Goal: Information Seeking & Learning: Learn about a topic

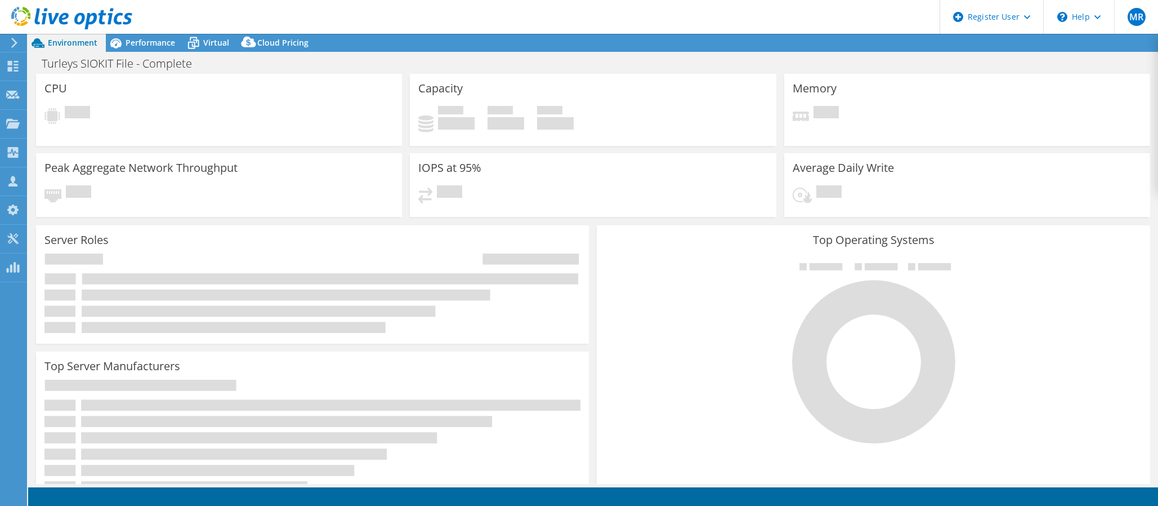
select select "EULondon"
select select "USD"
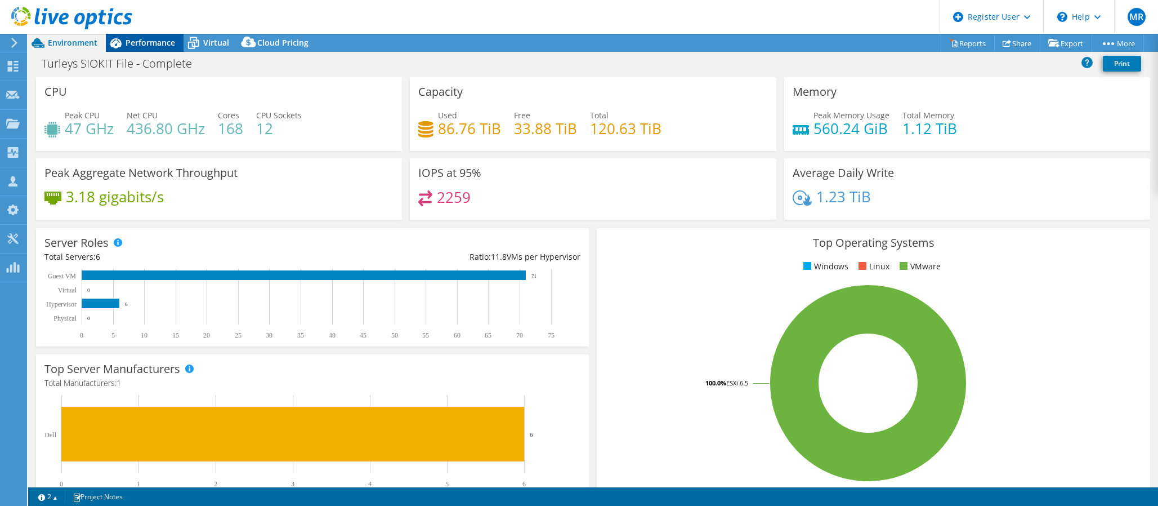
click at [123, 44] on icon at bounding box center [116, 43] width 20 height 20
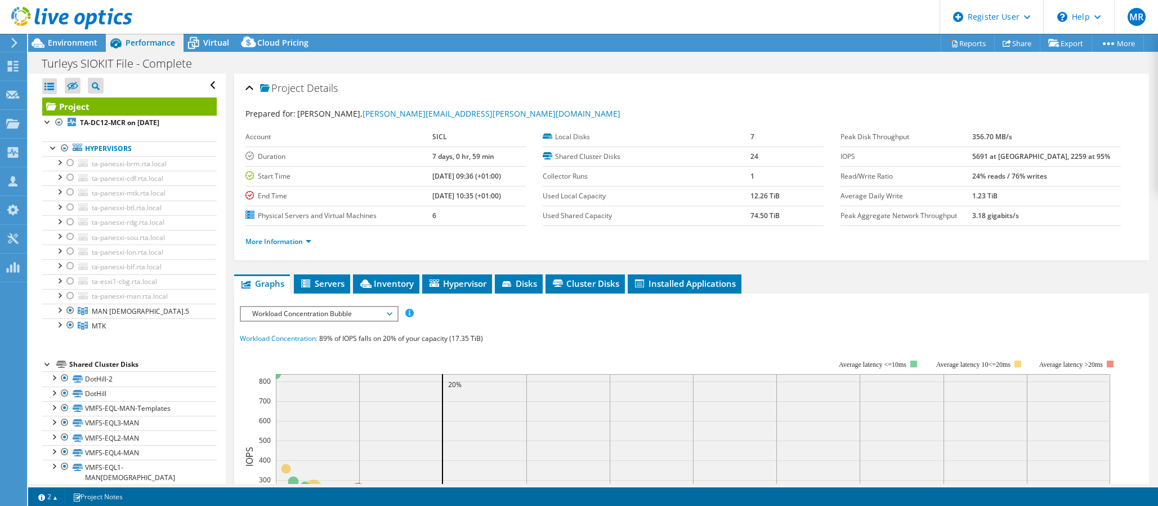
click at [64, 37] on div at bounding box center [66, 19] width 132 height 38
click at [82, 44] on span "Environment" at bounding box center [73, 42] width 50 height 11
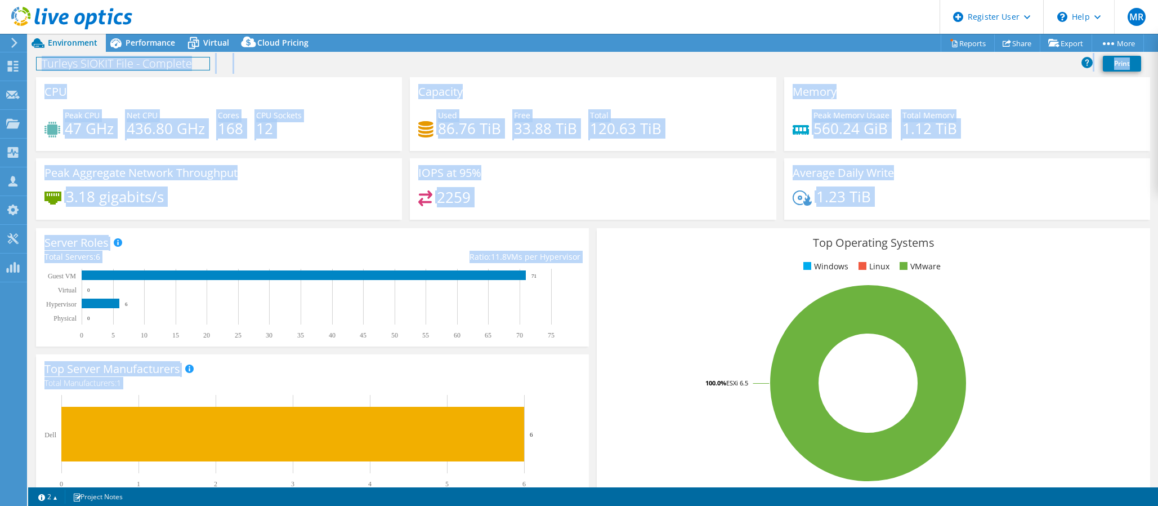
drag, startPoint x: 579, startPoint y: 402, endPoint x: 54, endPoint y: -13, distance: 668.8
click at [54, 0] on html "MR Dell User Michael Rumbucher M.Rumbucher@dell.com Dell My Profile Log Out \n …" at bounding box center [579, 253] width 1158 height 506
click at [368, 83] on div "CPU Peak CPU 47 GHz Net CPU 436.80 GHz Cores 168 CPU Sockets 12" at bounding box center [219, 114] width 366 height 74
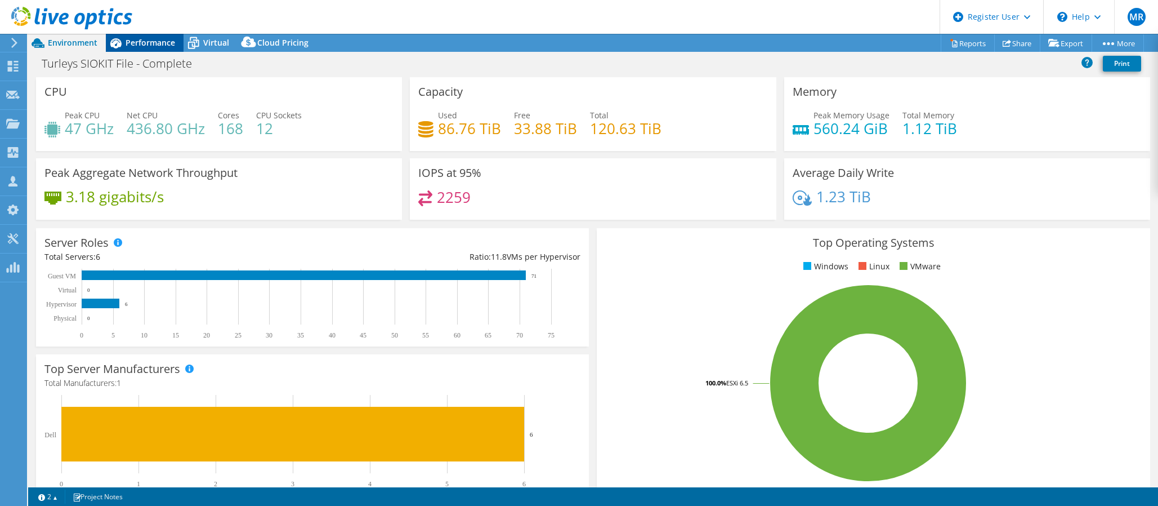
click at [150, 44] on span "Performance" at bounding box center [151, 42] width 50 height 11
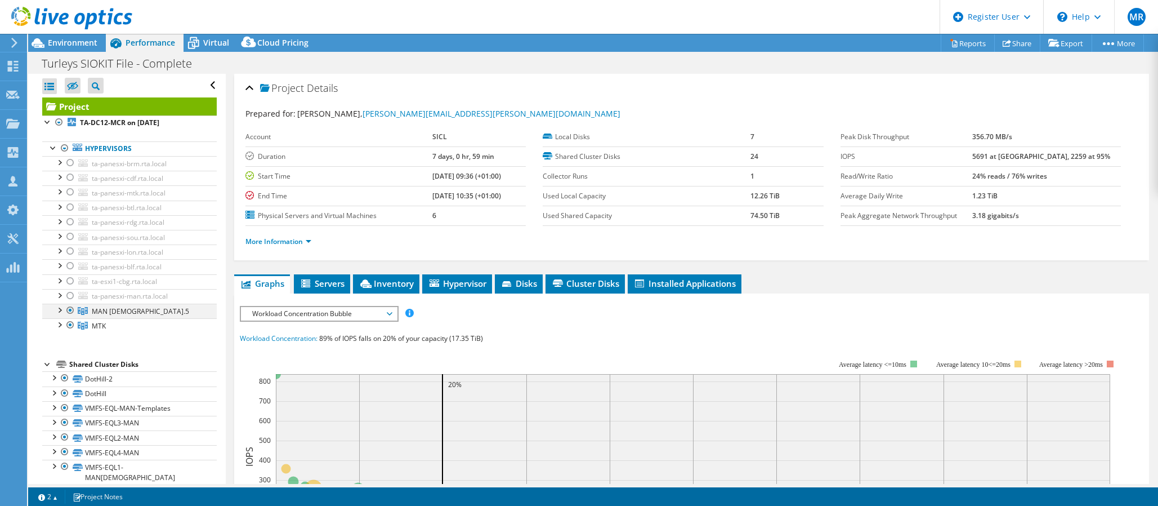
click at [61, 311] on div at bounding box center [58, 309] width 11 height 11
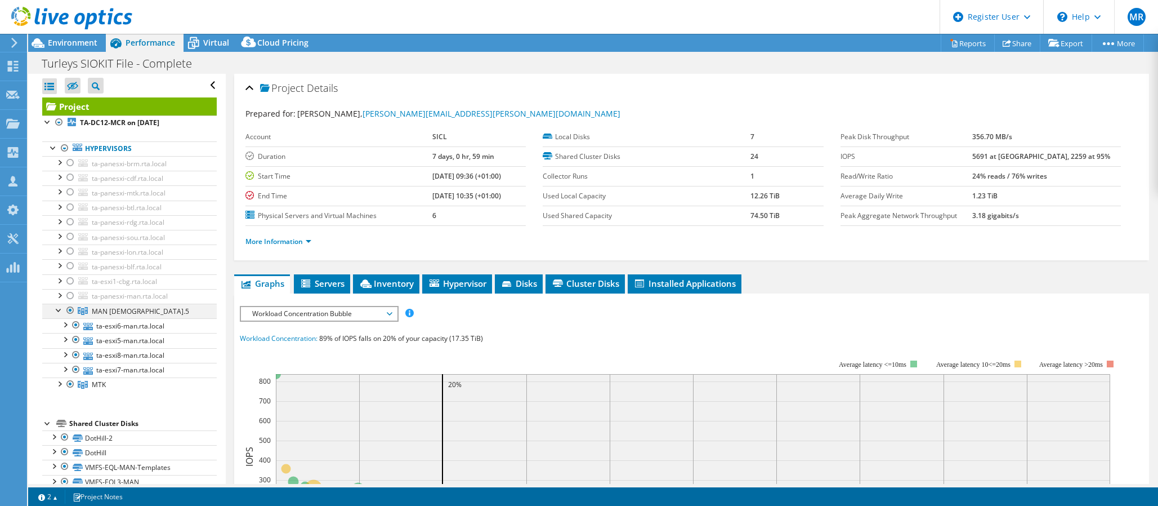
click at [59, 311] on div at bounding box center [58, 309] width 11 height 11
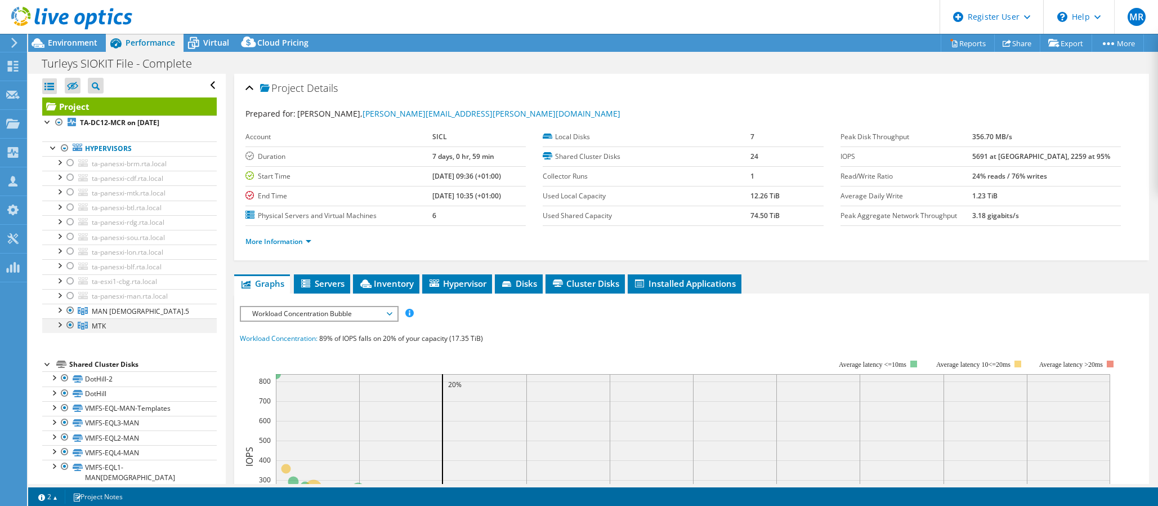
click at [60, 325] on div at bounding box center [58, 323] width 11 height 11
click at [61, 325] on div at bounding box center [58, 323] width 11 height 11
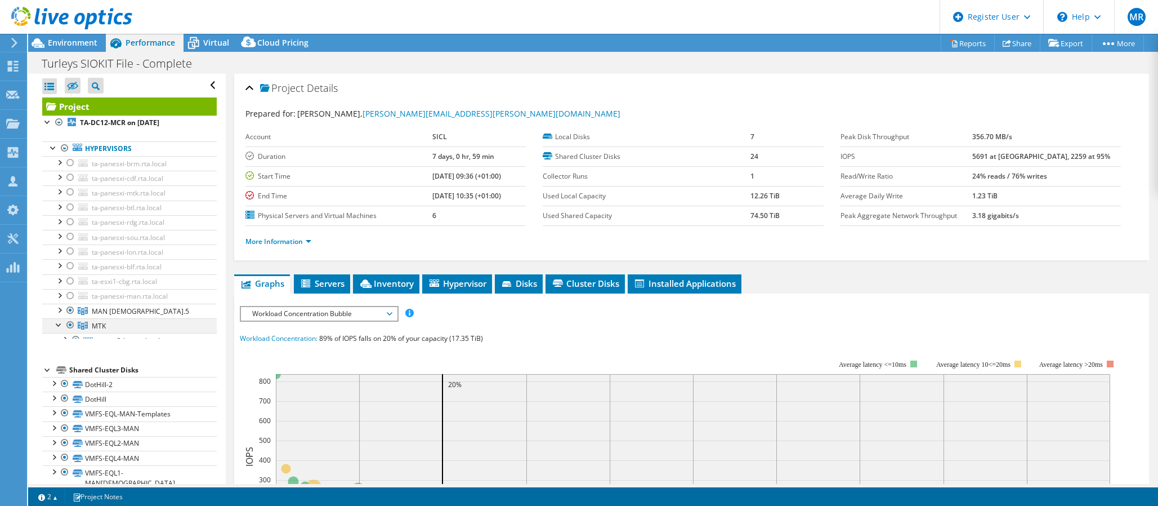
click at [61, 325] on div at bounding box center [58, 323] width 11 height 11
click at [133, 321] on link "MTK" at bounding box center [129, 325] width 175 height 15
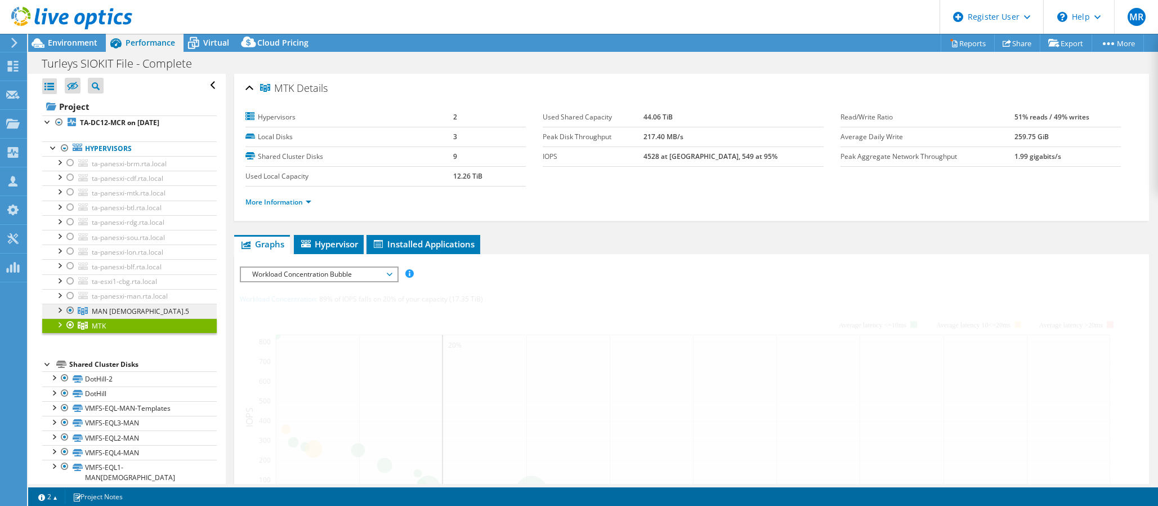
click at [140, 314] on link "MAN [DEMOGRAPHIC_DATA].5" at bounding box center [129, 311] width 175 height 15
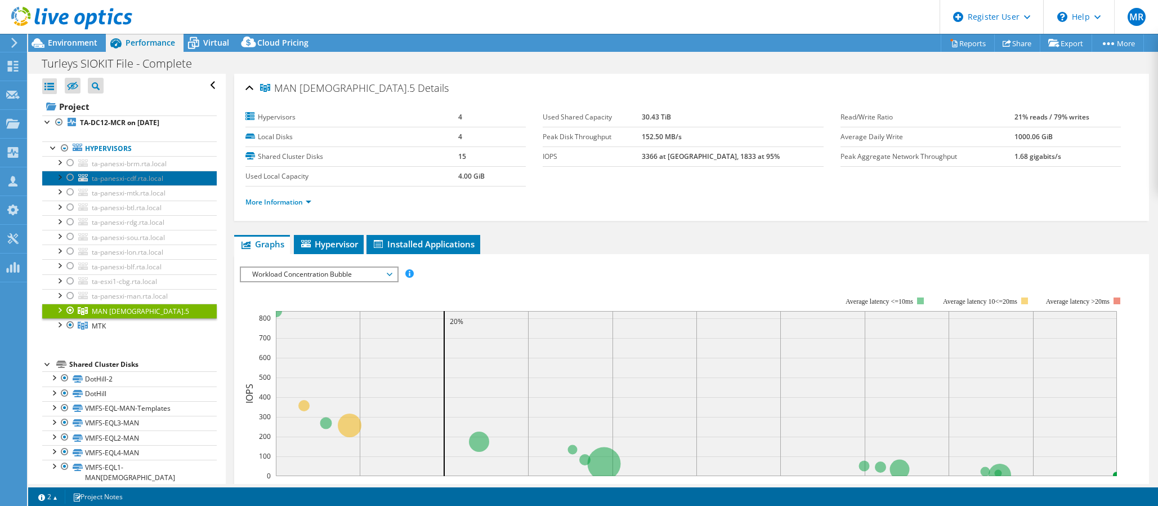
click at [148, 179] on span "ta-panesxi-cdf.rta.local" at bounding box center [128, 178] width 72 height 10
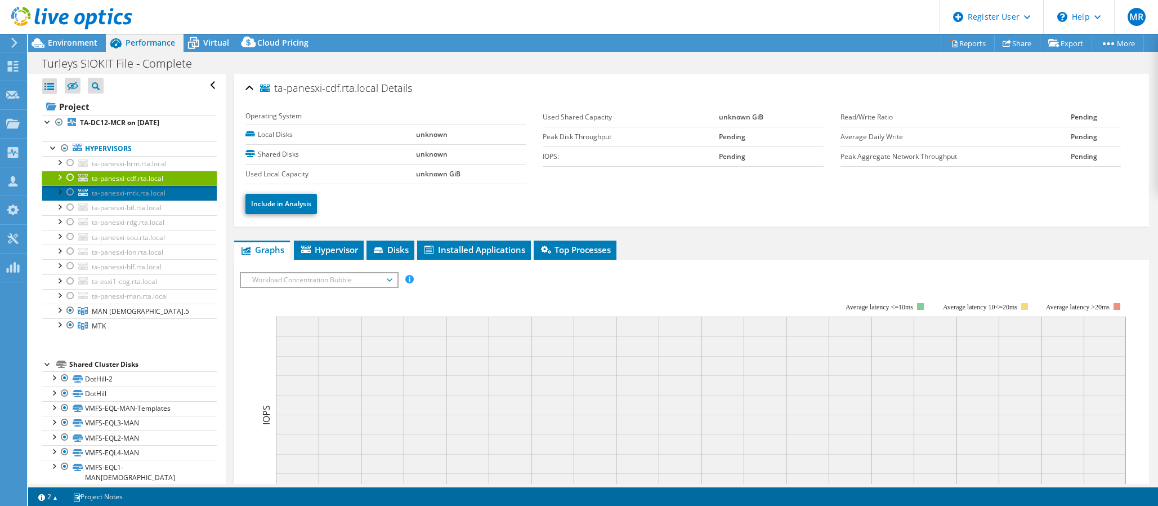
click at [121, 190] on span "ta-panesxi-mtk.rta.local" at bounding box center [129, 193] width 74 height 10
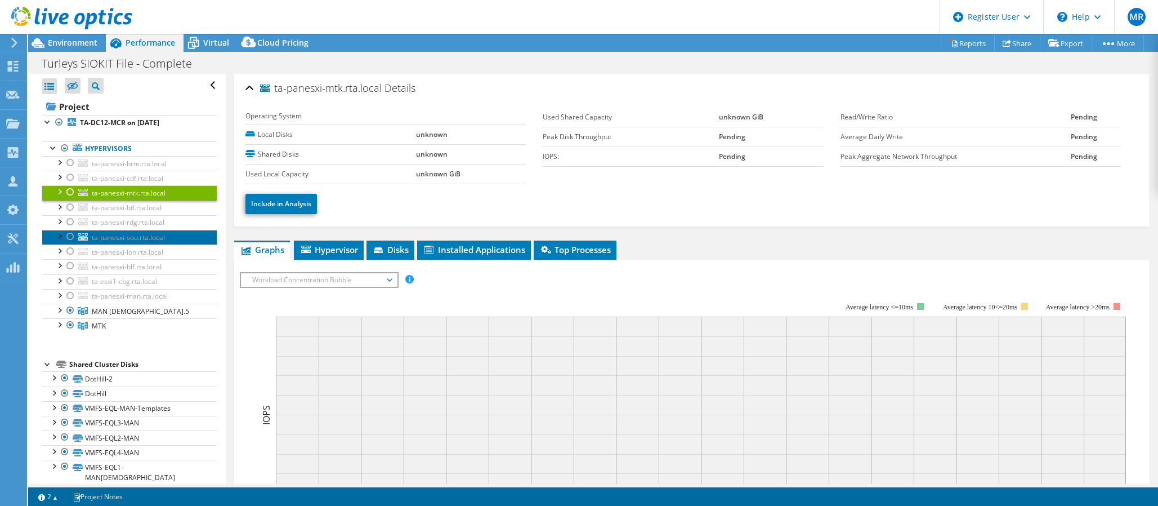
click at [145, 234] on span "ta-panesxi-sou.rta.local" at bounding box center [128, 238] width 73 height 10
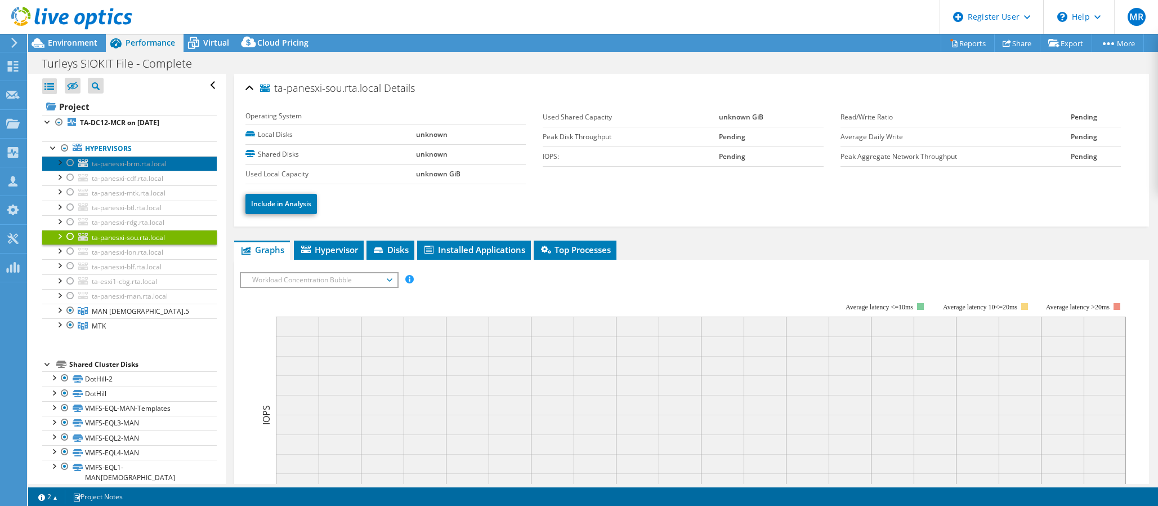
click at [146, 169] on link "ta-panesxi-brm.rta.local" at bounding box center [129, 163] width 175 height 15
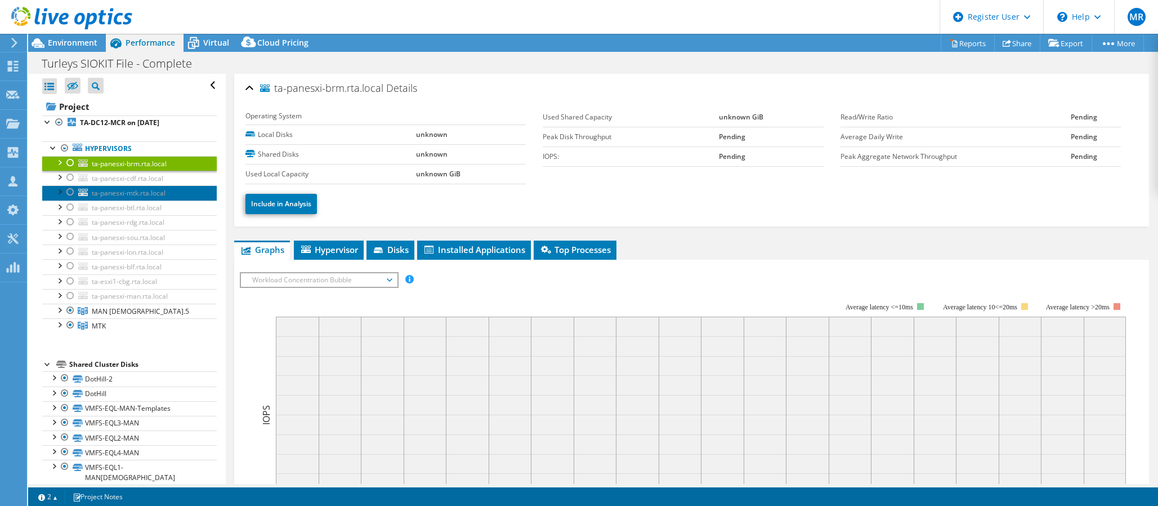
click at [152, 197] on span "ta-panesxi-mtk.rta.local" at bounding box center [129, 193] width 74 height 10
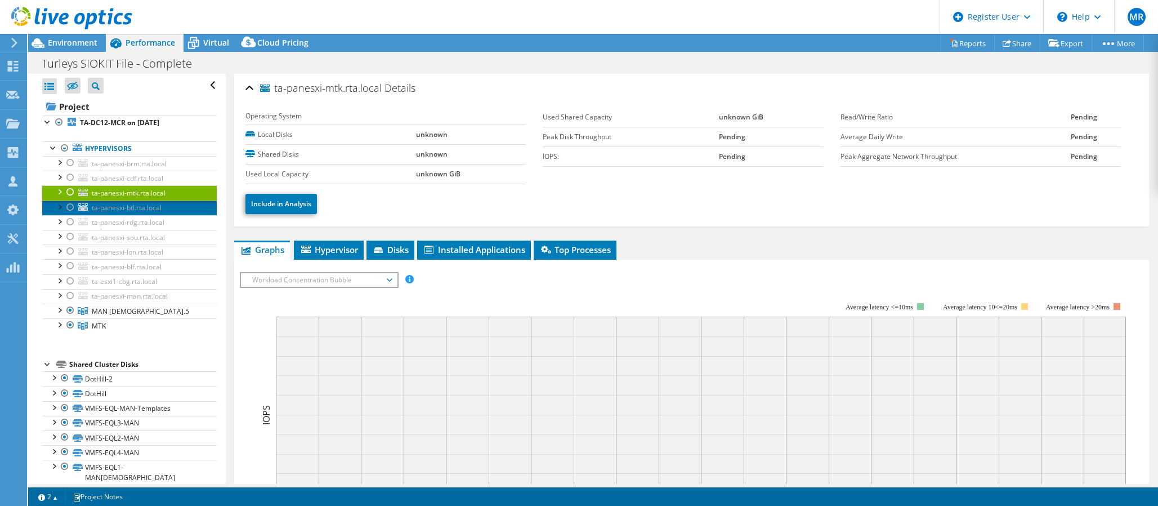
click at [158, 212] on span "ta-panesxi-btl.rta.local" at bounding box center [127, 208] width 70 height 10
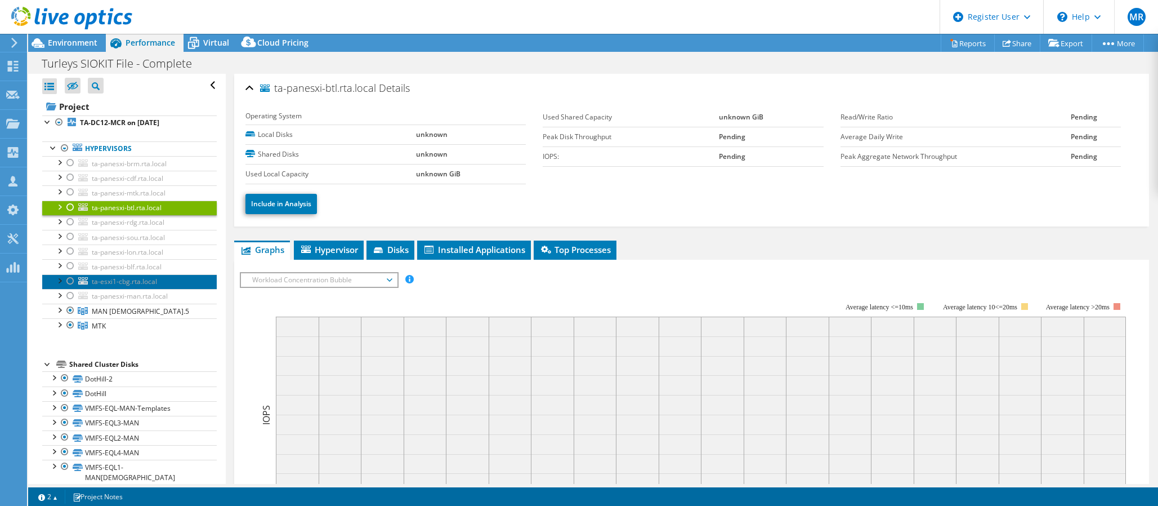
click at [160, 283] on link "ta-esxi1-cbg.rta.local" at bounding box center [129, 281] width 175 height 15
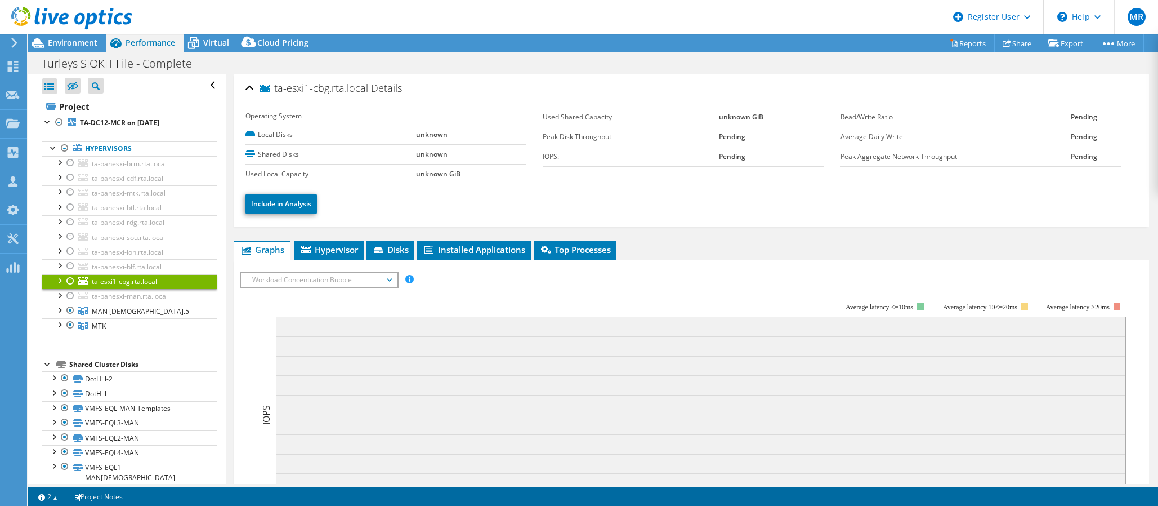
click at [59, 282] on div at bounding box center [58, 279] width 11 height 11
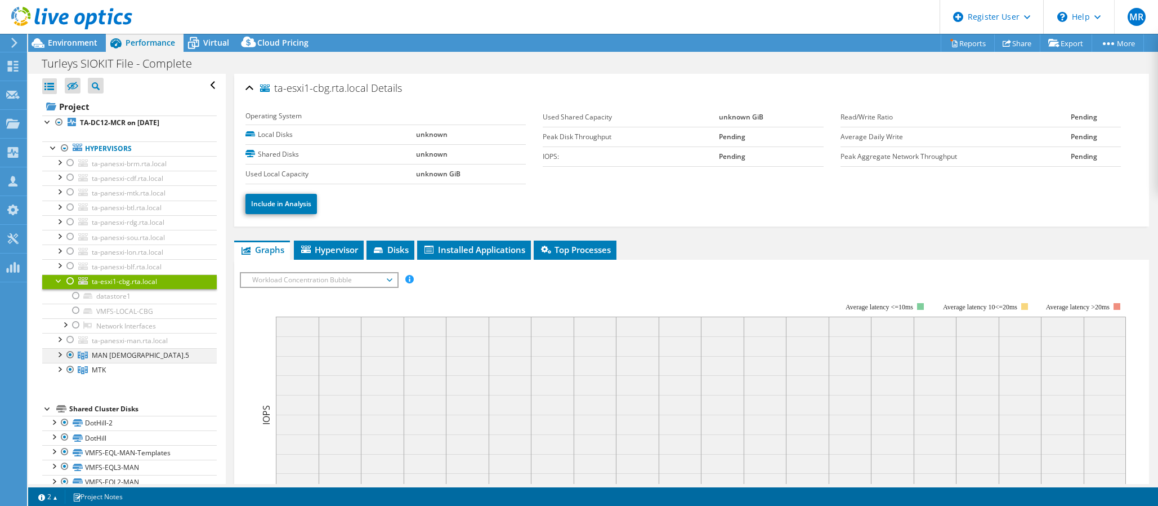
click at [57, 358] on div at bounding box center [58, 353] width 11 height 11
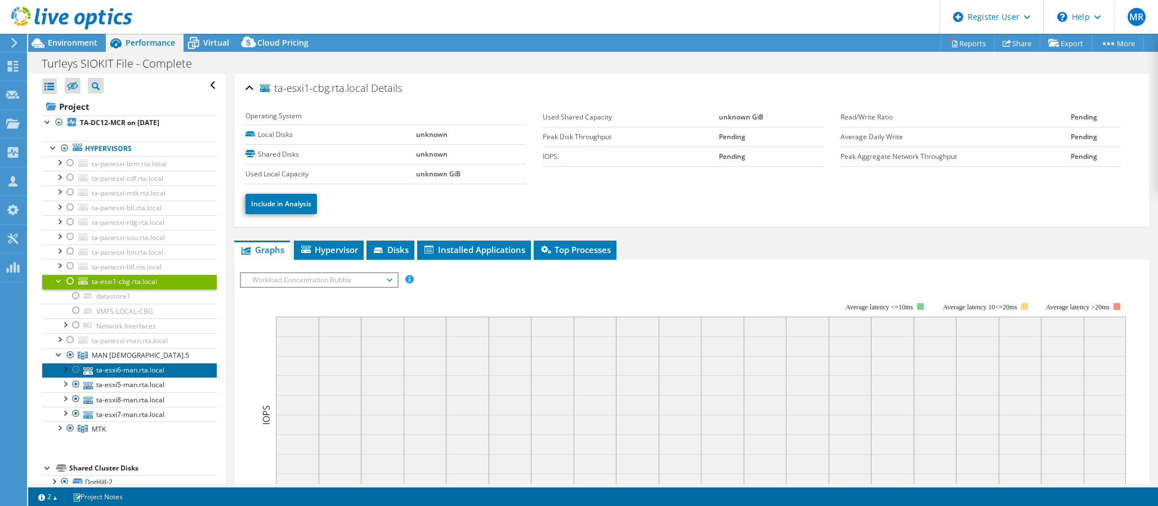
click at [137, 373] on link "ta-esxi6-man.rta.local" at bounding box center [129, 370] width 175 height 15
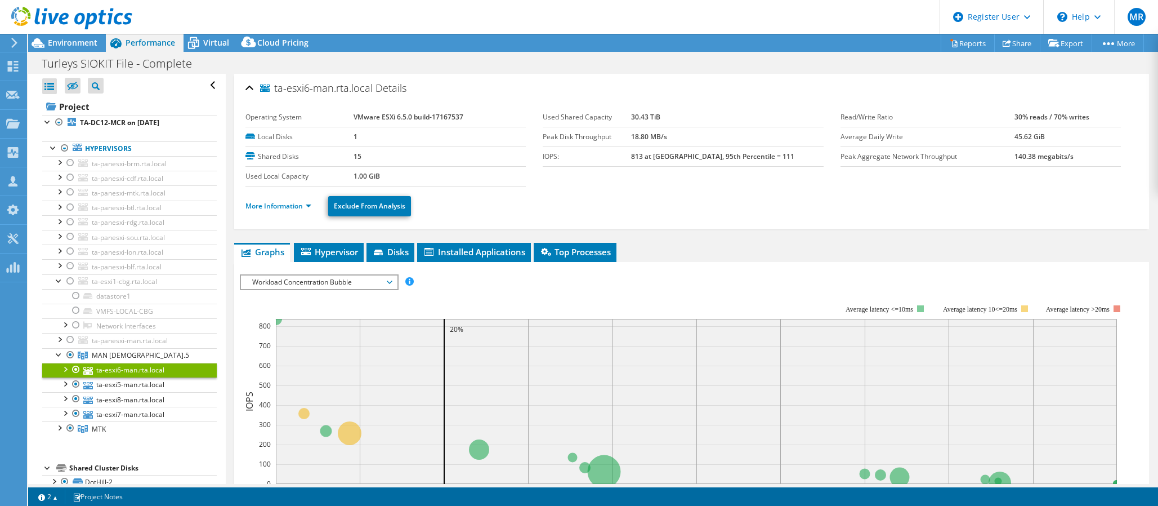
click at [396, 114] on b "VMware ESXi 6.5.0 build-17167537" at bounding box center [409, 117] width 110 height 10
click at [446, 114] on b "VMware ESXi 6.5.0 build-17167537" at bounding box center [409, 117] width 110 height 10
click at [289, 200] on li "More Information" at bounding box center [282, 206] width 73 height 12
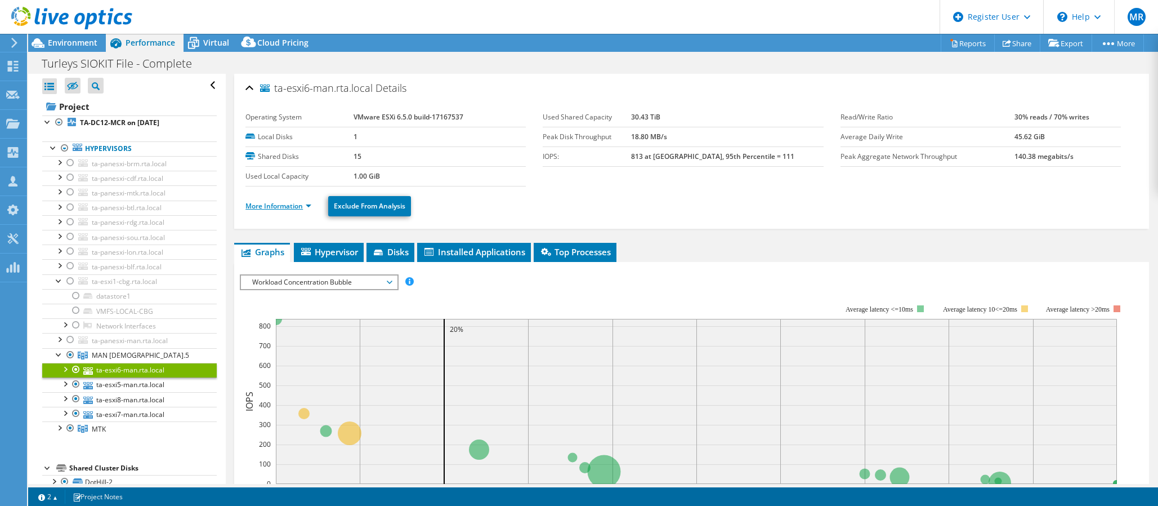
click at [289, 206] on link "More Information" at bounding box center [279, 206] width 66 height 10
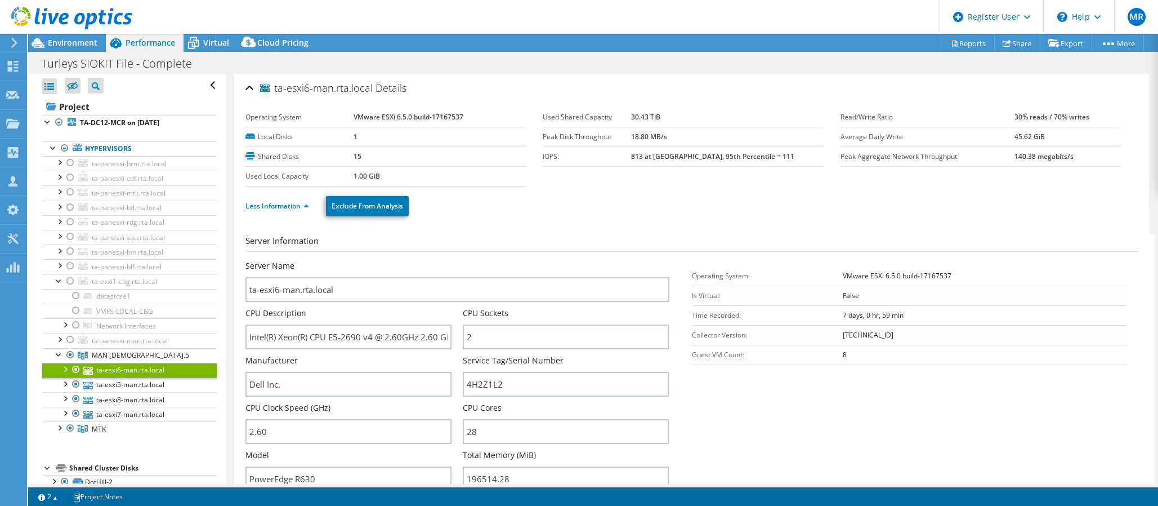
click at [280, 196] on ul "Less Information Exclude From Analysis" at bounding box center [692, 204] width 893 height 23
click at [279, 203] on link "Less Information" at bounding box center [278, 206] width 64 height 10
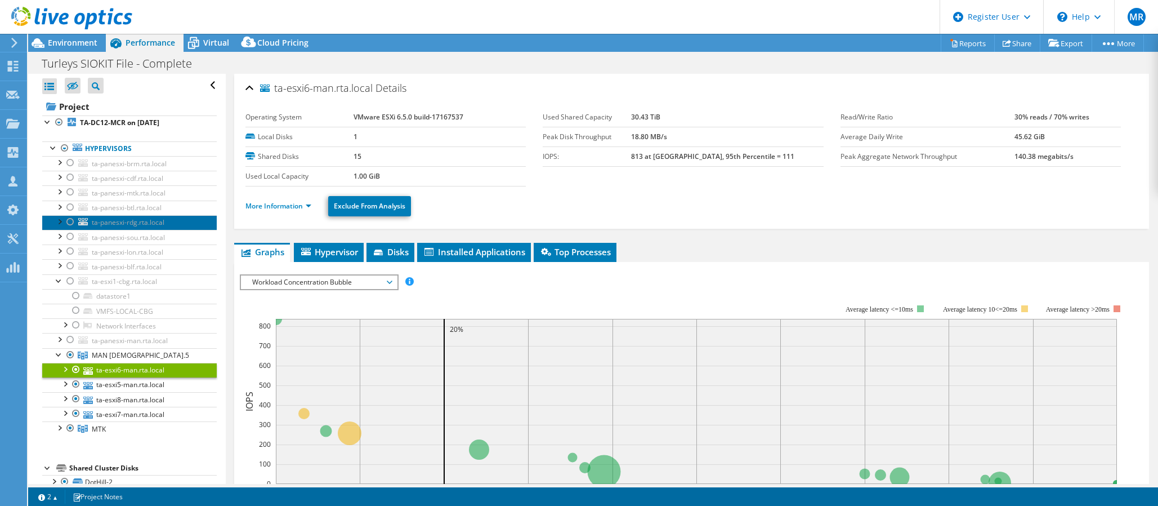
click at [102, 219] on span "ta-panesxi-rdg.rta.local" at bounding box center [128, 222] width 73 height 10
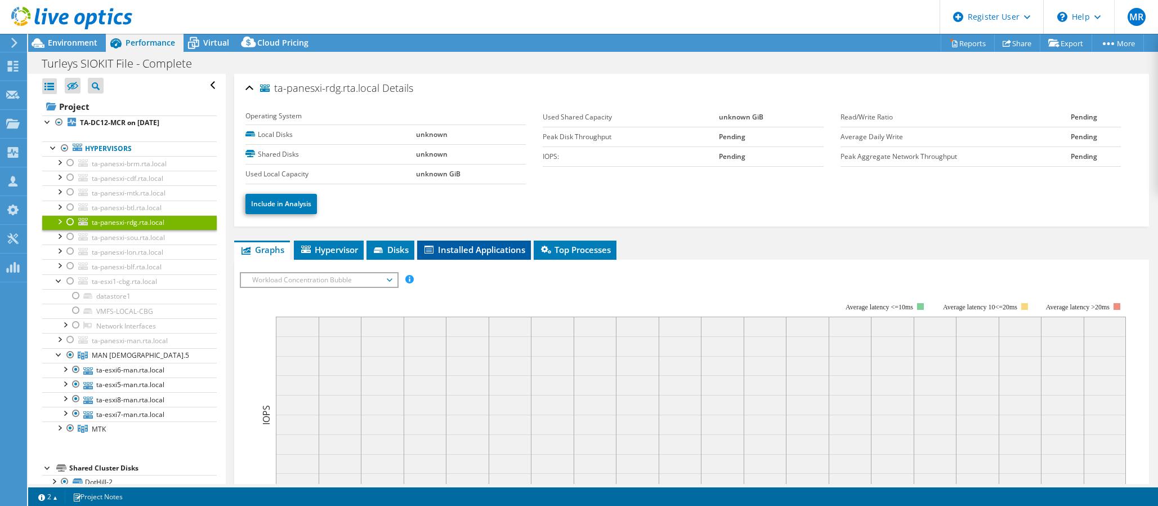
click at [475, 247] on span "Installed Applications" at bounding box center [474, 249] width 102 height 11
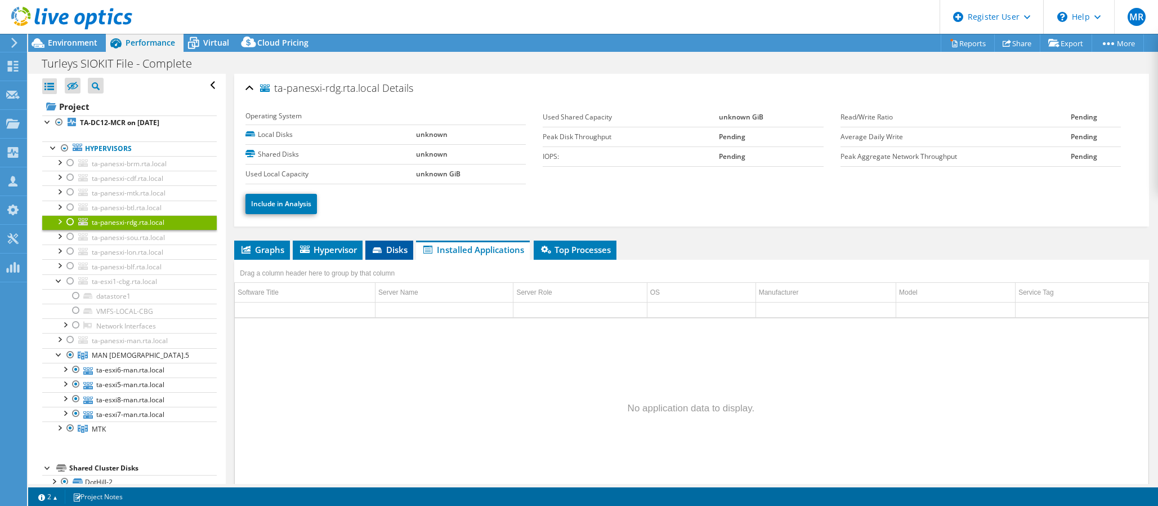
click at [384, 253] on icon at bounding box center [378, 250] width 11 height 7
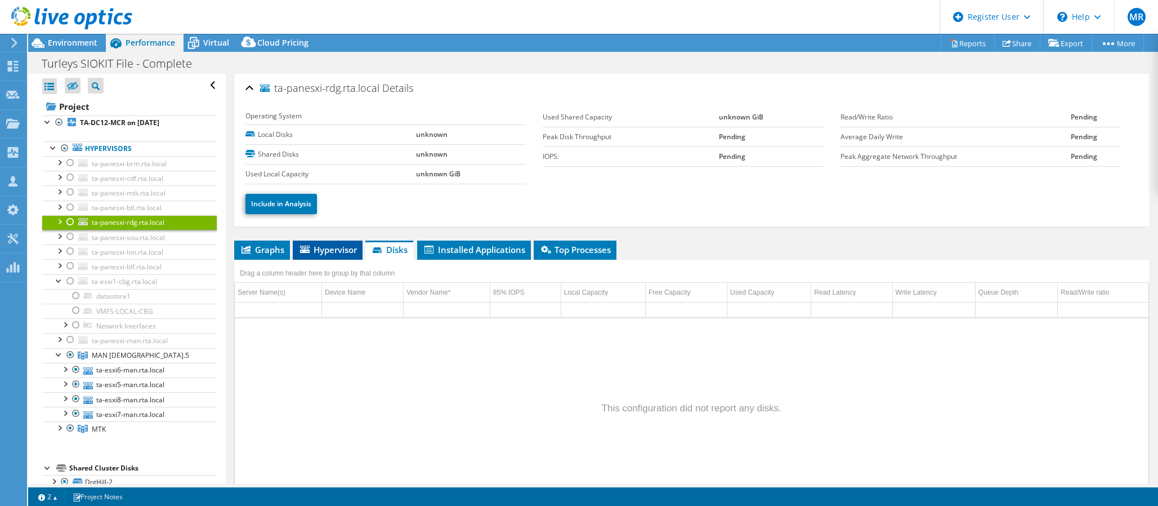
click at [324, 252] on span "Hypervisor" at bounding box center [327, 249] width 59 height 11
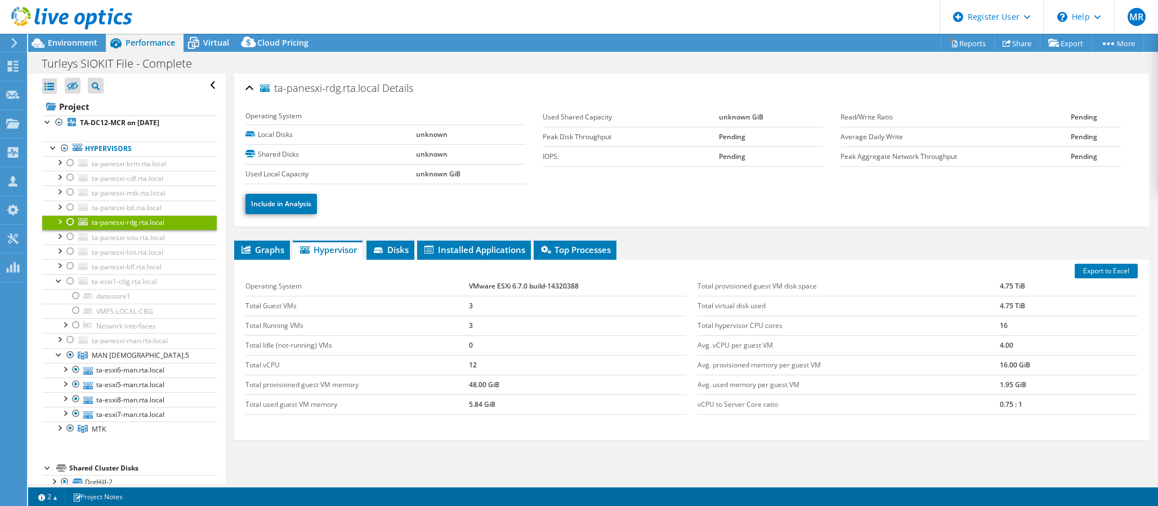
click at [529, 291] on td "VMware ESXi 6.7.0 build-14320388" at bounding box center [577, 287] width 217 height 20
click at [578, 293] on td "VMware ESXi 6.7.0 build-14320388" at bounding box center [577, 287] width 217 height 20
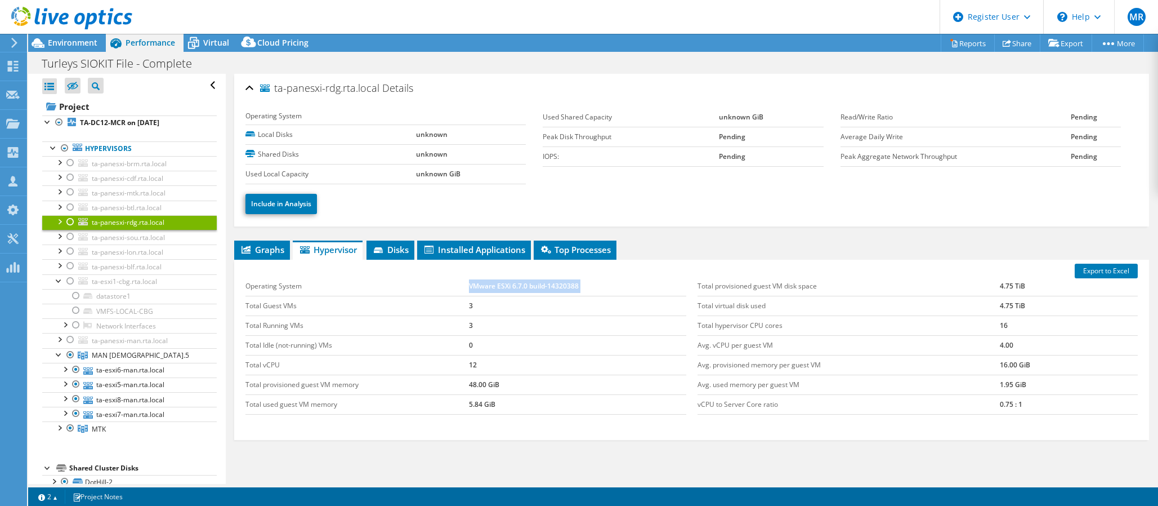
click at [578, 293] on td "VMware ESXi 6.7.0 build-14320388" at bounding box center [577, 287] width 217 height 20
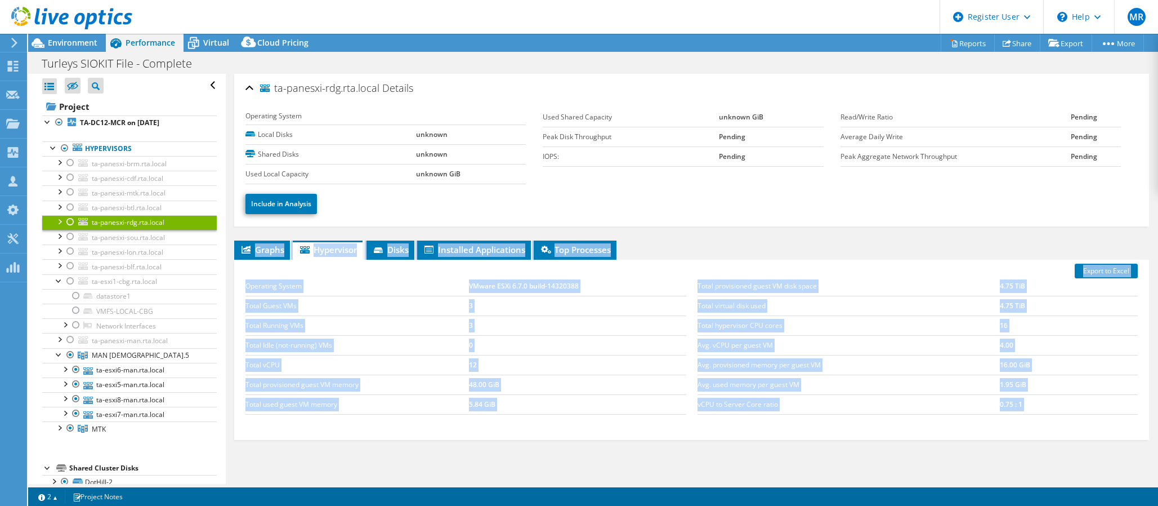
scroll to position [58, 0]
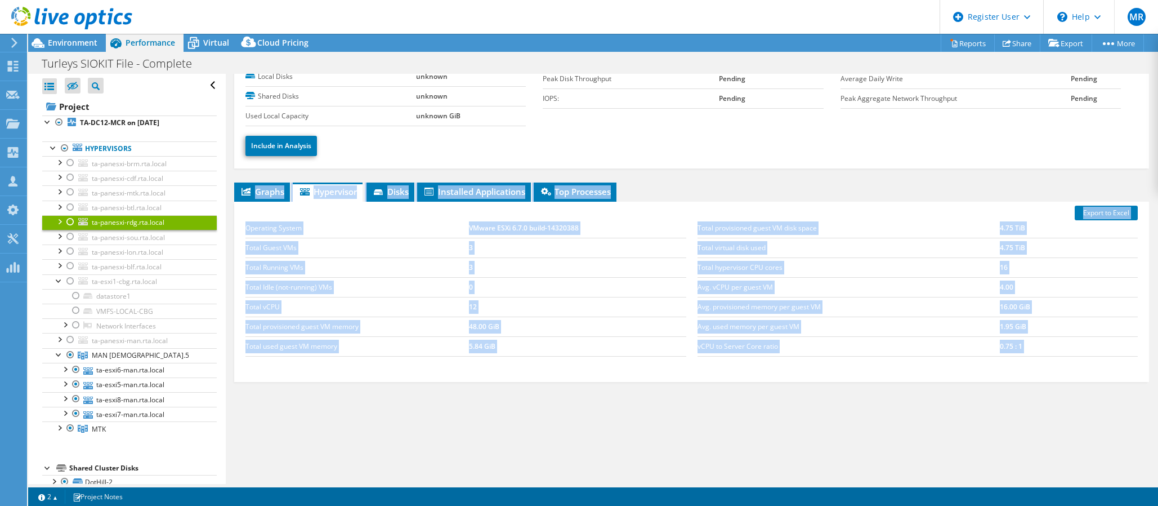
drag, startPoint x: 787, startPoint y: 221, endPoint x: 807, endPoint y: 494, distance: 273.3
click at [807, 494] on div "This project has been archived. No changes can be made, and graphs and summary …" at bounding box center [593, 270] width 1130 height 472
click at [883, 425] on div "Graphs Servers Inventory Hypervisor Disks Cluster Disks Installed Applications …" at bounding box center [691, 323] width 915 height 282
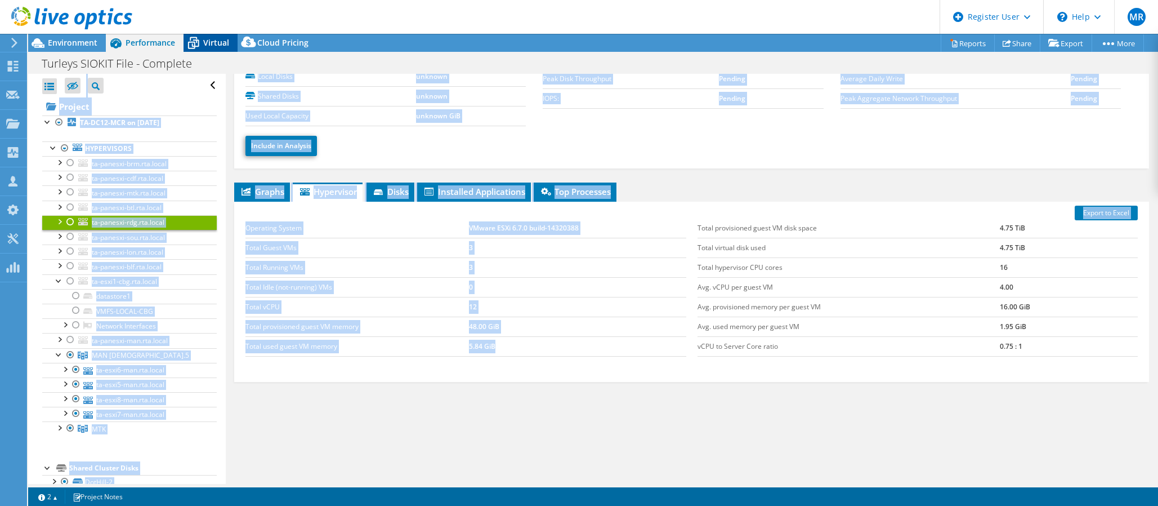
scroll to position [0, 0]
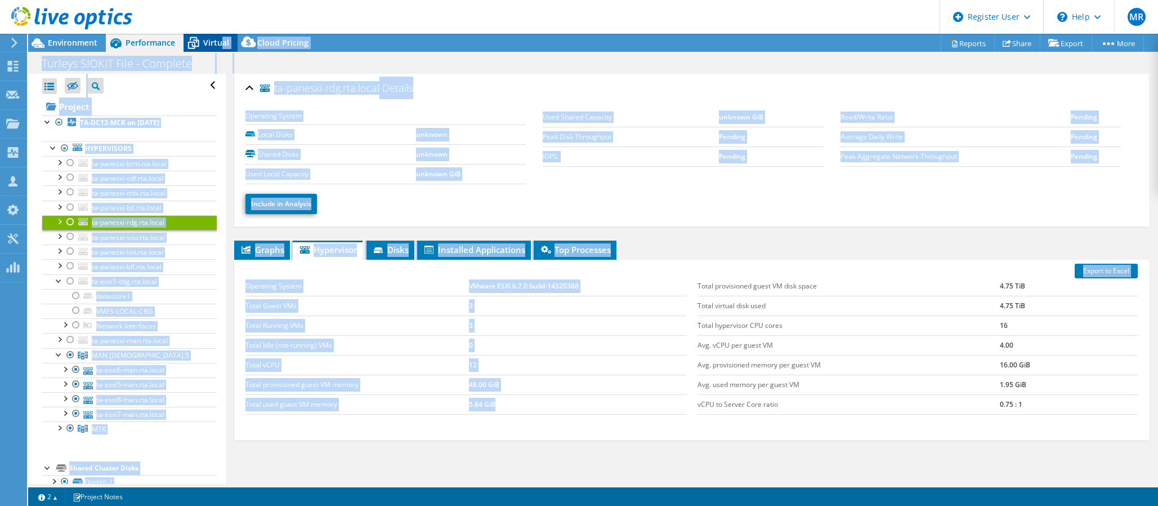
drag, startPoint x: 918, startPoint y: 438, endPoint x: 223, endPoint y: 42, distance: 799.8
click at [223, 42] on div "Project Actions Project Actions Reports Share Export vSAN ReadyNode Sizer" at bounding box center [593, 270] width 1130 height 472
click at [620, 77] on div "ta-panesxi-rdg.rta.local Details" at bounding box center [692, 89] width 893 height 24
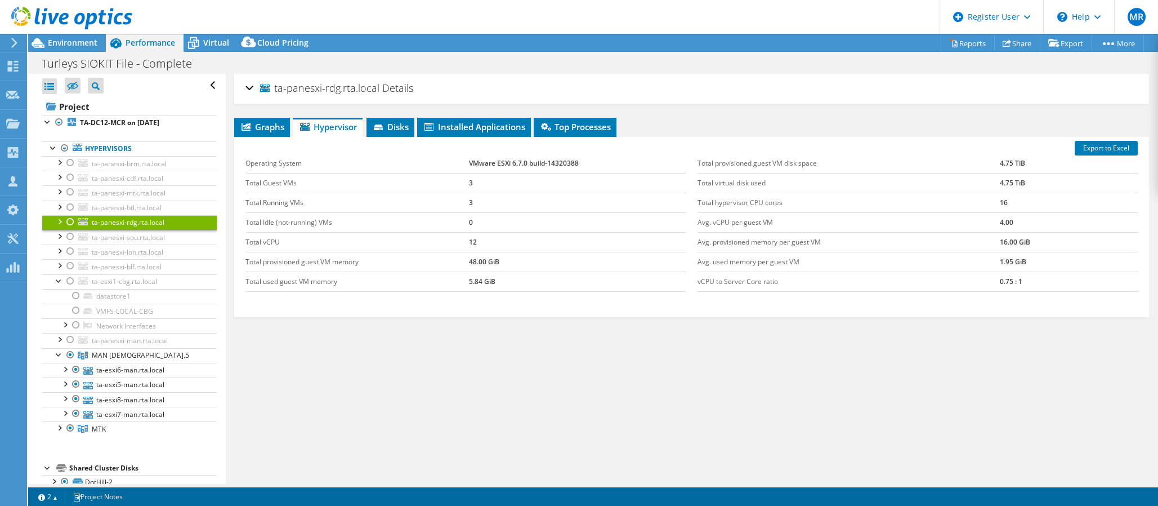
click at [605, 83] on div "ta-panesxi-rdg.rta.local Details" at bounding box center [692, 89] width 893 height 24
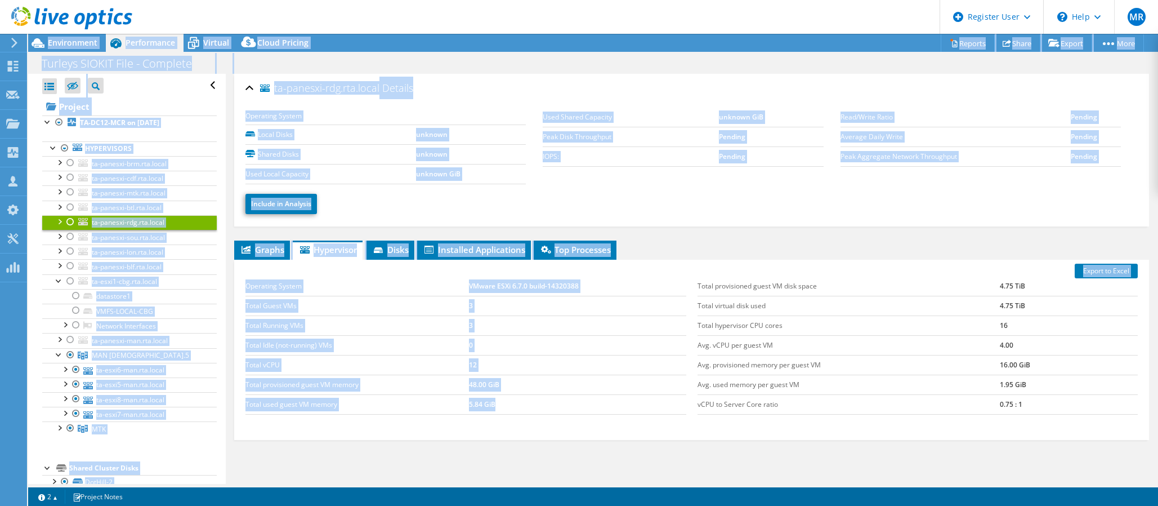
drag, startPoint x: 1067, startPoint y: 482, endPoint x: 262, endPoint y: 26, distance: 925.5
click at [262, 26] on div "MR Dell User Michael Rumbucher M.Rumbucher@dell.com Dell My Profile Log Out \n …" at bounding box center [579, 253] width 1158 height 506
click at [999, 458] on div "Graphs Servers Inventory Hypervisor Disks Cluster Disks Installed Applications …" at bounding box center [691, 381] width 915 height 282
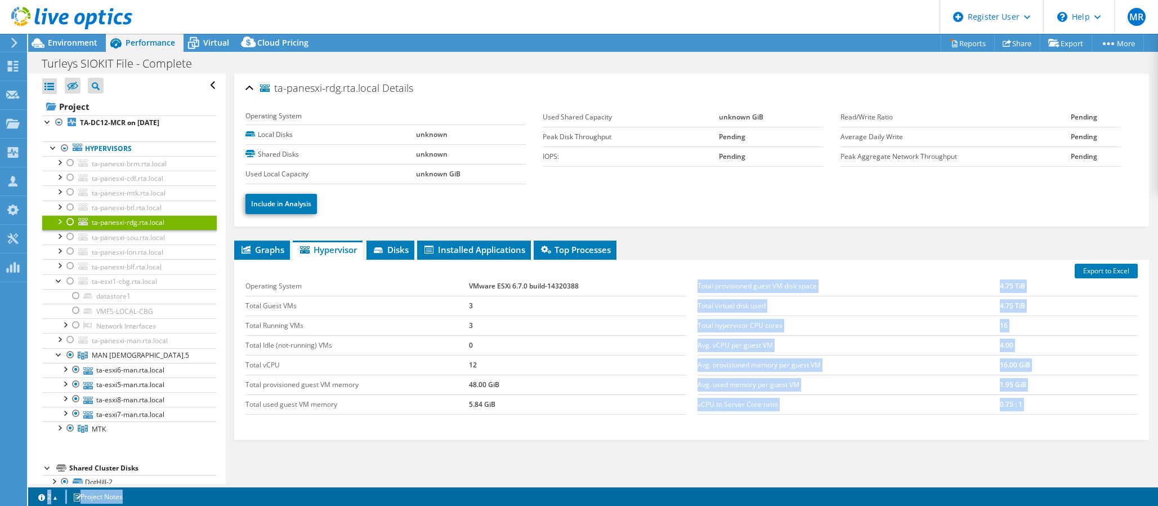
drag, startPoint x: 1072, startPoint y: 465, endPoint x: 221, endPoint y: -75, distance: 1007.5
click at [221, 0] on html "MR Dell User Michael Rumbucher M.Rumbucher@dell.com Dell My Profile Log Out \n …" at bounding box center [579, 253] width 1158 height 506
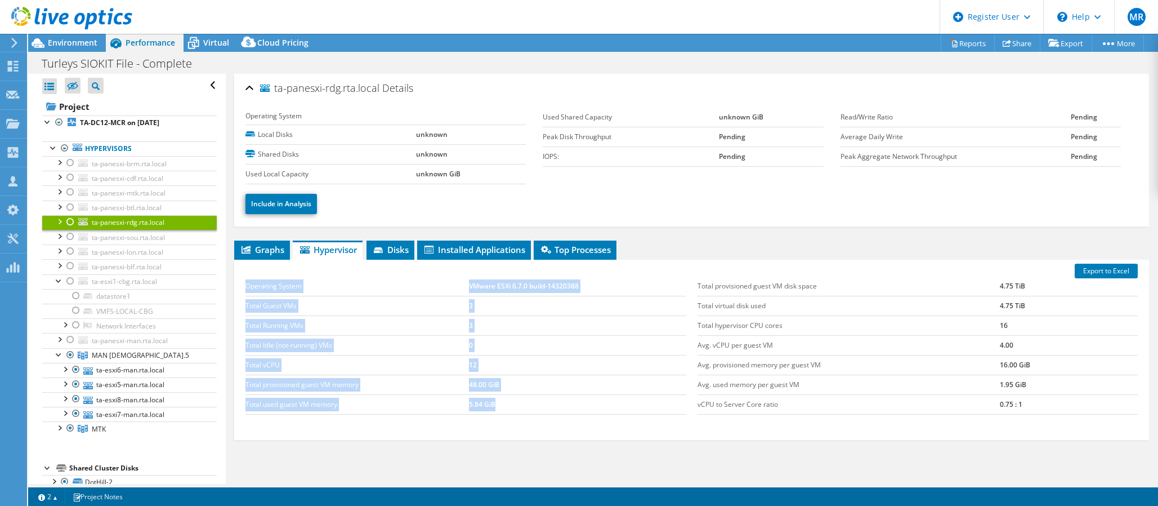
drag, startPoint x: 1034, startPoint y: 464, endPoint x: 512, endPoint y: 430, distance: 523.2
click at [512, 430] on div "Graphs Servers Inventory Hypervisor Disks Cluster Disks Installed Applications …" at bounding box center [691, 381] width 915 height 282
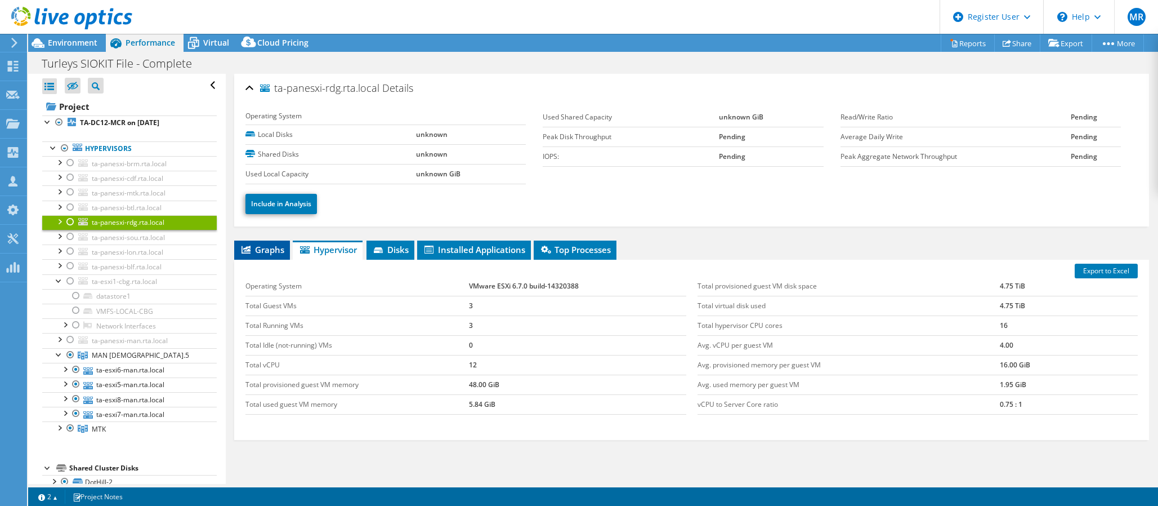
click at [270, 249] on span "Graphs" at bounding box center [262, 249] width 44 height 11
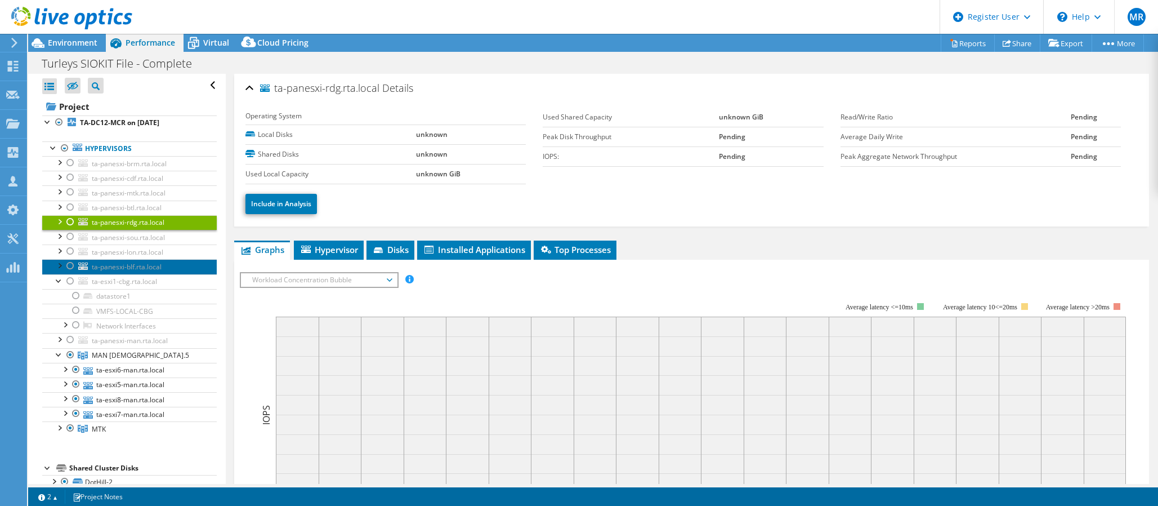
click at [127, 262] on span "ta-panesxi-blf.rta.local" at bounding box center [127, 267] width 70 height 10
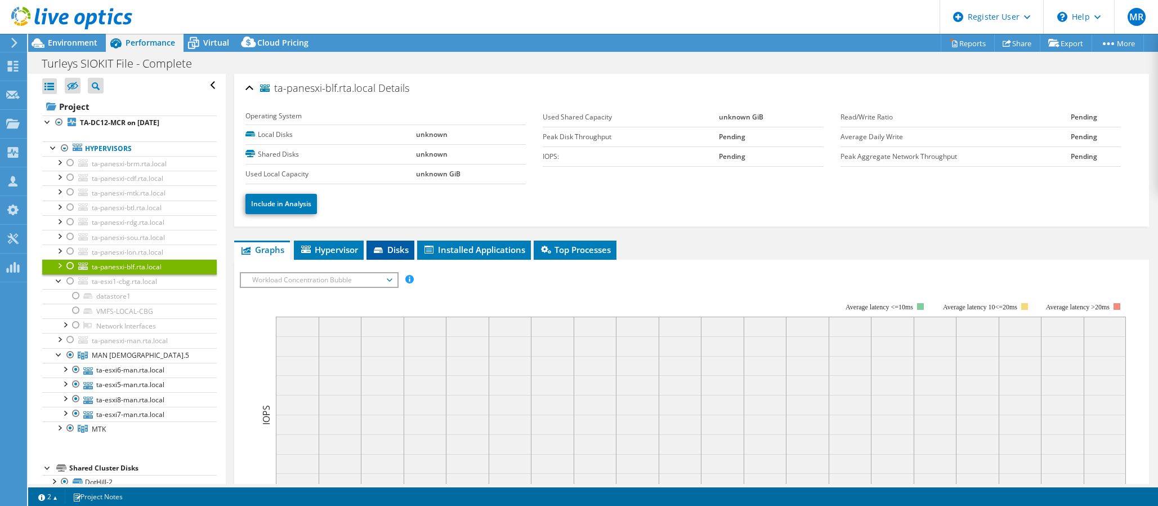
click at [381, 249] on icon at bounding box center [378, 250] width 9 height 6
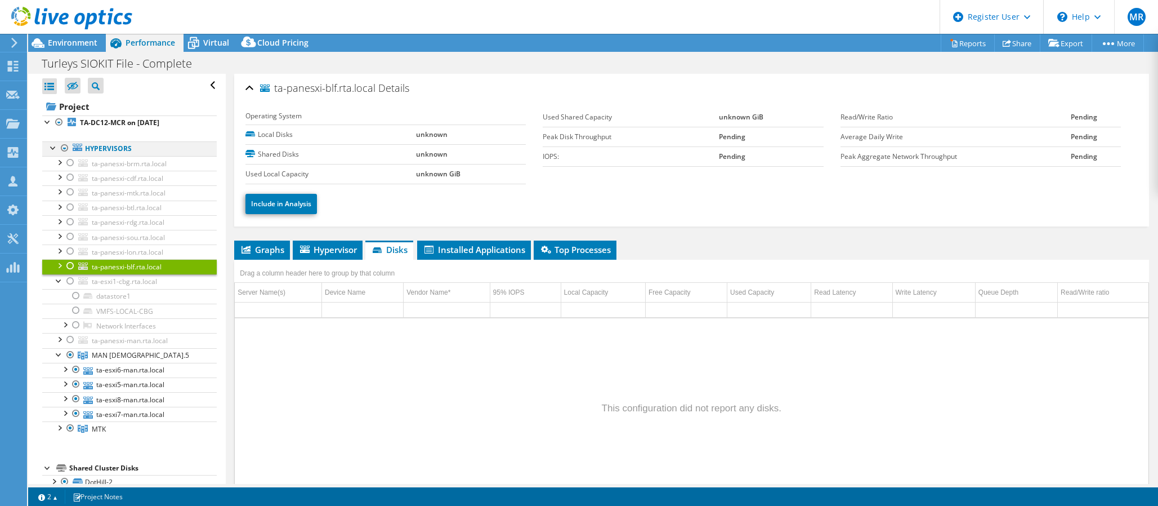
click at [52, 149] on div at bounding box center [53, 146] width 11 height 11
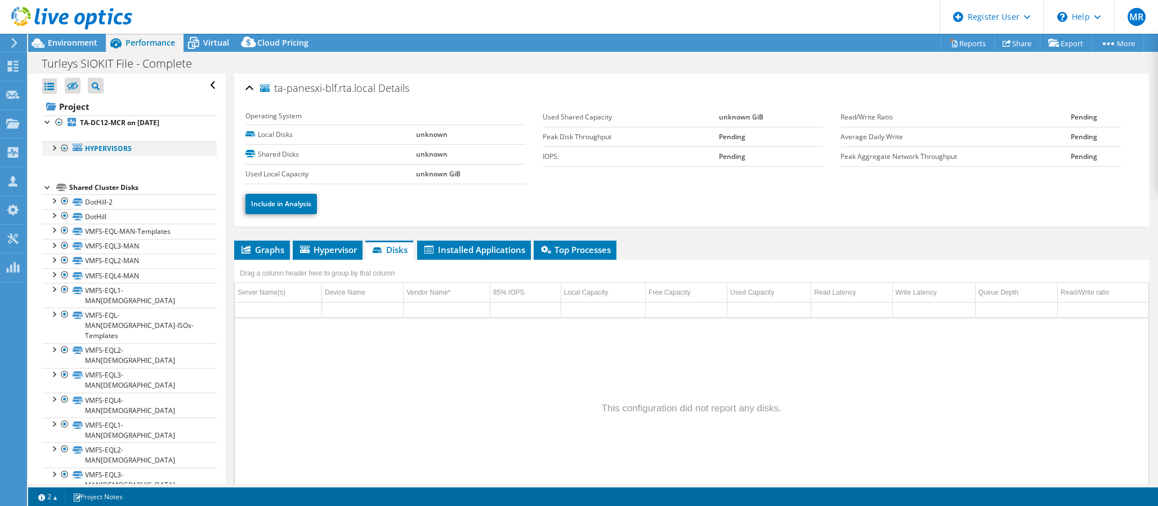
click at [55, 148] on div at bounding box center [53, 146] width 11 height 11
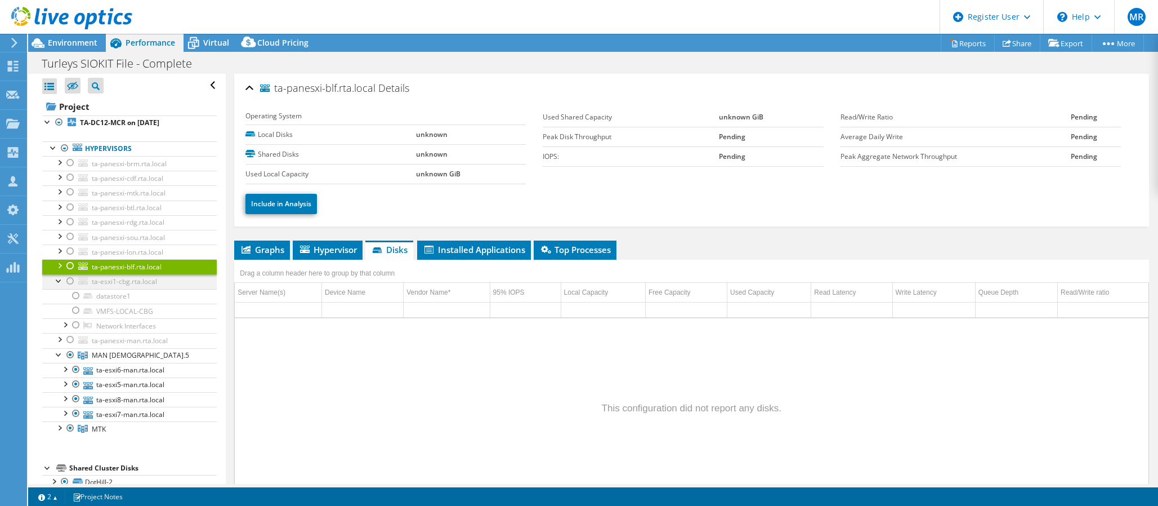
click at [57, 283] on div at bounding box center [58, 279] width 11 height 11
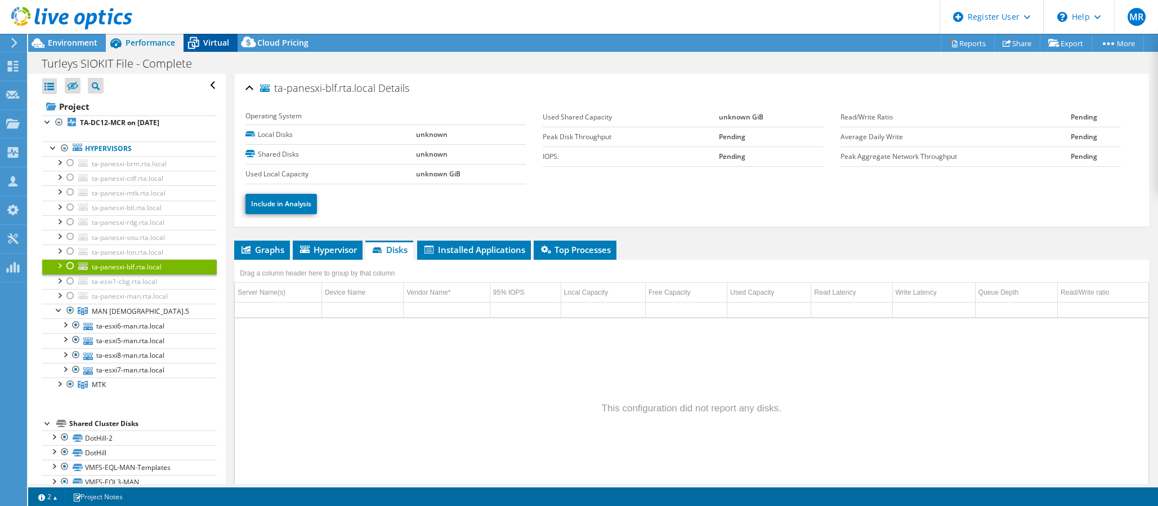
click at [221, 45] on span "Virtual" at bounding box center [216, 42] width 26 height 11
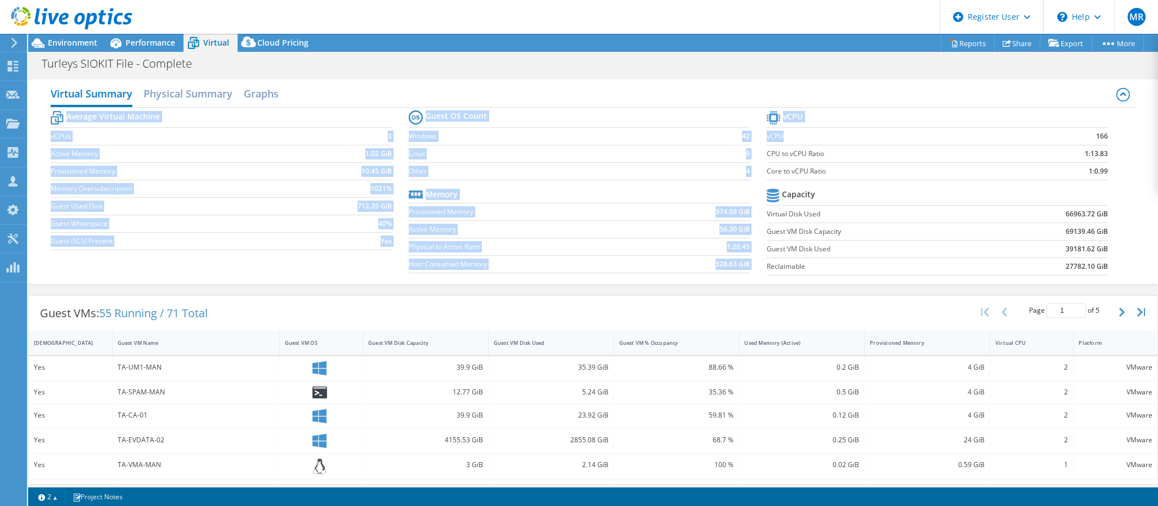
drag, startPoint x: 800, startPoint y: 135, endPoint x: 40, endPoint y: 111, distance: 760.6
click at [40, 111] on div "Virtual Summary Physical Summary Graphs Average Virtual Machine vCPUs 3 Active …" at bounding box center [593, 181] width 1130 height 204
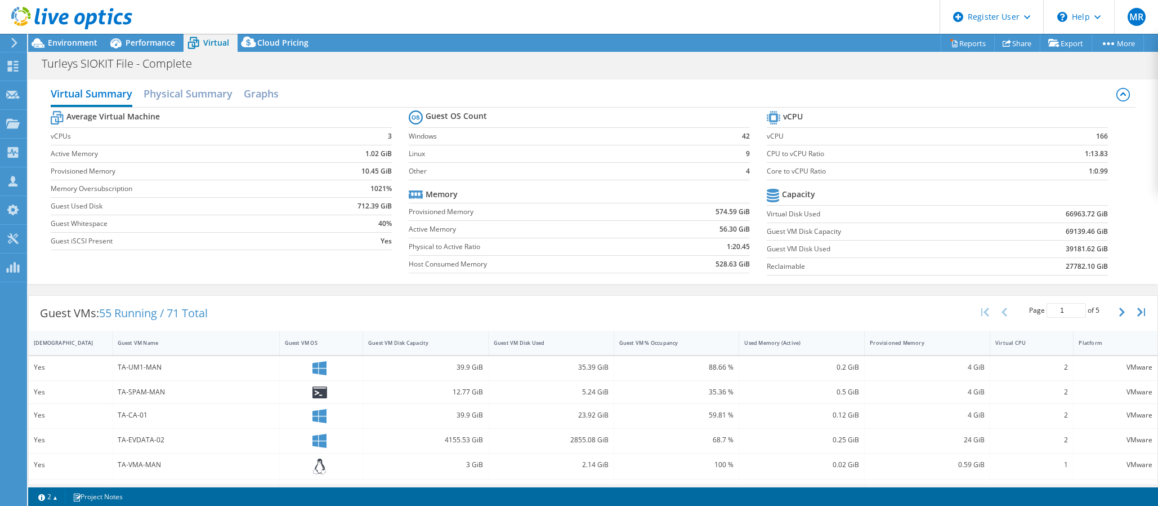
drag, startPoint x: 40, startPoint y: 111, endPoint x: 307, endPoint y: 255, distance: 303.6
click at [307, 255] on div "Virtual Summary Physical Summary Graphs Average Virtual Machine vCPUs 3 Active …" at bounding box center [593, 181] width 1130 height 204
click at [307, 255] on section "Average Virtual Machine vCPUs 3 Active Memory 1.02 GiB Provisioned Memory 10.45…" at bounding box center [230, 182] width 358 height 148
click at [206, 96] on h2 "Physical Summary" at bounding box center [188, 94] width 89 height 25
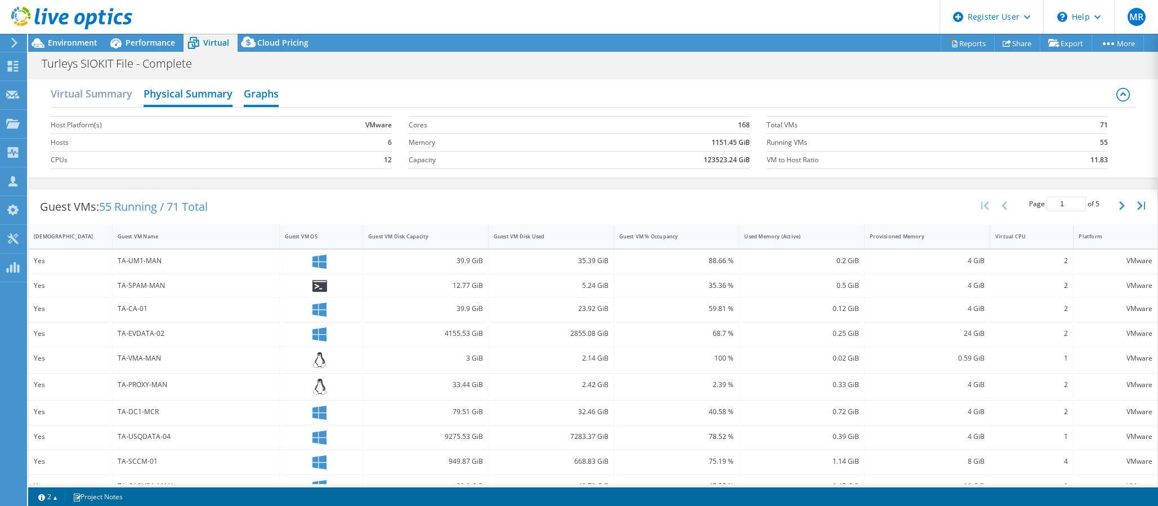
click at [266, 98] on h2 "Graphs" at bounding box center [261, 94] width 35 height 25
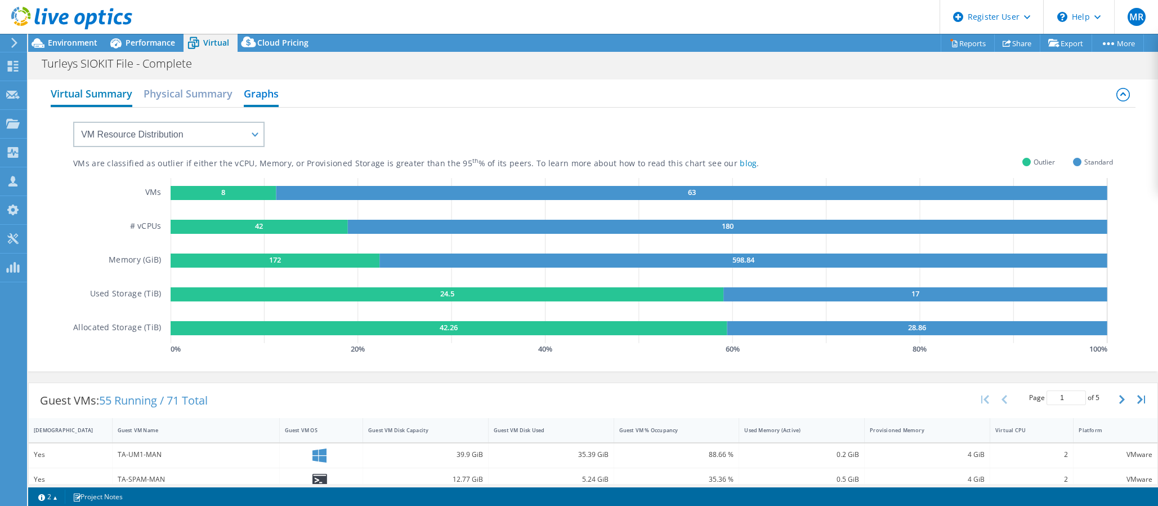
click at [103, 89] on h2 "Virtual Summary" at bounding box center [92, 94] width 82 height 25
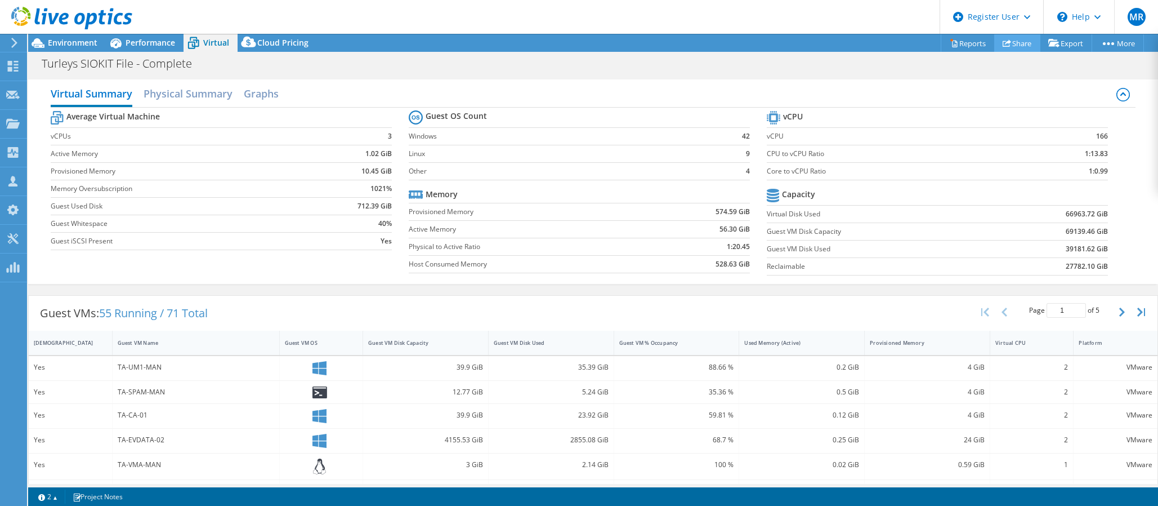
click at [1020, 45] on link "Share" at bounding box center [1018, 42] width 46 height 17
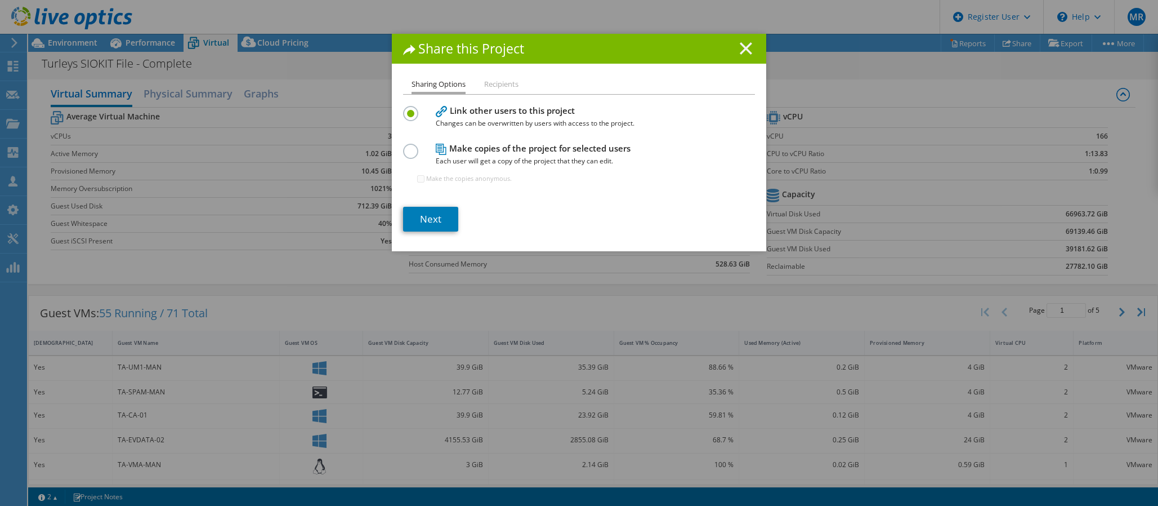
click at [744, 44] on icon at bounding box center [746, 48] width 12 height 12
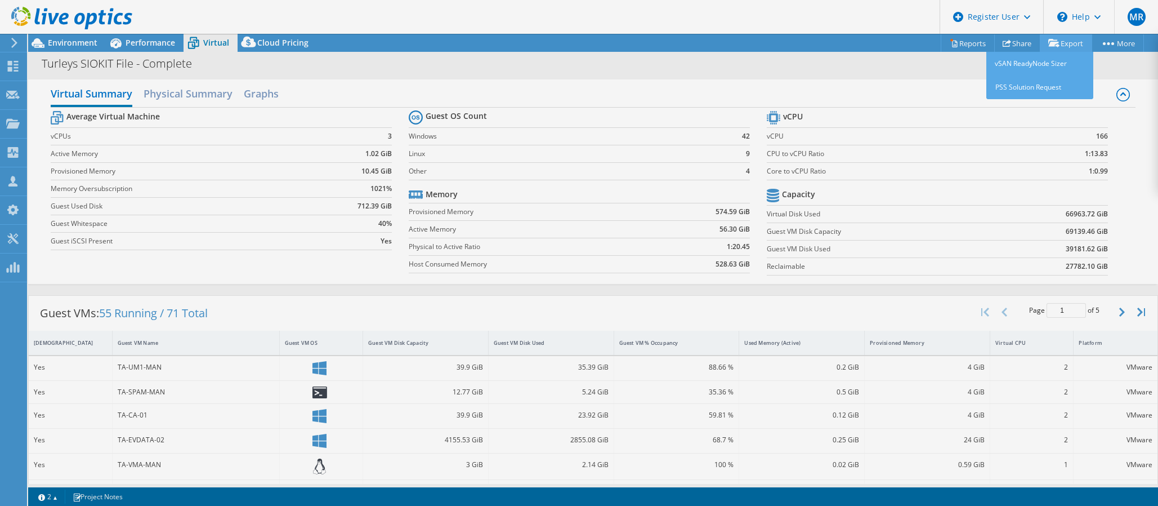
click at [1062, 42] on link "Export" at bounding box center [1066, 42] width 52 height 17
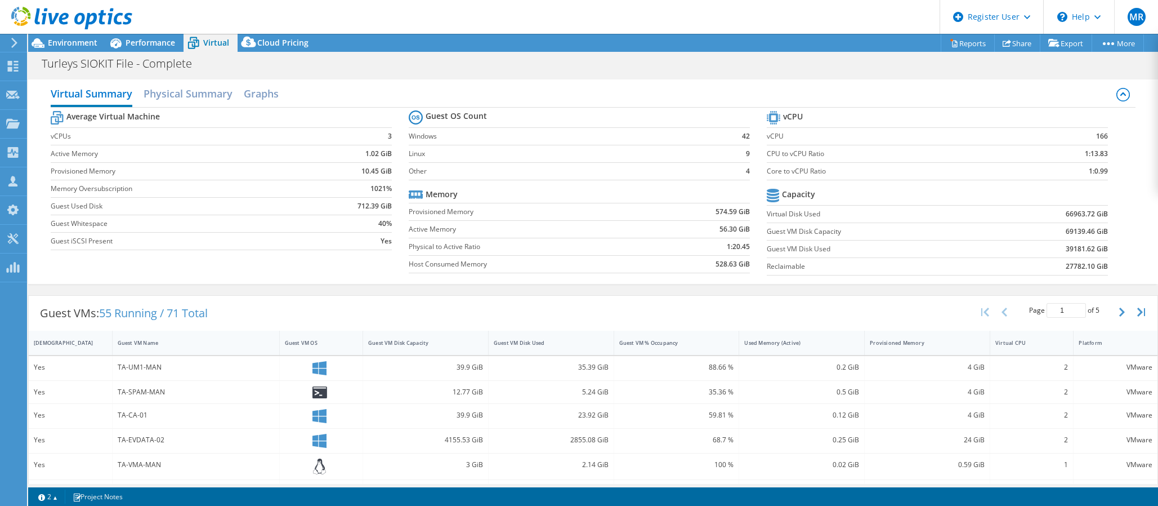
click at [938, 72] on div "Turleys SIOKIT File - Complete Print" at bounding box center [593, 63] width 1130 height 21
click at [964, 49] on link "Reports" at bounding box center [968, 42] width 54 height 17
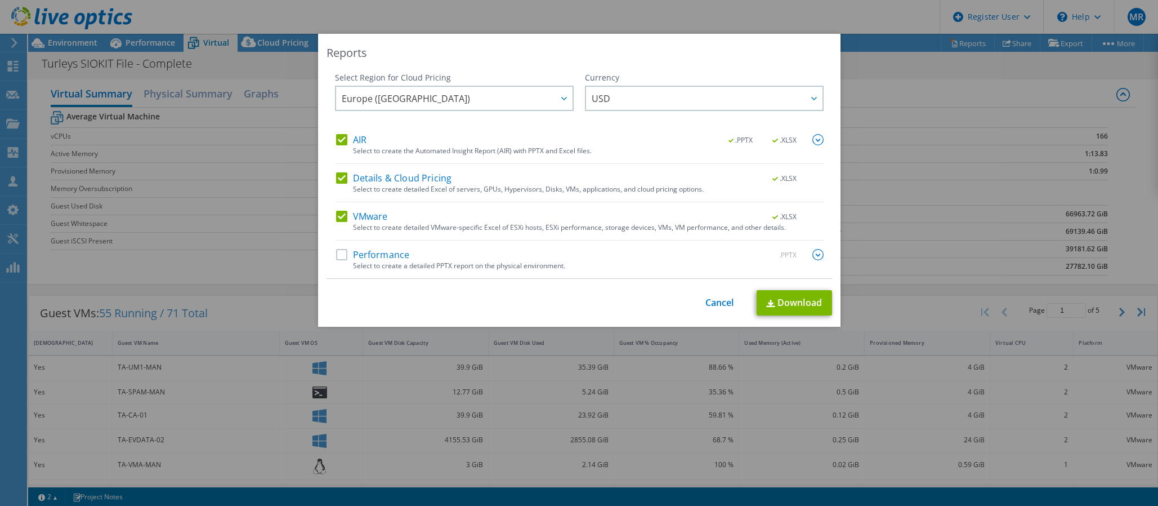
click at [358, 135] on label "AIR" at bounding box center [351, 139] width 30 height 11
click at [0, 0] on input "AIR" at bounding box center [0, 0] width 0 height 0
click at [396, 171] on div "AIR .PPTX .XLSX Select to create the Automated Insight Report (AIR) with PPTX a…" at bounding box center [580, 206] width 488 height 144
click at [381, 190] on div "Select to create detailed Excel of servers, GPUs, Hypervisors, Disks, VMs, appl…" at bounding box center [588, 189] width 471 height 8
click at [376, 183] on label "Details & Cloud Pricing" at bounding box center [394, 177] width 116 height 11
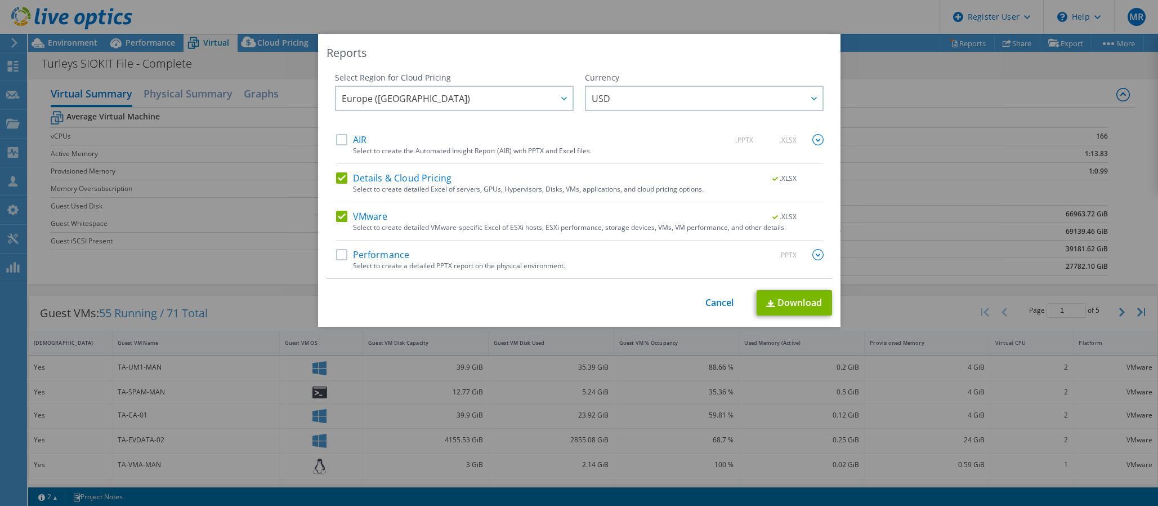
click at [0, 0] on input "Details & Cloud Pricing" at bounding box center [0, 0] width 0 height 0
click at [808, 313] on link "Download" at bounding box center [794, 302] width 75 height 25
click at [717, 297] on link "Cancel" at bounding box center [720, 302] width 29 height 11
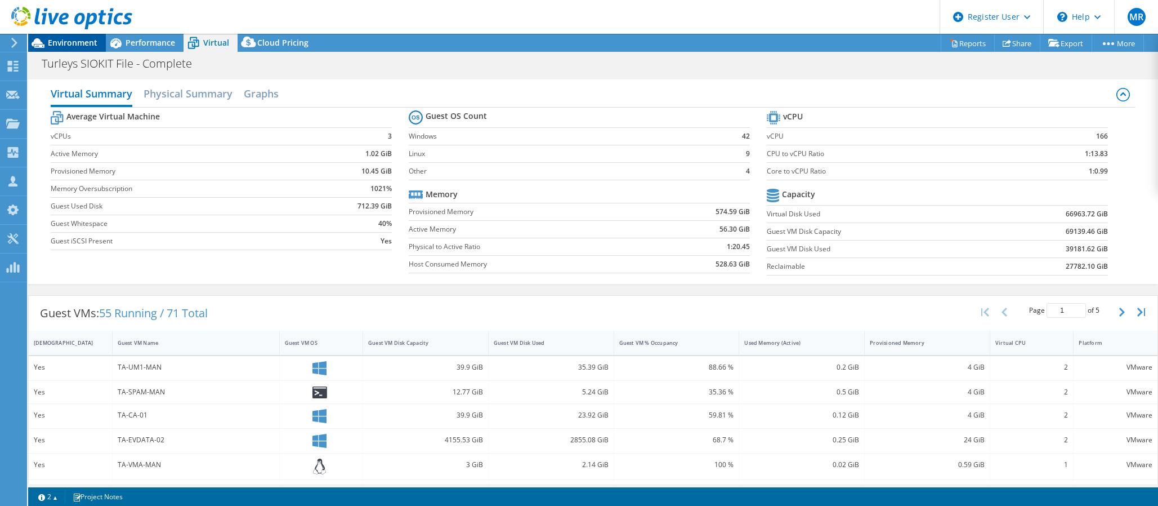
click at [74, 43] on span "Environment" at bounding box center [73, 42] width 50 height 11
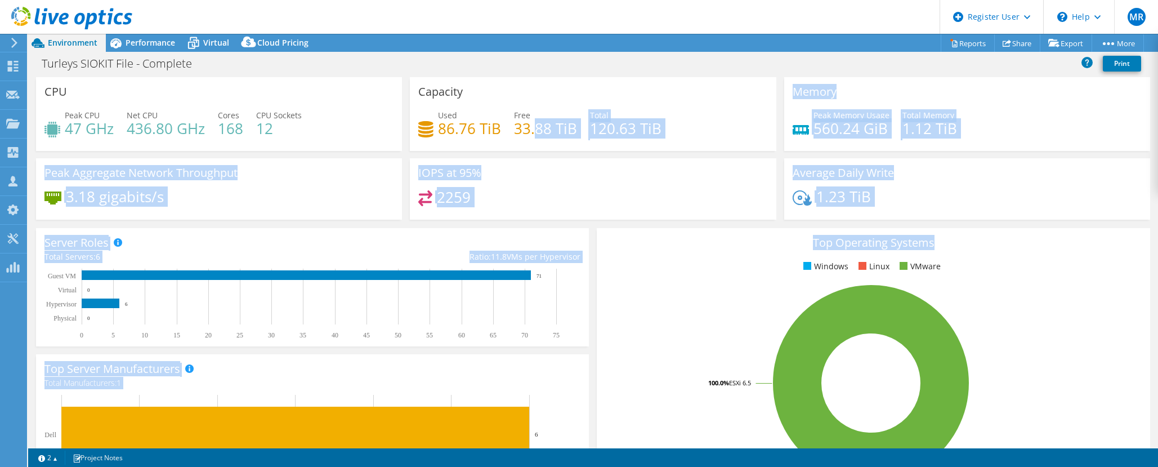
drag, startPoint x: 614, startPoint y: 127, endPoint x: 940, endPoint y: 234, distance: 343.3
click at [940, 234] on section "CPU Peak CPU 47 GHz Net CPU 436.80 GHz Cores 168 CPU Sockets 12 Capacity Used 8…" at bounding box center [593, 405] width 1130 height 656
click at [922, 189] on div "Average Daily Write 1.23 TiB" at bounding box center [967, 188] width 366 height 61
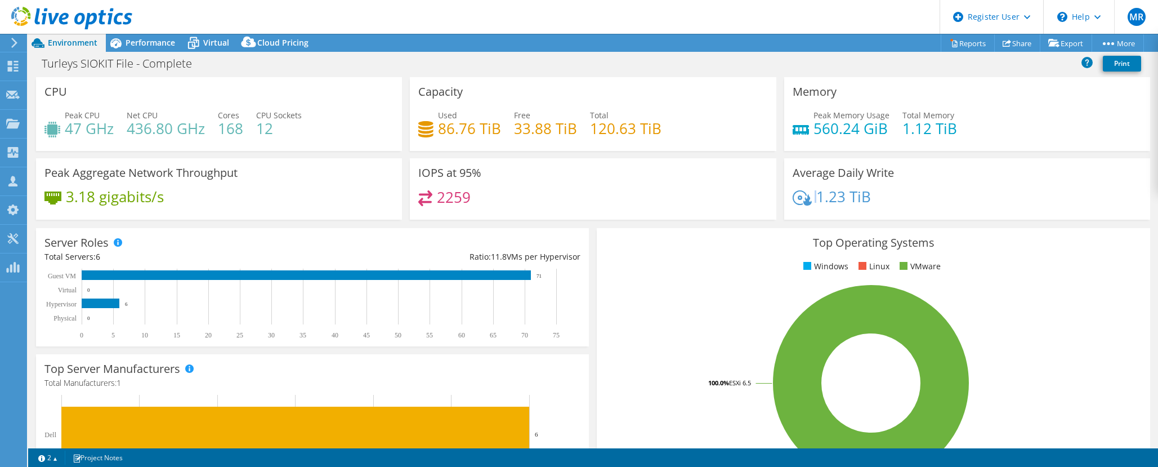
click at [922, 189] on div "Average Daily Write 1.23 TiB" at bounding box center [967, 188] width 366 height 61
click at [859, 190] on h4 "1.23 TiB" at bounding box center [844, 196] width 55 height 12
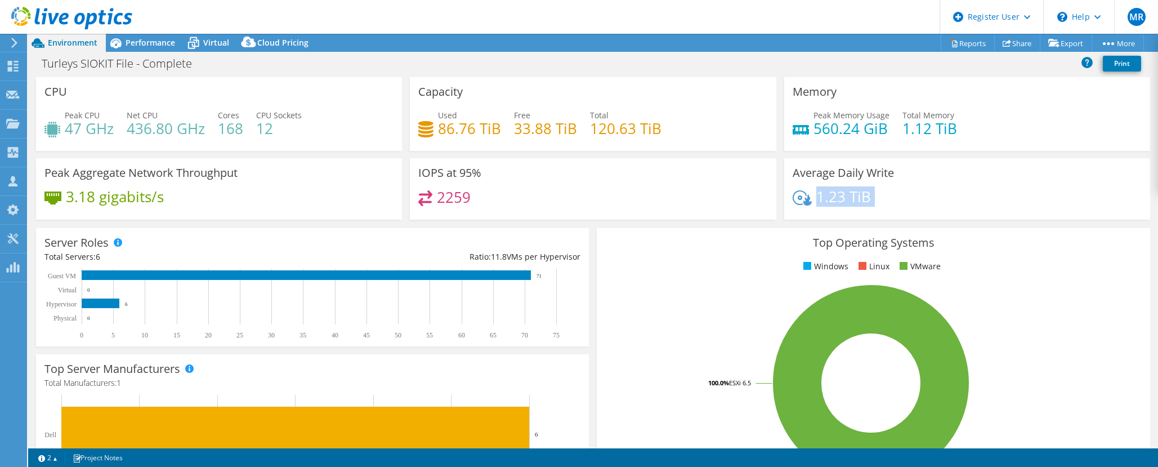
click at [843, 202] on h4 "1.23 TiB" at bounding box center [844, 196] width 55 height 12
click at [890, 204] on div "1.23 TiB" at bounding box center [967, 202] width 349 height 24
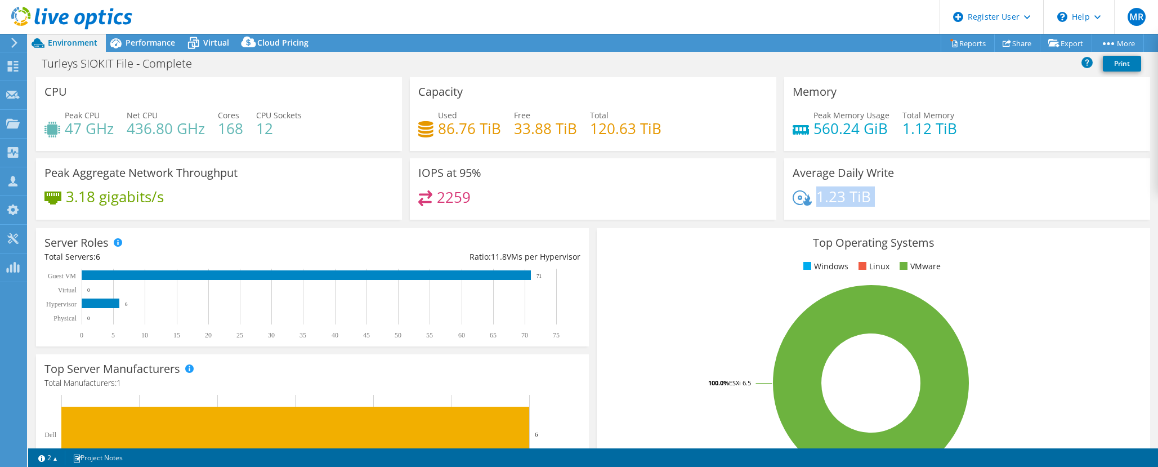
click at [890, 204] on div "1.23 TiB" at bounding box center [967, 202] width 349 height 24
click at [878, 203] on div "1.23 TiB" at bounding box center [967, 202] width 349 height 24
click at [895, 202] on div "1.23 TiB" at bounding box center [967, 202] width 349 height 24
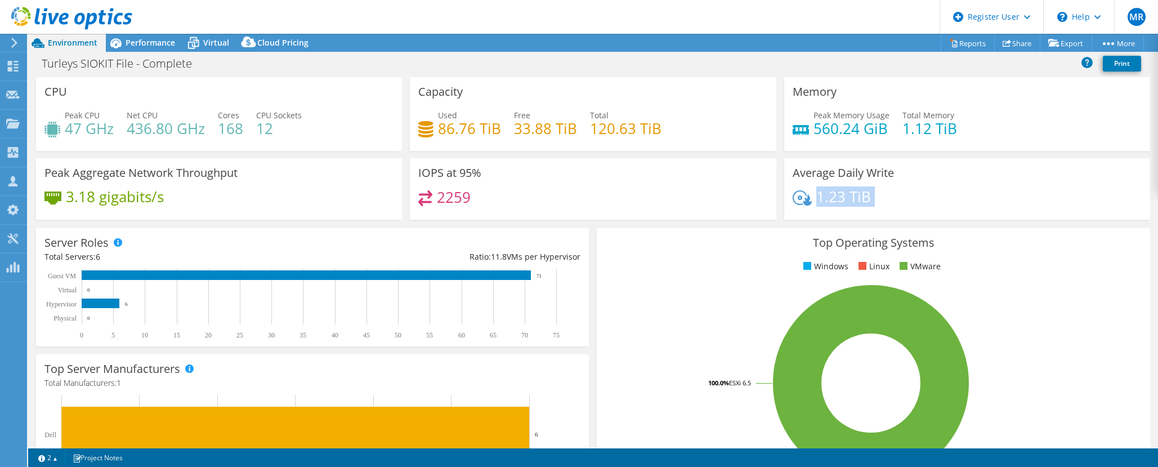
click at [895, 202] on div "1.23 TiB" at bounding box center [967, 202] width 349 height 24
click at [873, 202] on div "1.23 TiB" at bounding box center [967, 202] width 349 height 24
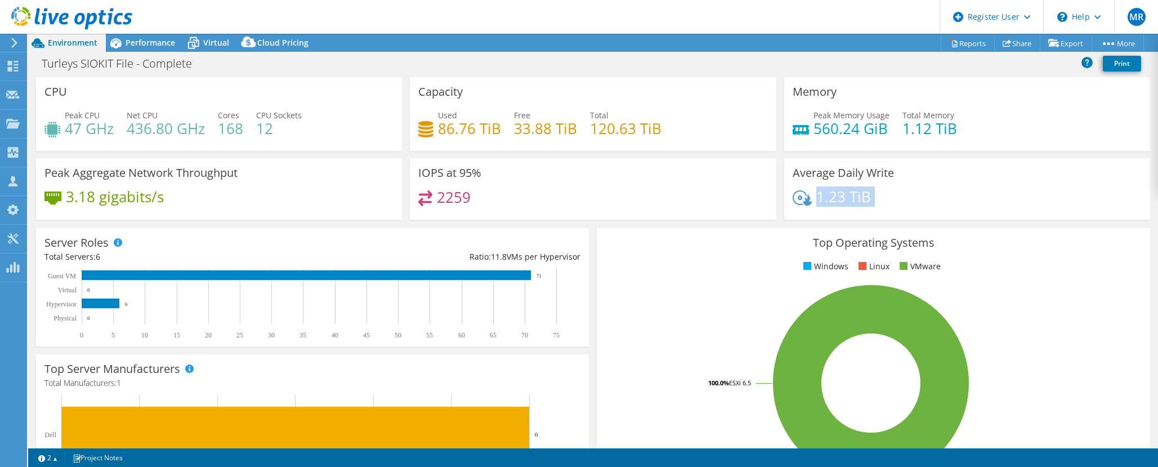
click at [878, 200] on div "1.23 TiB" at bounding box center [967, 202] width 349 height 24
click at [127, 38] on span "Performance" at bounding box center [151, 42] width 50 height 11
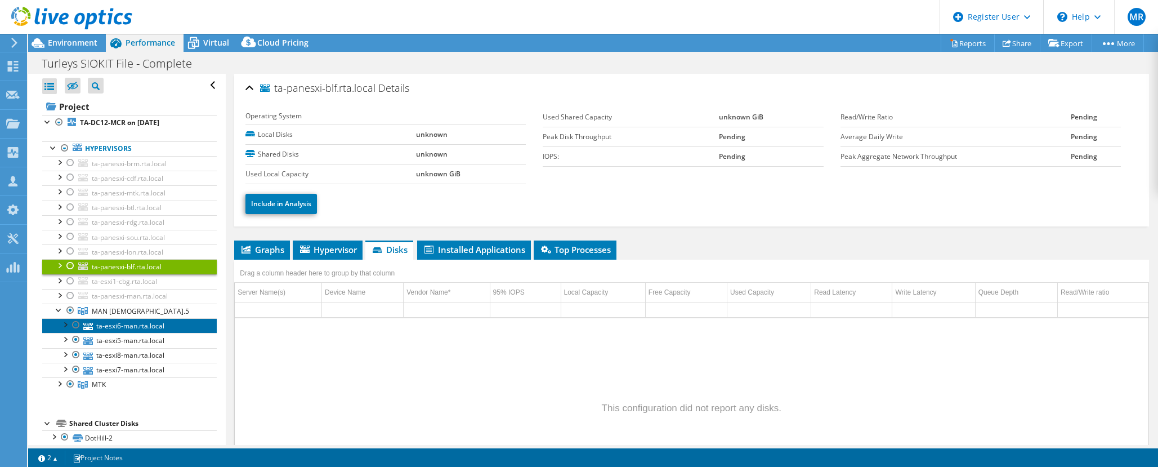
click at [149, 322] on link "ta-esxi6-man.rta.local" at bounding box center [129, 325] width 175 height 15
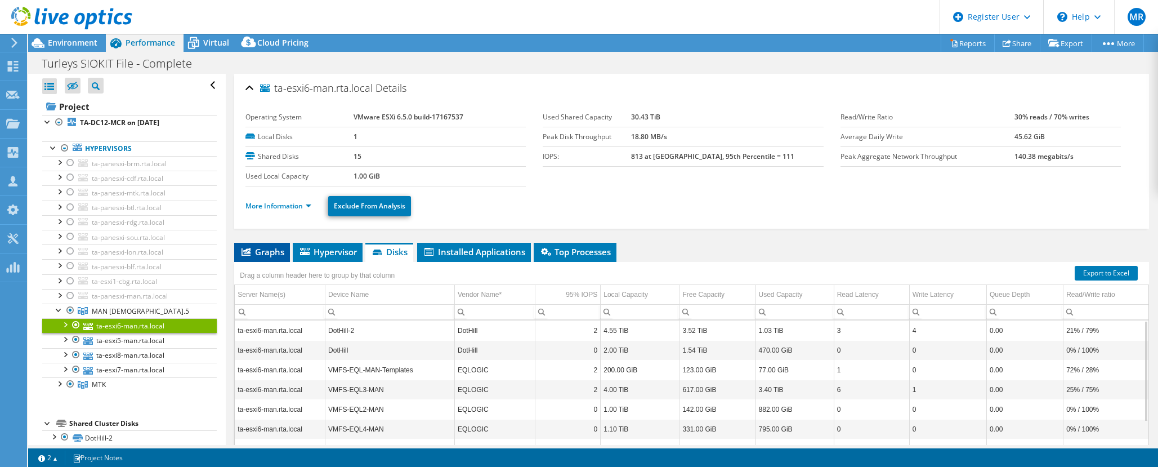
click at [277, 257] on li "Graphs" at bounding box center [262, 252] width 56 height 19
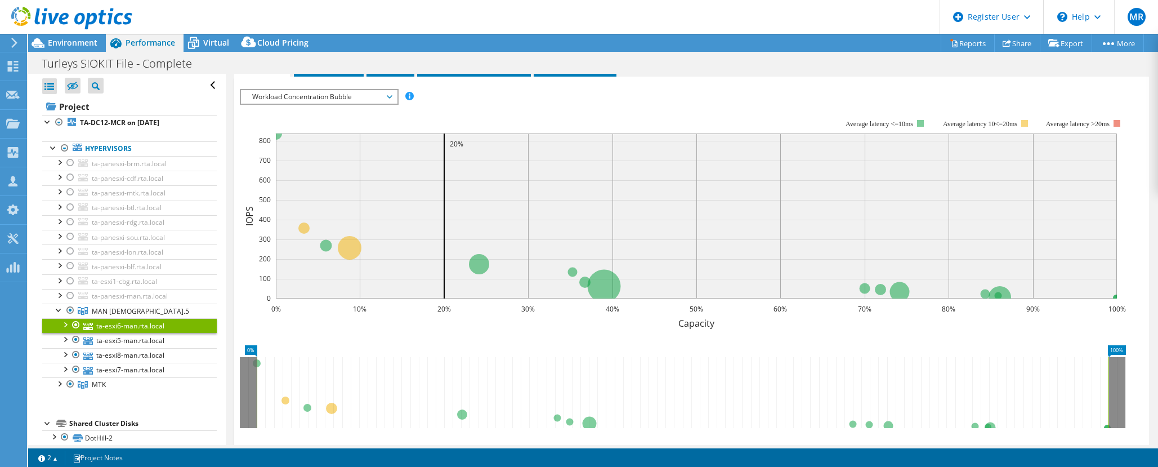
scroll to position [169, 0]
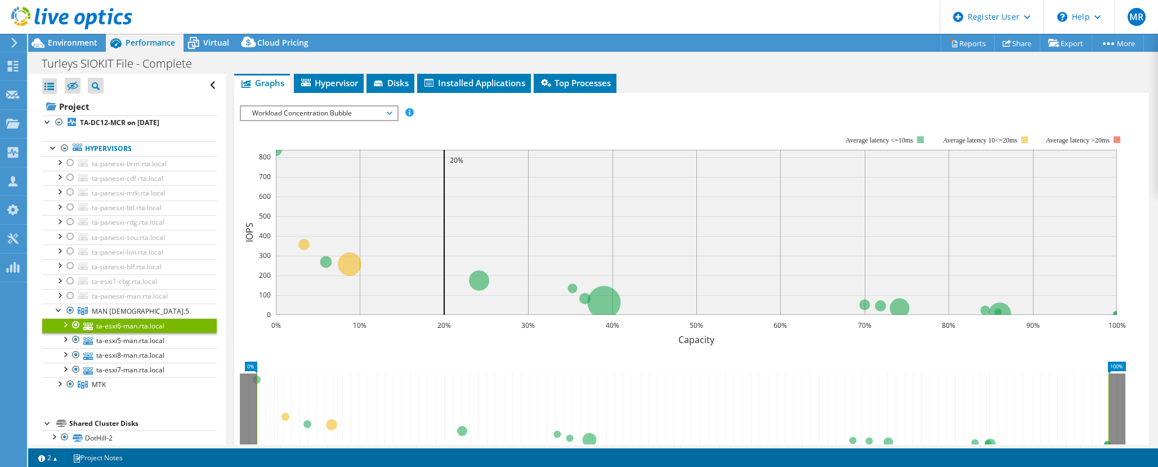
click at [367, 115] on span "Workload Concentration Bubble" at bounding box center [319, 113] width 145 height 14
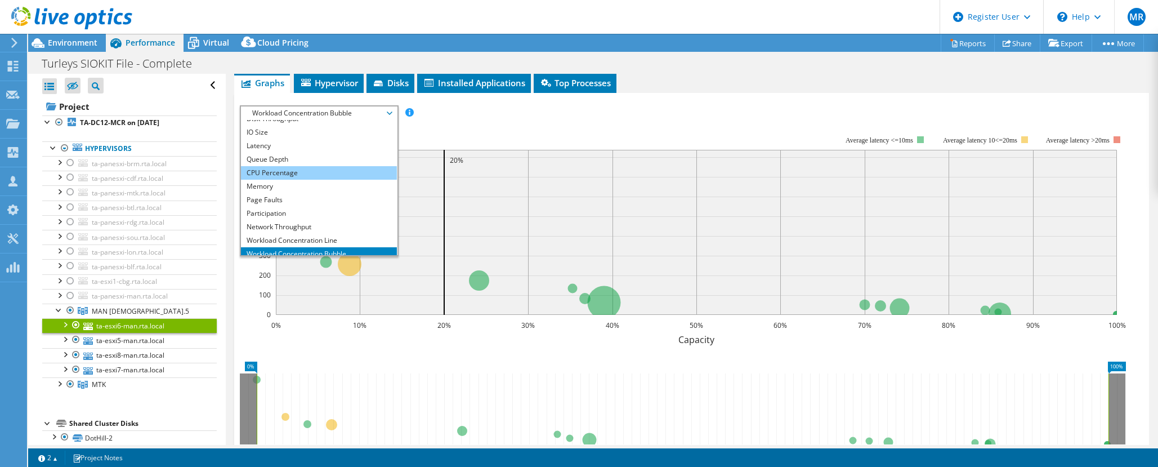
scroll to position [41, 0]
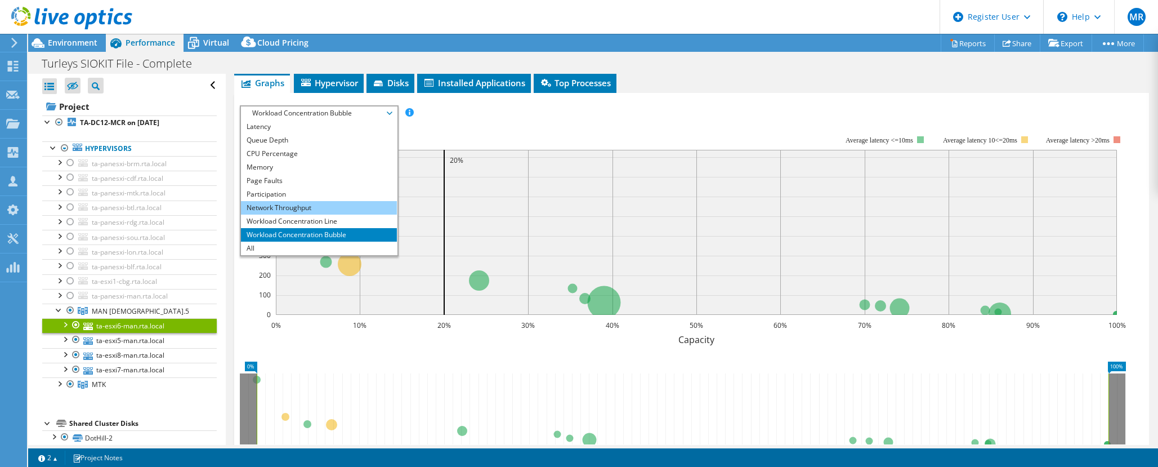
click at [324, 205] on li "Network Throughput" at bounding box center [319, 208] width 156 height 14
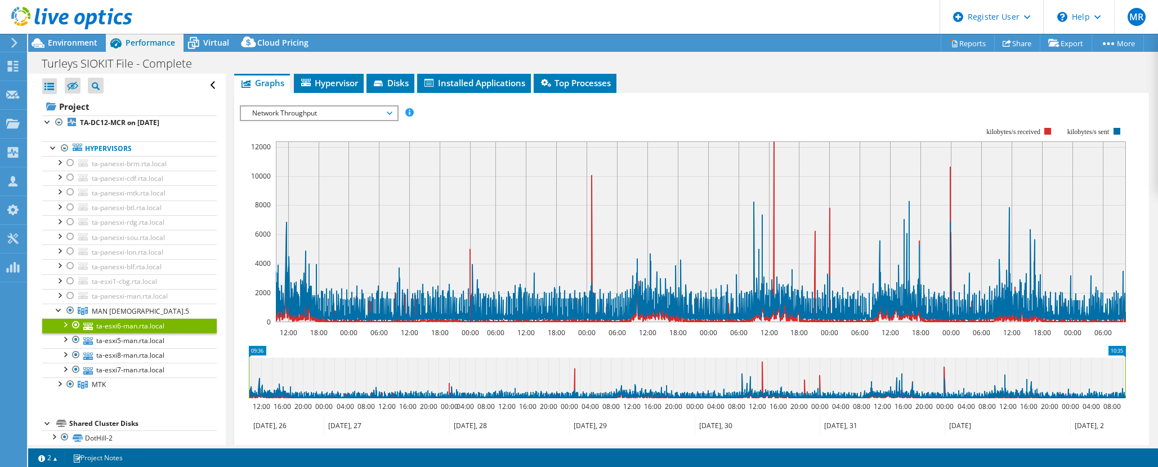
scroll to position [0, 0]
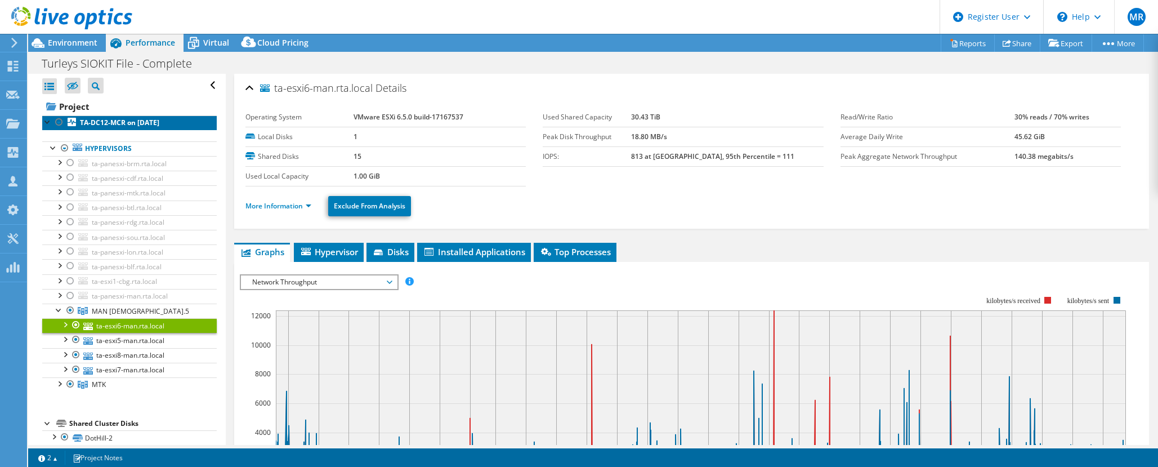
click at [124, 116] on link "TA-DC12-MCR on [DATE]" at bounding box center [129, 122] width 175 height 15
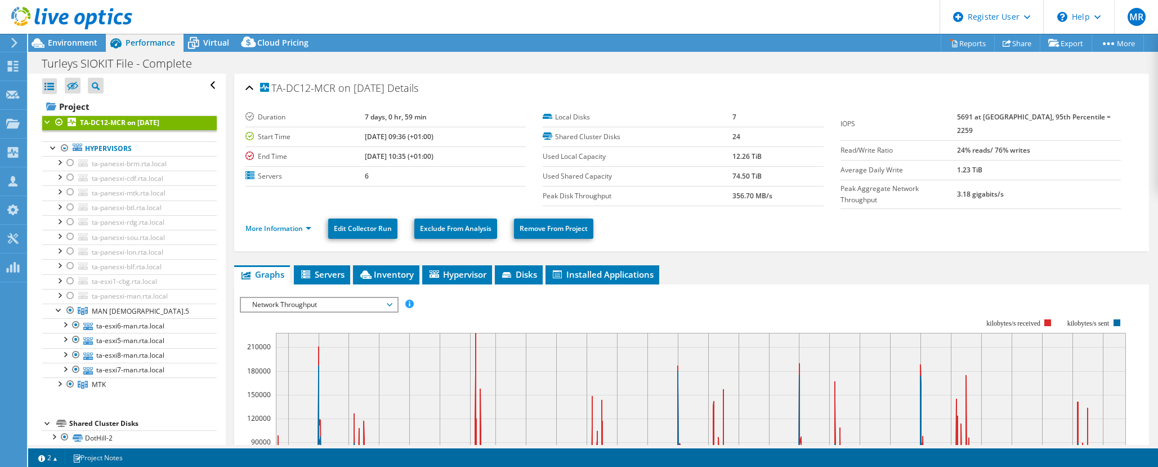
scroll to position [225, 0]
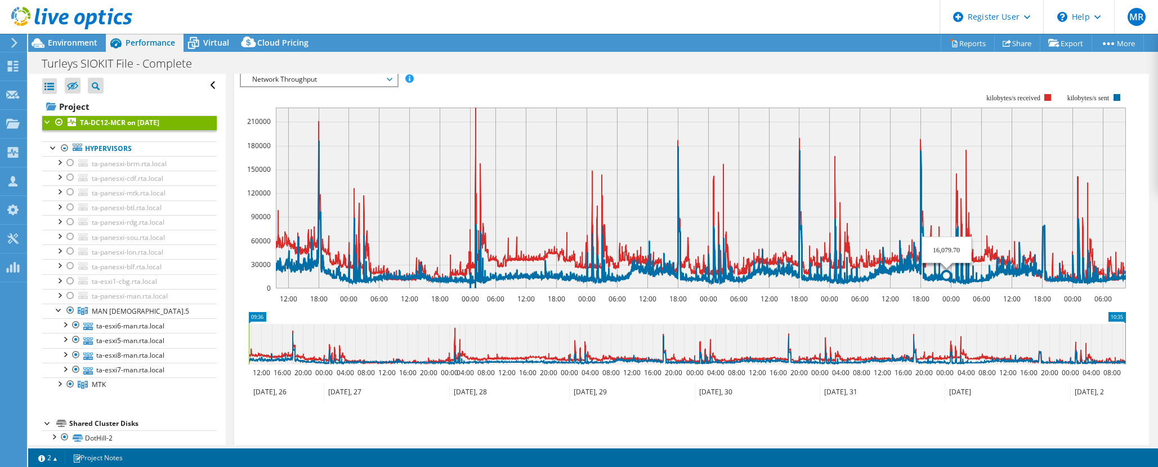
drag, startPoint x: 917, startPoint y: 272, endPoint x: 874, endPoint y: 272, distance: 42.8
click at [898, 273] on g at bounding box center [701, 214] width 851 height 149
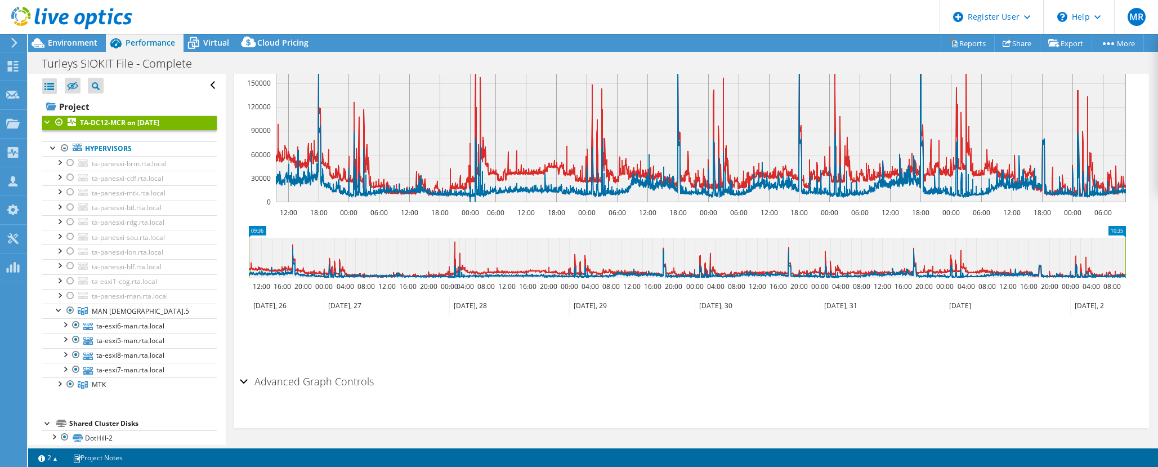
scroll to position [0, 0]
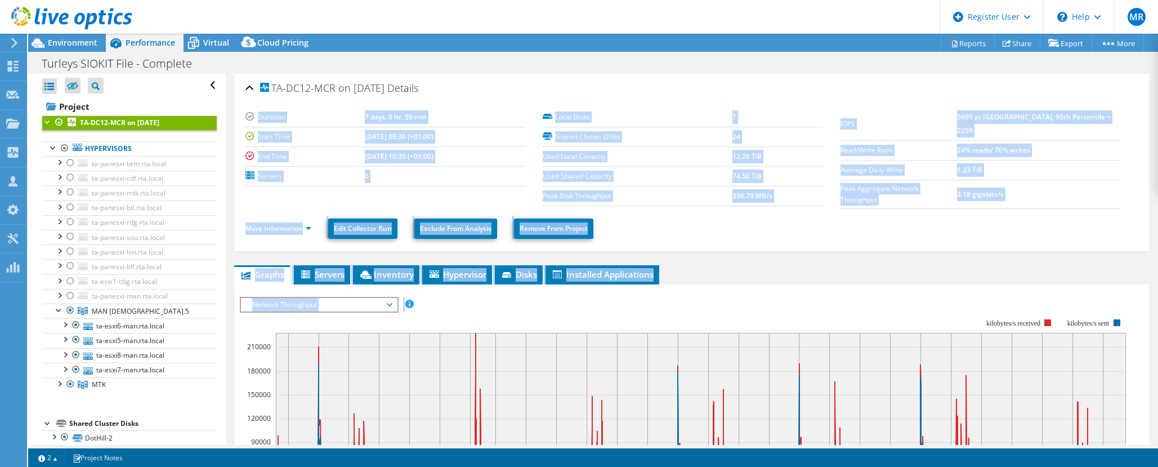
drag, startPoint x: 655, startPoint y: 89, endPoint x: 844, endPoint y: 319, distance: 297.7
click at [844, 319] on div "TA-DC12-MCR on 4/6/2021 Details Duration 7 days, 0 hr, 59 min Start Time 03/26/…" at bounding box center [692, 416] width 932 height 685
click at [845, 319] on rect at bounding box center [683, 416] width 886 height 225
click at [836, 318] on rect at bounding box center [683, 416] width 886 height 225
click at [845, 333] on rect at bounding box center [701, 423] width 850 height 181
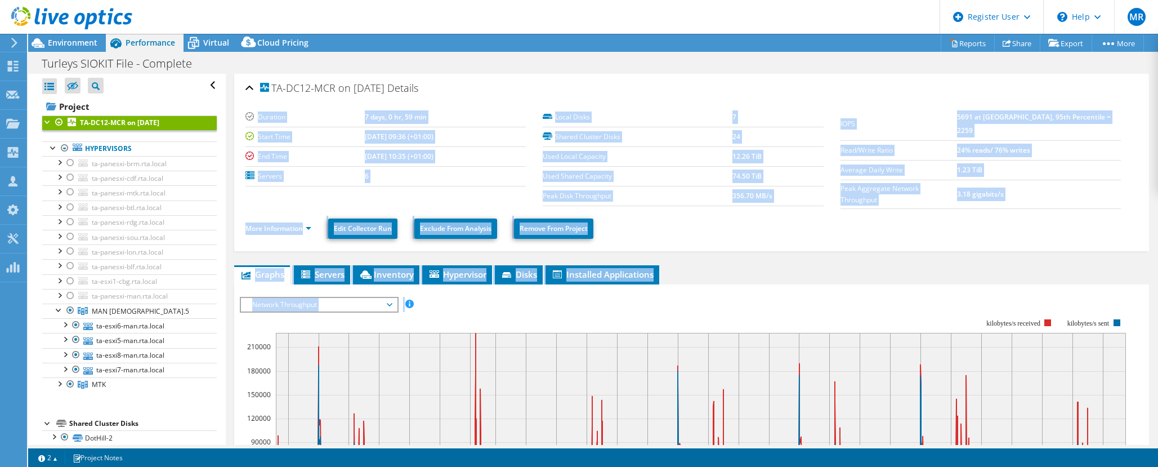
click at [880, 320] on rect at bounding box center [683, 416] width 886 height 225
click at [841, 233] on ul "More Information Edit Collector Run Exclude From Analysis Remove From Project" at bounding box center [692, 227] width 893 height 23
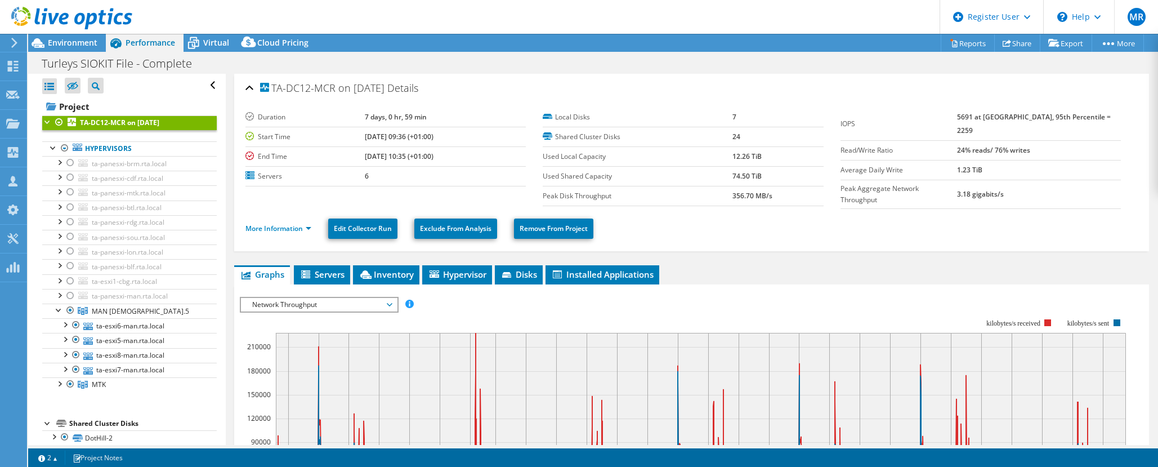
drag, startPoint x: 536, startPoint y: 136, endPoint x: 892, endPoint y: 355, distance: 418.2
click at [892, 355] on div "TA-DC12-MCR on 4/6/2021 Details Duration 7 days, 0 hr, 59 min Start Time 03/26/…" at bounding box center [692, 416] width 932 height 685
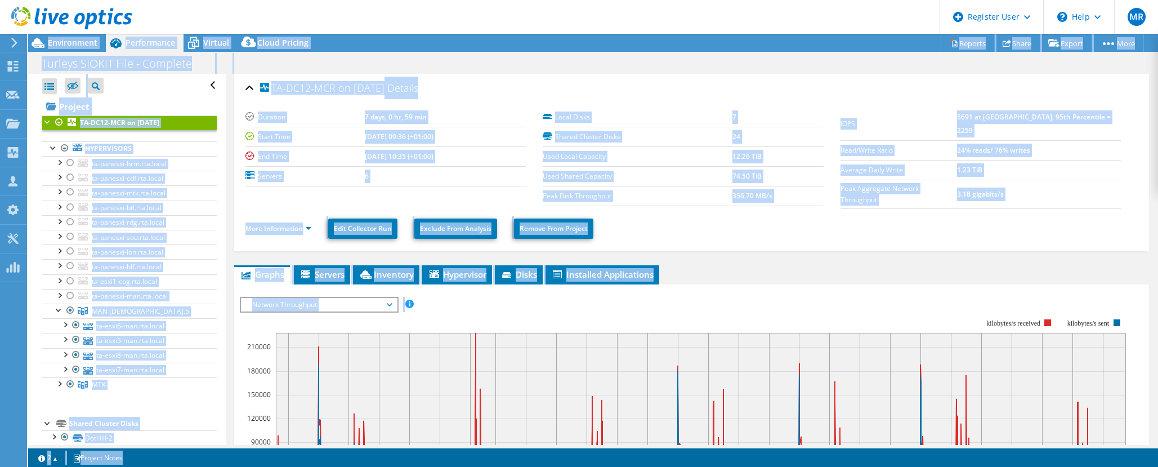
click at [846, 252] on div "TA-DC12-MCR on 4/6/2021 Details Duration 7 days, 0 hr, 59 min Start Time 03/26/…" at bounding box center [692, 416] width 932 height 685
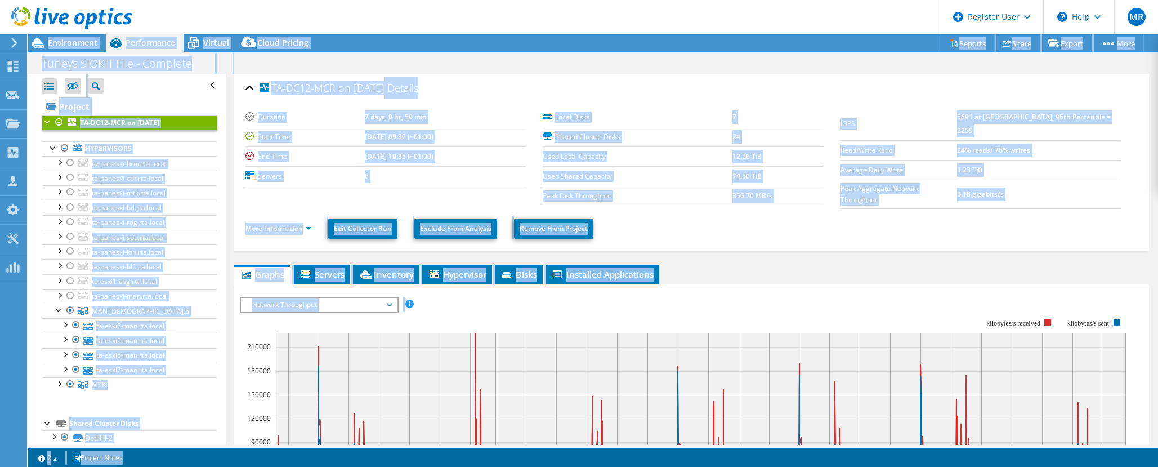
click at [846, 252] on div "TA-DC12-MCR on 4/6/2021 Details Duration 7 days, 0 hr, 59 min Start Time 03/26/…" at bounding box center [692, 416] width 932 height 685
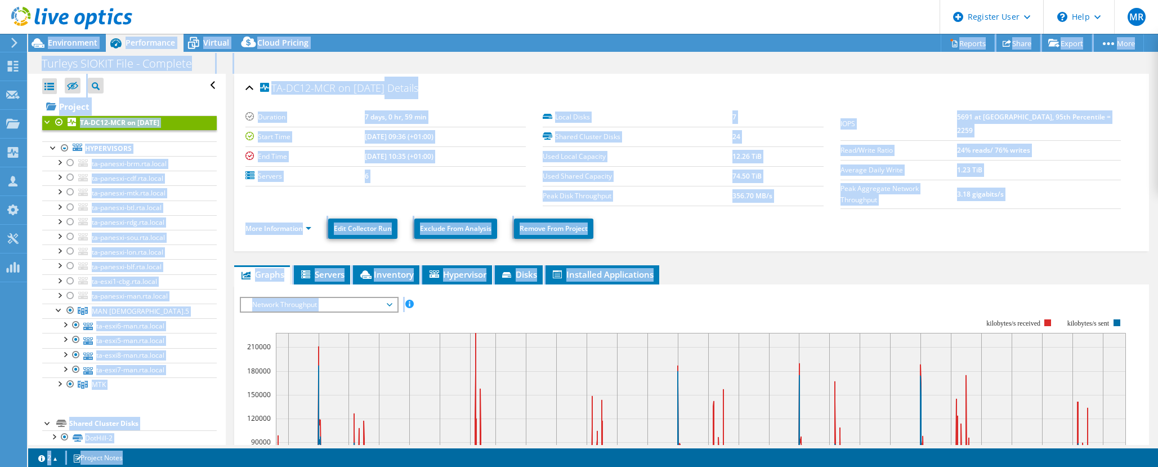
click at [846, 252] on div "TA-DC12-MCR on 4/6/2021 Details Duration 7 days, 0 hr, 59 min Start Time 03/26/…" at bounding box center [692, 416] width 932 height 685
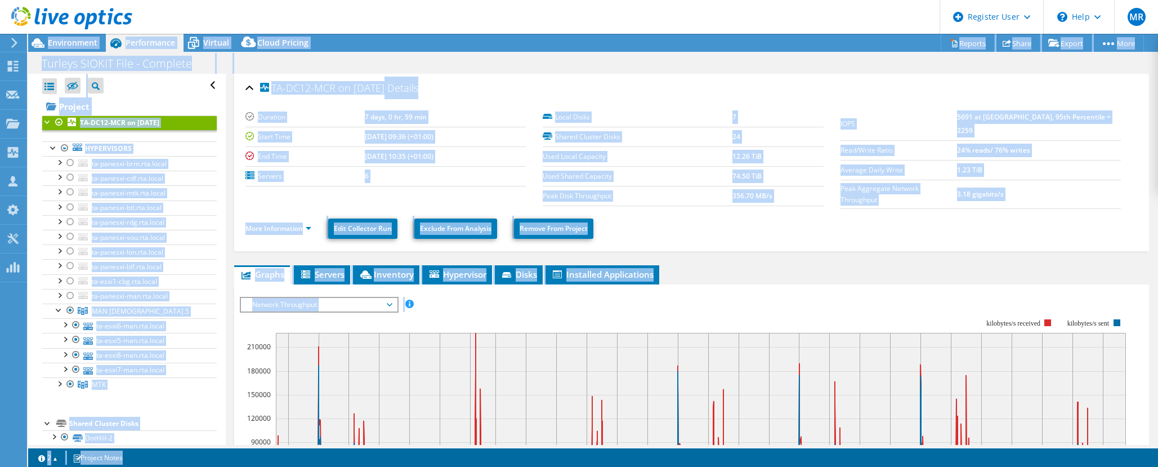
click at [846, 252] on div "TA-DC12-MCR on 4/6/2021 Details Duration 7 days, 0 hr, 59 min Start Time 03/26/…" at bounding box center [692, 416] width 932 height 685
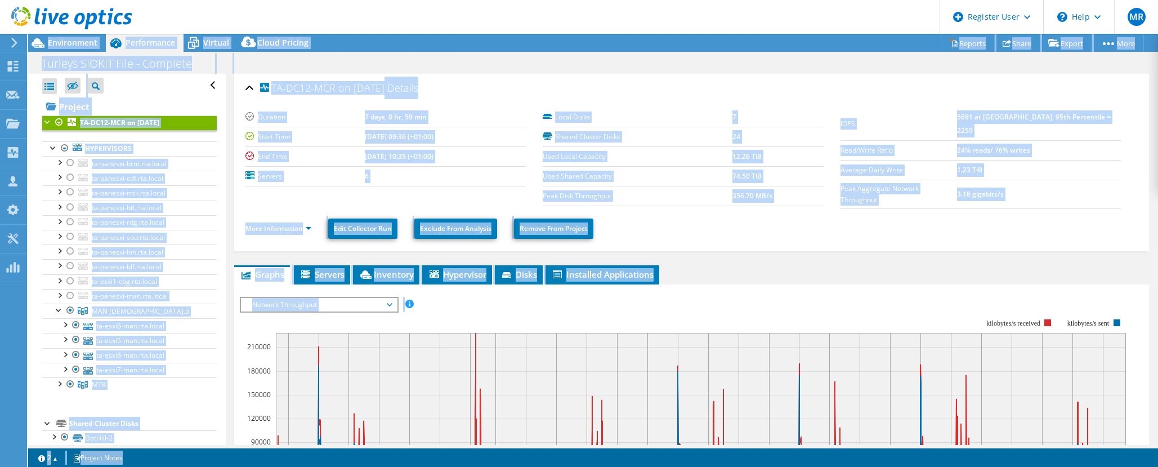
click at [846, 252] on div "TA-DC12-MCR on 4/6/2021 Details Duration 7 days, 0 hr, 59 min Start Time 03/26/…" at bounding box center [692, 416] width 932 height 685
click at [775, 222] on ul "More Information Edit Collector Run Exclude From Analysis Remove From Project" at bounding box center [692, 227] width 893 height 23
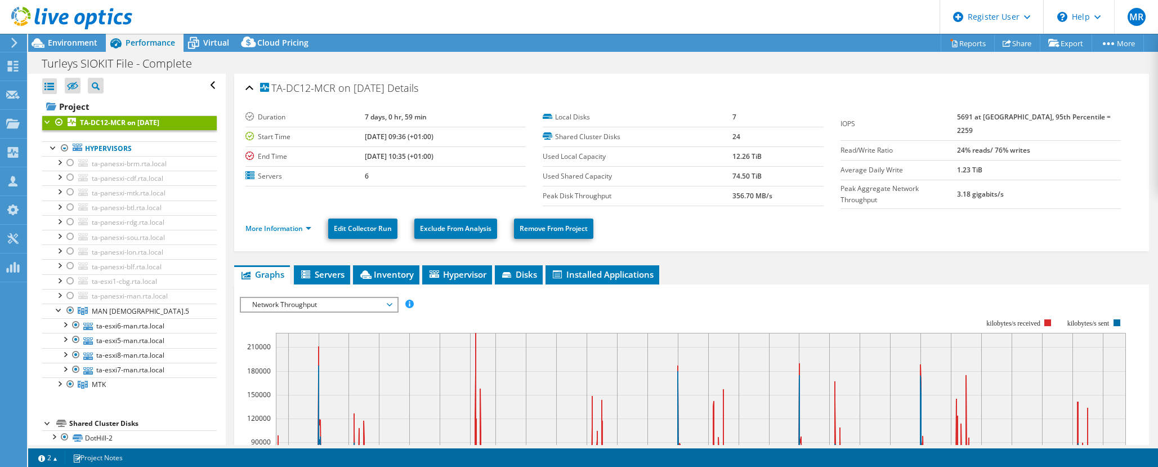
drag, startPoint x: 890, startPoint y: 275, endPoint x: 792, endPoint y: 27, distance: 267.0
click at [792, 27] on div "MR Dell User Michael Rumbucher M.Rumbucher@dell.com Dell My Profile Log Out \n …" at bounding box center [579, 233] width 1158 height 467
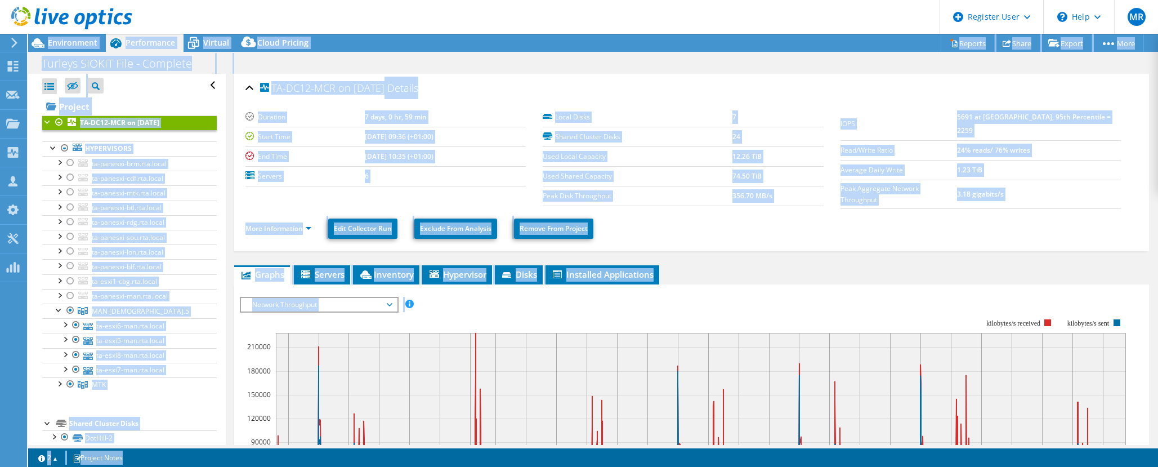
click at [865, 261] on div "TA-DC12-MCR on 4/6/2021 Details Duration 7 days, 0 hr, 59 min Start Time 03/26/…" at bounding box center [692, 416] width 932 height 685
click at [924, 260] on div "TA-DC12-MCR on 4/6/2021 Details Duration 7 days, 0 hr, 59 min Start Time 03/26/…" at bounding box center [692, 416] width 932 height 685
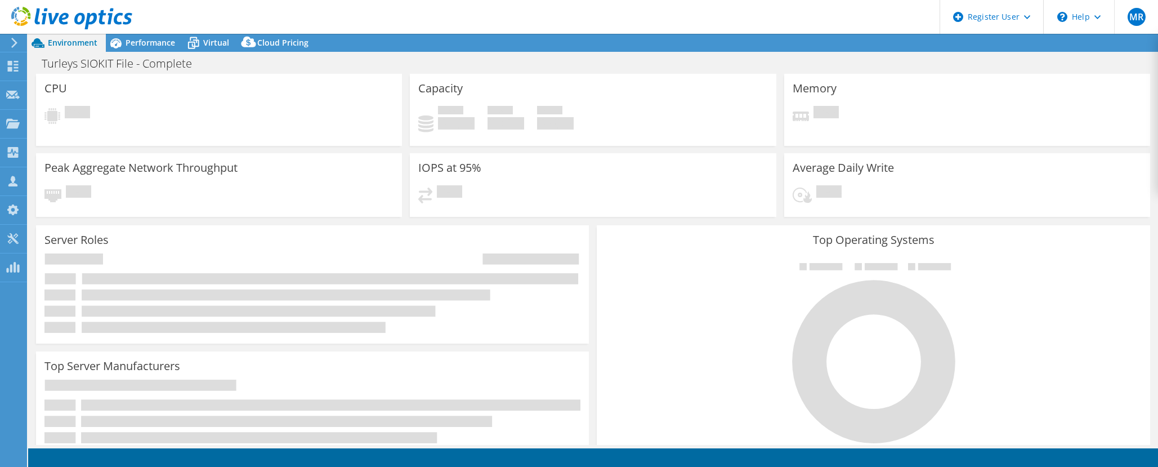
select select "USD"
select select "EULondon"
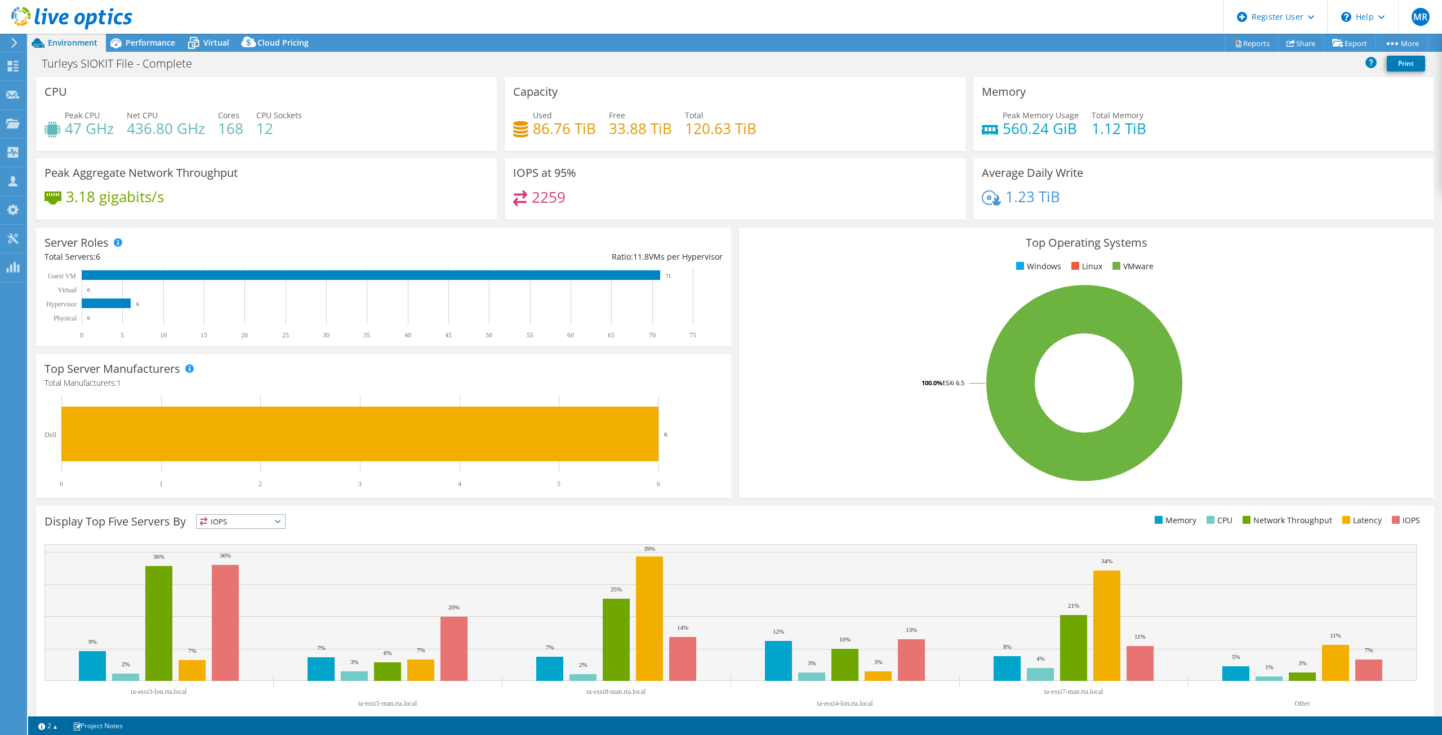
drag, startPoint x: 580, startPoint y: 194, endPoint x: 496, endPoint y: 197, distance: 83.9
click at [496, 197] on div "CPU Peak CPU 47 GHz Net CPU 436.80 GHz Cores 168 CPU Sockets 12 Capacity Used 8…" at bounding box center [735, 152] width 1406 height 150
drag, startPoint x: 551, startPoint y: 117, endPoint x: 850, endPoint y: 149, distance: 300.2
click at [765, 144] on div "Used 86.76 TiB Free 33.88 TiB Total 120.63 TiB" at bounding box center [735, 127] width 444 height 37
drag, startPoint x: 855, startPoint y: 142, endPoint x: 671, endPoint y: 175, distance: 187.0
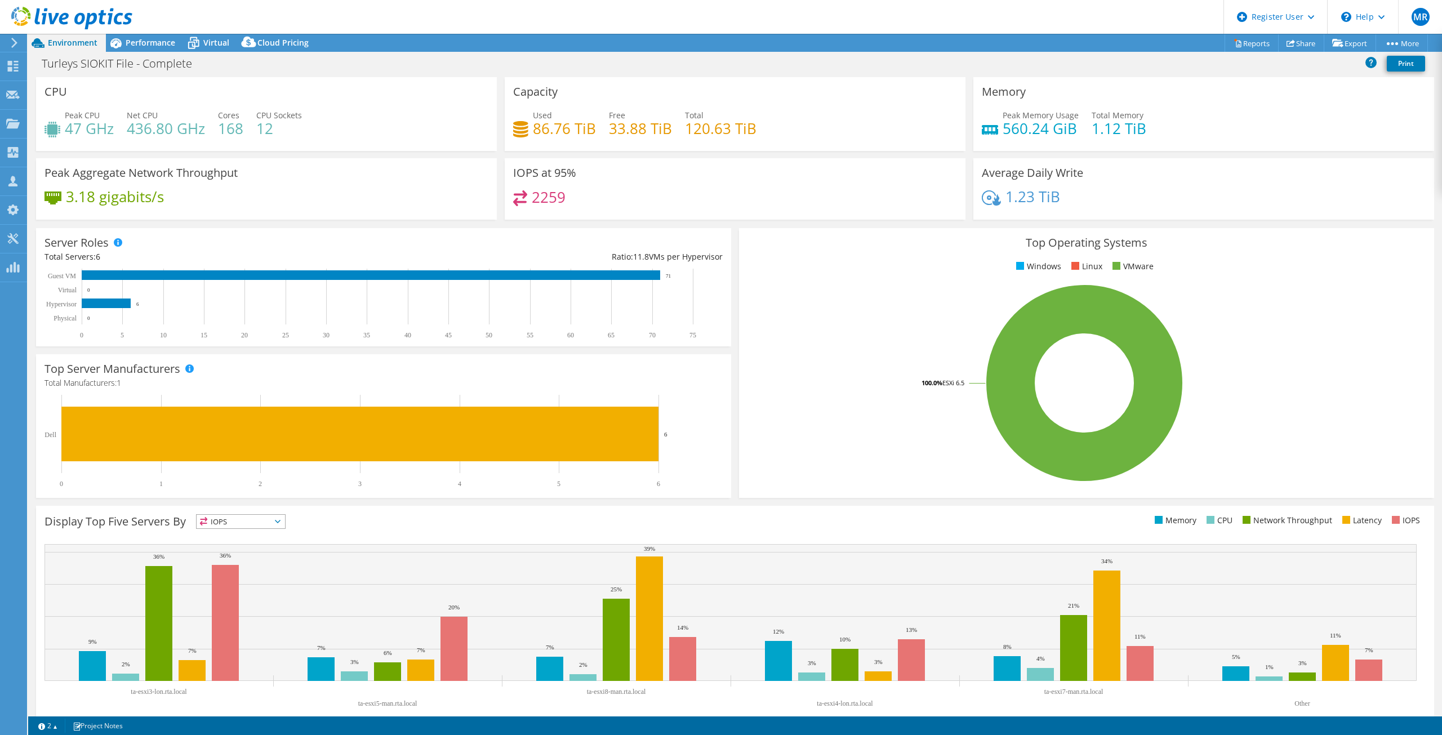
click at [677, 173] on div "CPU Peak CPU 47 GHz Net CPU 436.80 GHz Cores 168 CPU Sockets 12 Capacity Used 8…" at bounding box center [735, 152] width 1406 height 150
drag, startPoint x: 238, startPoint y: 123, endPoint x: 290, endPoint y: 137, distance: 53.5
click at [290, 137] on div "Peak CPU 47 GHz Net CPU 436.80 GHz Cores 168 CPU Sockets 12" at bounding box center [266, 127] width 444 height 37
drag, startPoint x: 195, startPoint y: 101, endPoint x: 284, endPoint y: 137, distance: 95.5
click at [283, 137] on div "CPU Peak CPU 47 GHz Net CPU 436.80 GHz Cores 168 CPU Sockets 12" at bounding box center [266, 114] width 461 height 74
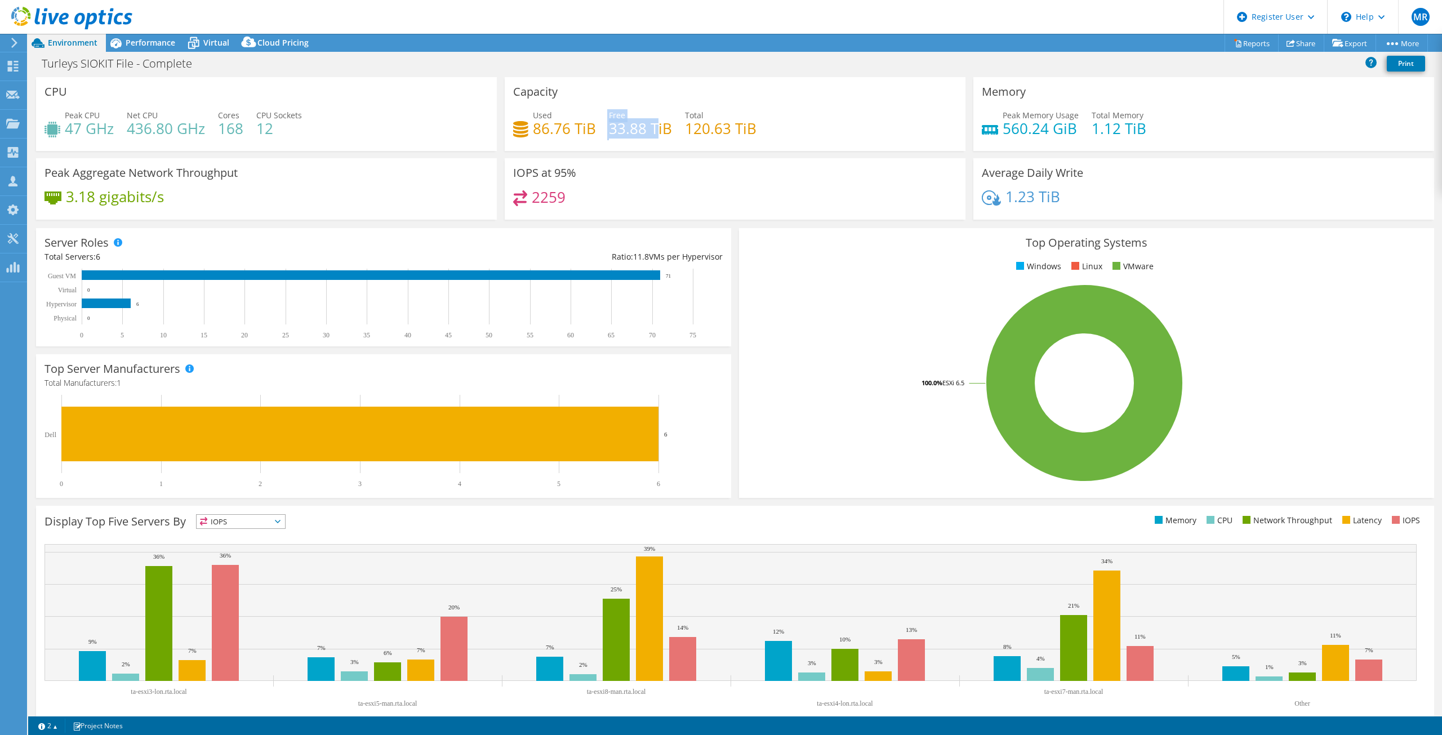
drag, startPoint x: 590, startPoint y: 123, endPoint x: 669, endPoint y: 137, distance: 80.1
click at [667, 137] on div "Used 86.76 TiB Free 33.88 TiB Total 120.63 TiB" at bounding box center [735, 127] width 444 height 37
drag, startPoint x: 707, startPoint y: 123, endPoint x: 610, endPoint y: 128, distance: 97.0
click at [612, 127] on div "Used 86.76 TiB Free 33.88 TiB Total 120.63 TiB" at bounding box center [735, 127] width 444 height 37
drag, startPoint x: 769, startPoint y: 120, endPoint x: 894, endPoint y: 130, distance: 125.4
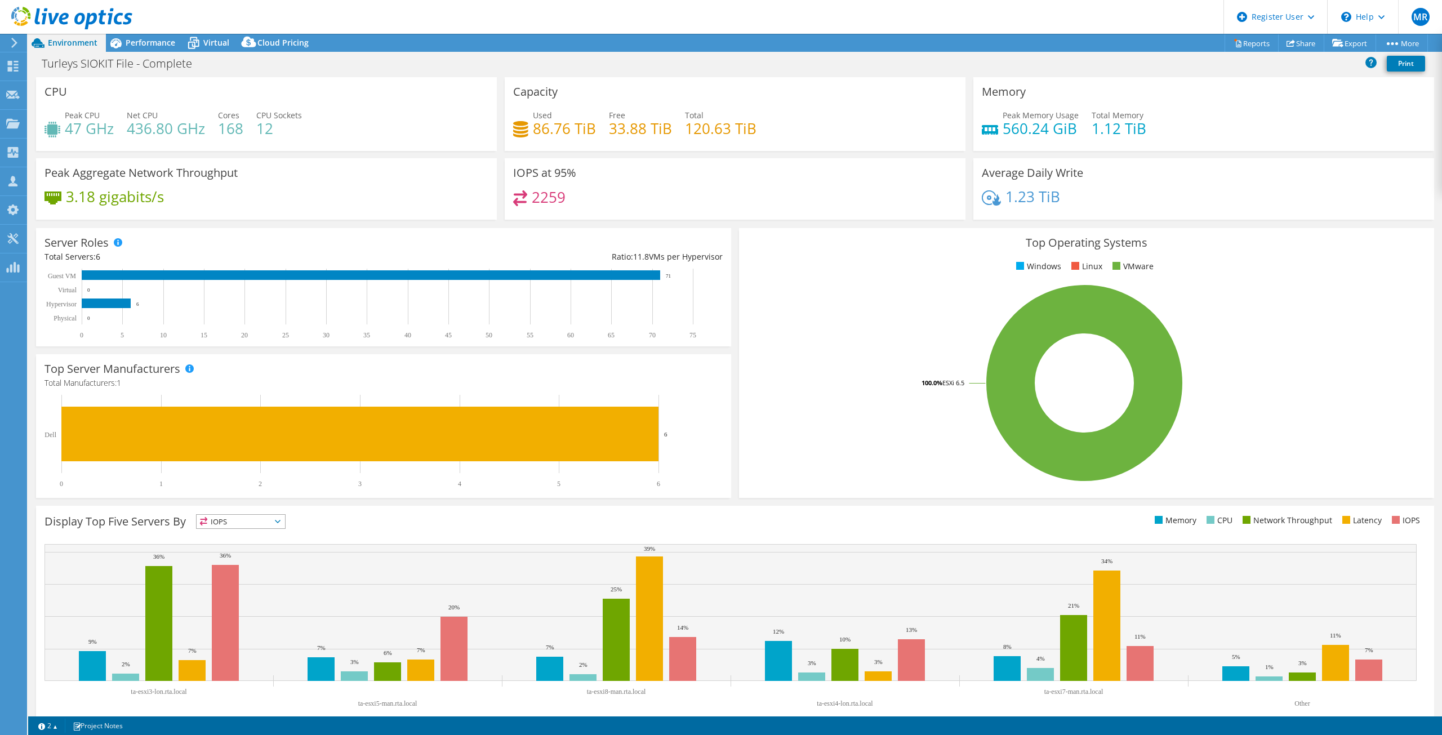
click at [853, 127] on div "Used 86.76 TiB Free 33.88 TiB Total 120.63 TiB" at bounding box center [735, 127] width 444 height 37
drag, startPoint x: 1016, startPoint y: 121, endPoint x: 1082, endPoint y: 126, distance: 66.6
click at [1070, 125] on h4 "560.24 GiB" at bounding box center [1040, 128] width 76 height 12
drag, startPoint x: 1085, startPoint y: 127, endPoint x: 998, endPoint y: 133, distance: 86.9
click at [1002, 132] on div "Peak Memory Usage 560.24 GiB Total Memory 1.12 TiB" at bounding box center [1204, 127] width 444 height 37
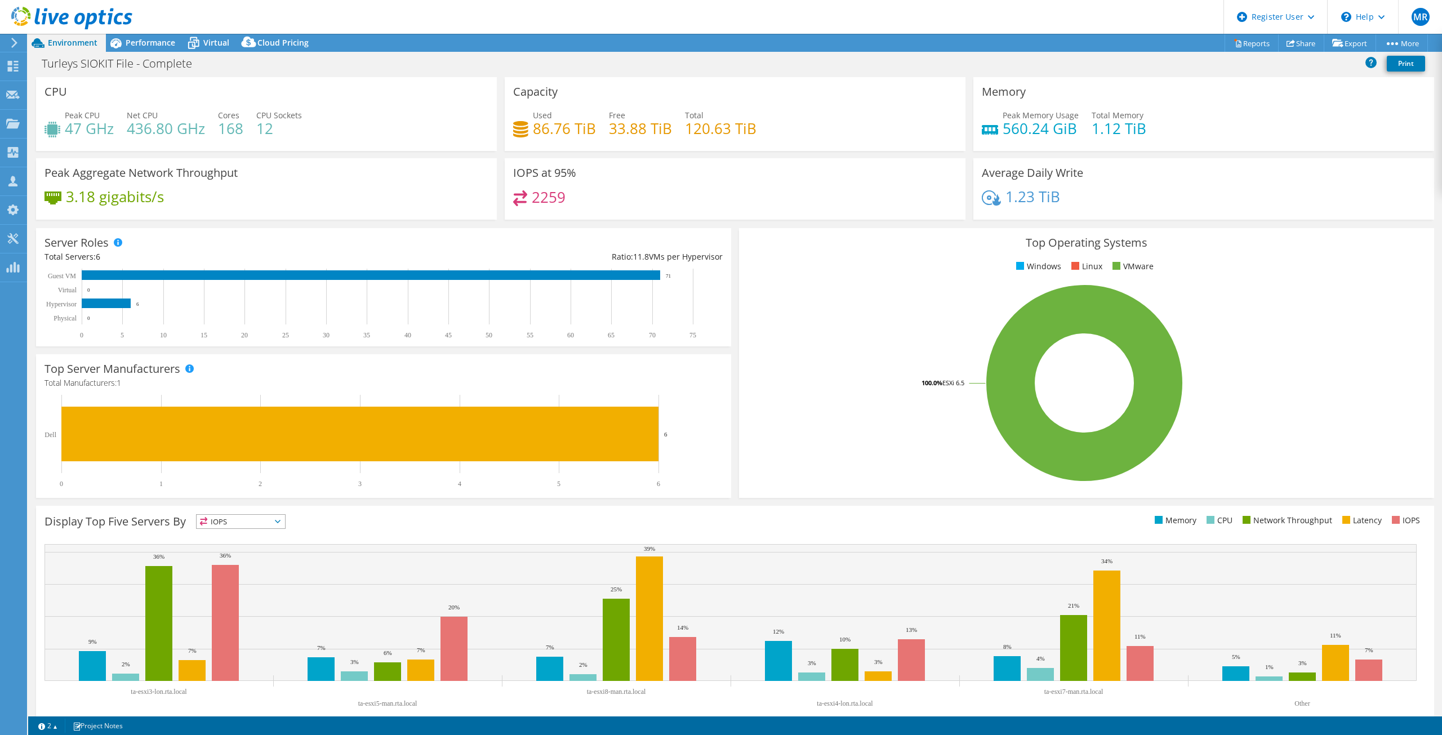
drag, startPoint x: 1033, startPoint y: 208, endPoint x: 1079, endPoint y: 202, distance: 46.6
click at [1066, 203] on div "1.23 TiB" at bounding box center [1204, 202] width 444 height 24
drag, startPoint x: 1051, startPoint y: 197, endPoint x: 969, endPoint y: 203, distance: 82.5
click at [973, 203] on div "Average Daily Write 1.23 TiB" at bounding box center [1203, 188] width 461 height 61
click at [148, 41] on span "Performance" at bounding box center [151, 42] width 50 height 11
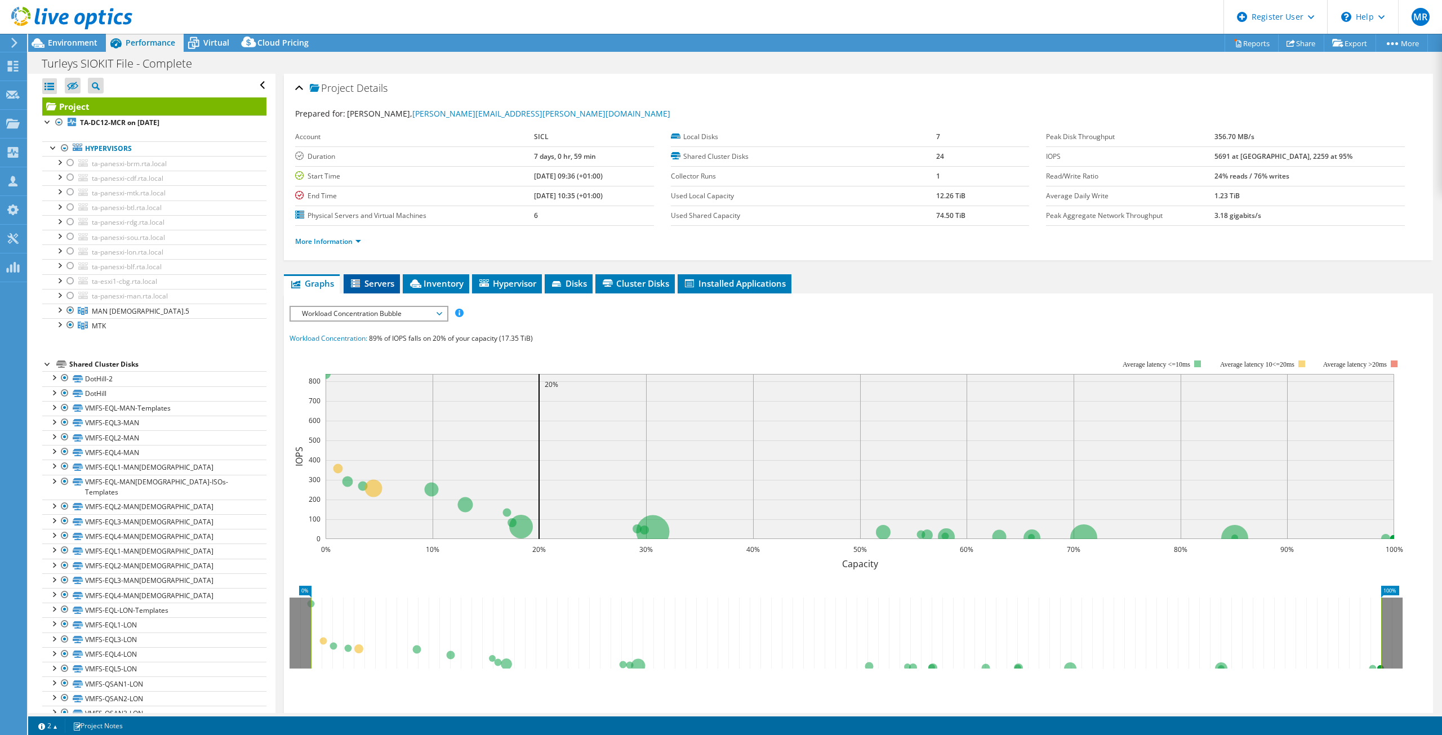
click at [390, 274] on li "Servers" at bounding box center [372, 283] width 56 height 19
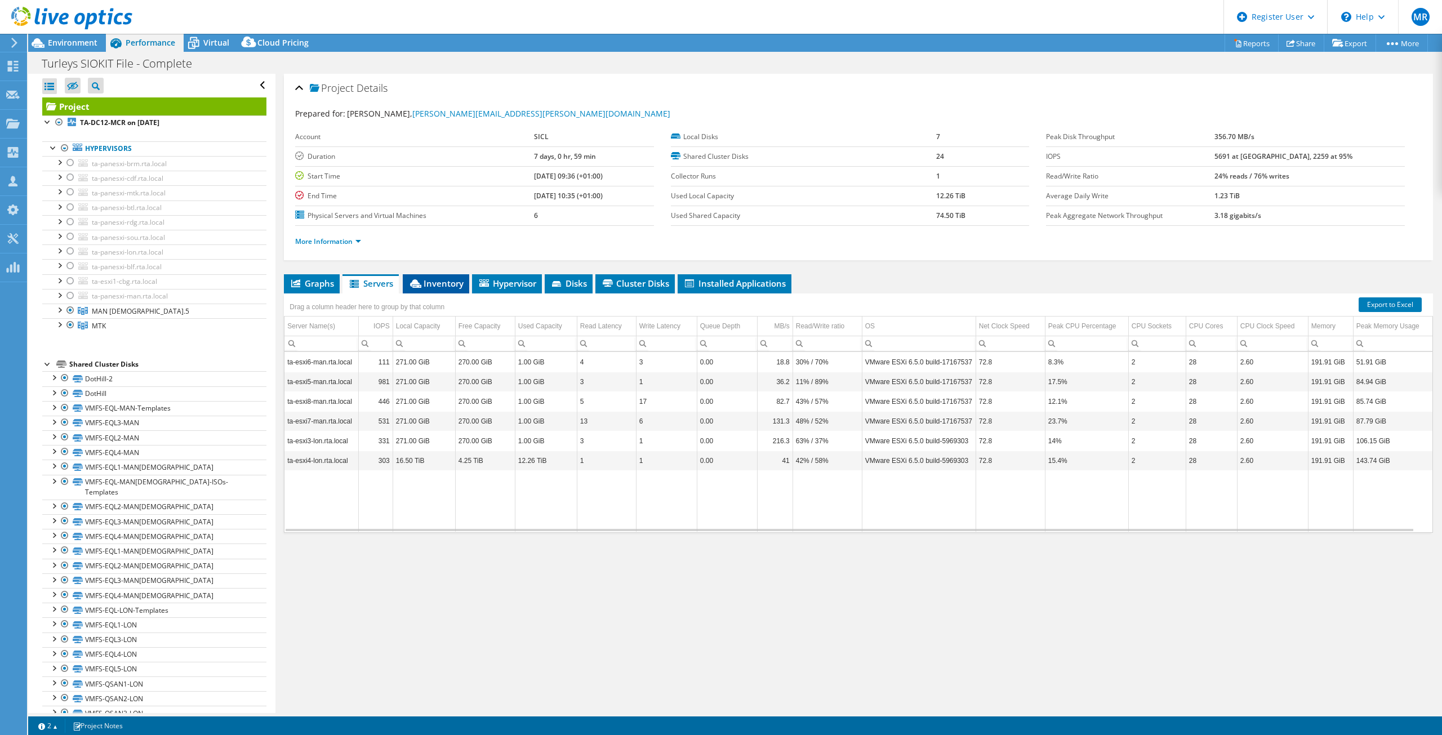
click at [438, 277] on li "Inventory" at bounding box center [436, 283] width 66 height 19
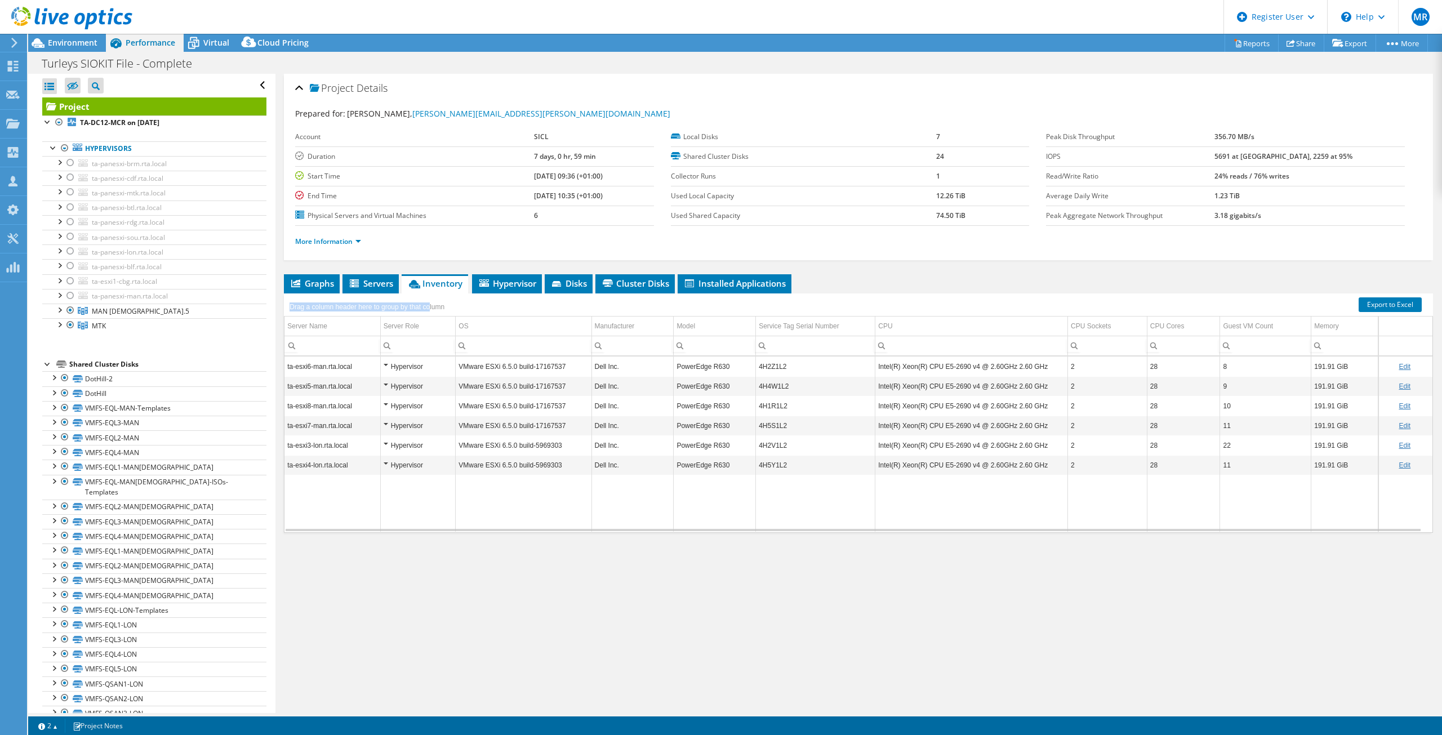
drag, startPoint x: 461, startPoint y: 309, endPoint x: 430, endPoint y: 307, distance: 31.0
click at [430, 307] on div "Drag a column header here to group by that column" at bounding box center [858, 303] width 1149 height 20
click at [439, 306] on div "Drag a column header here to group by that column" at bounding box center [367, 307] width 160 height 16
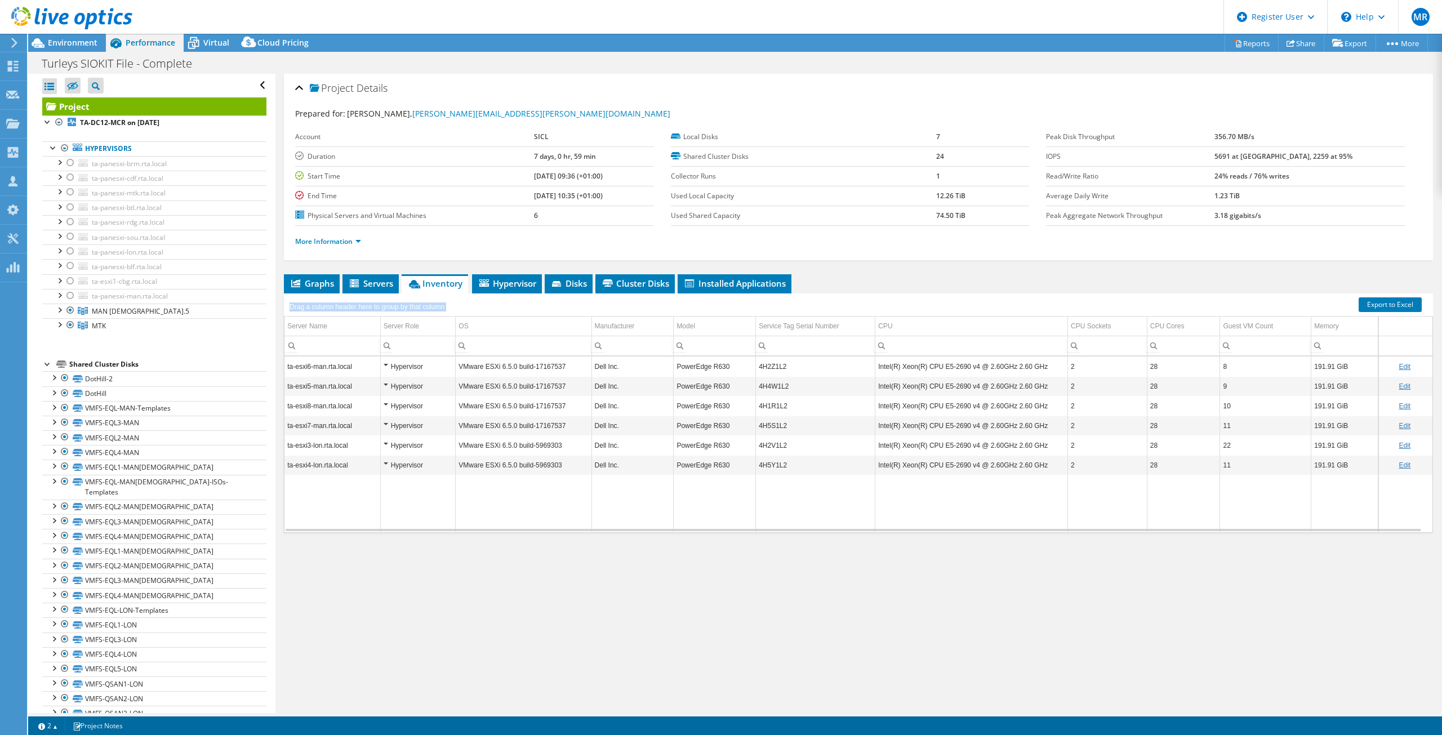
click at [427, 307] on div "Drag a column header here to group by that column" at bounding box center [367, 307] width 160 height 16
click at [431, 307] on div "Drag a column header here to group by that column" at bounding box center [367, 307] width 160 height 16
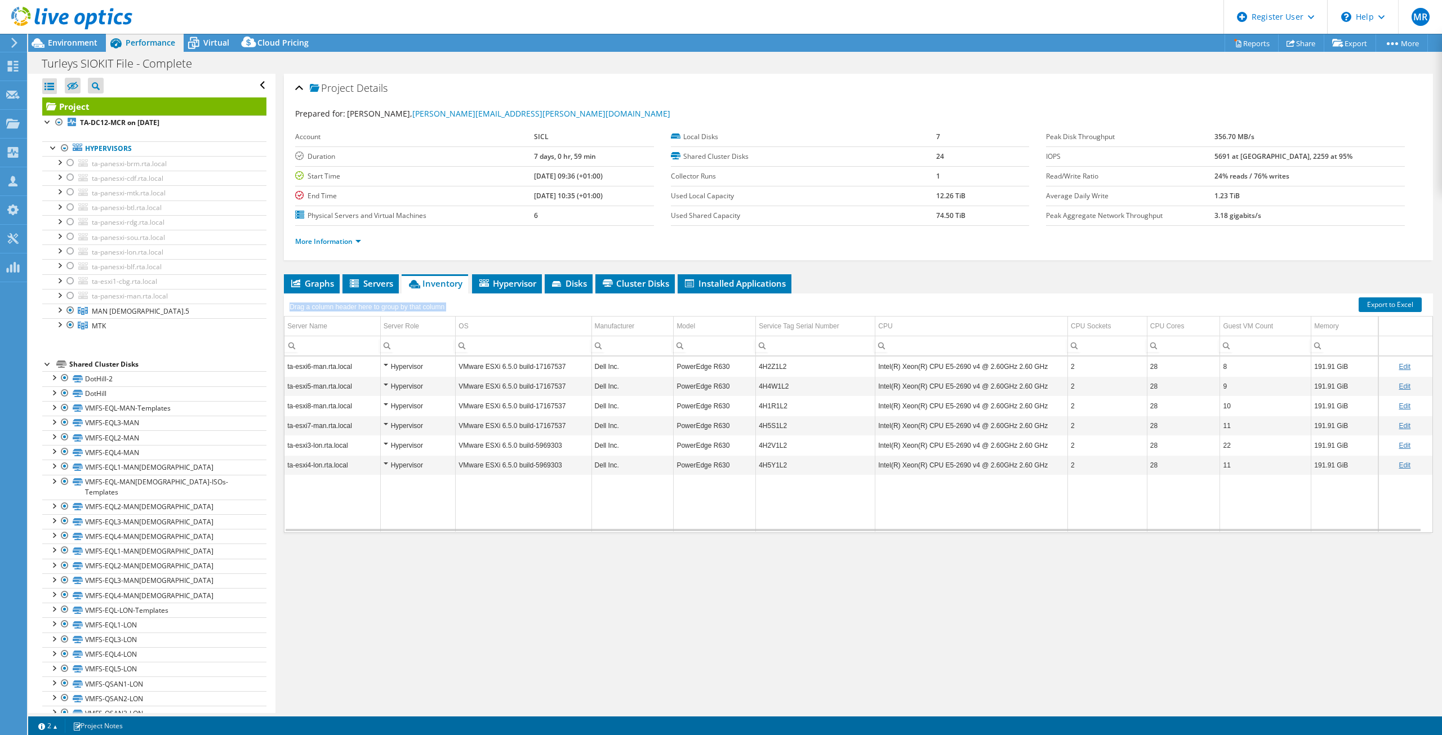
click at [431, 307] on div "Drag a column header here to group by that column" at bounding box center [367, 307] width 160 height 16
click at [430, 306] on div "Drag a column header here to group by that column" at bounding box center [367, 307] width 160 height 16
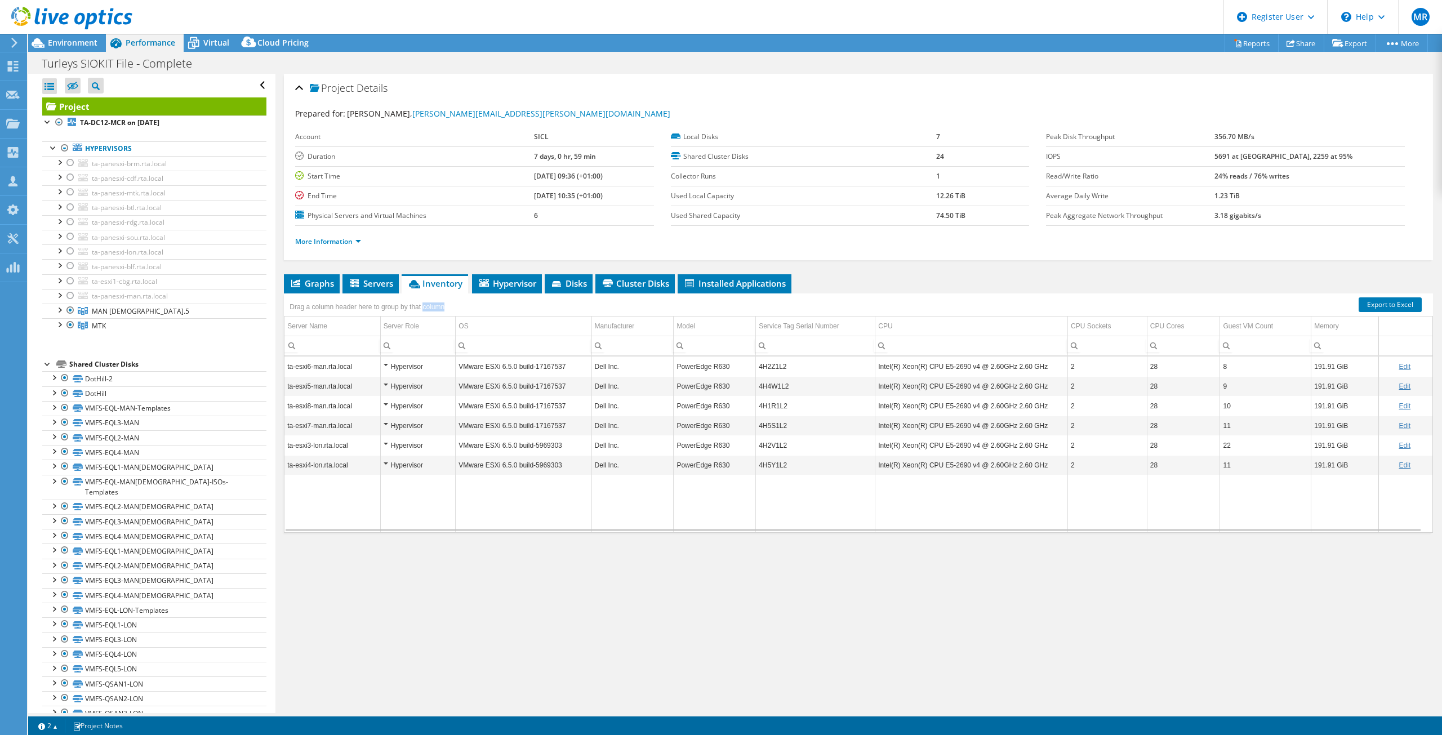
click at [430, 306] on div "Drag a column header here to group by that column" at bounding box center [367, 307] width 160 height 16
click at [445, 306] on div "Drag a column header here to group by that column" at bounding box center [367, 307] width 160 height 16
click at [442, 306] on div "Drag a column header here to group by that column" at bounding box center [367, 307] width 160 height 16
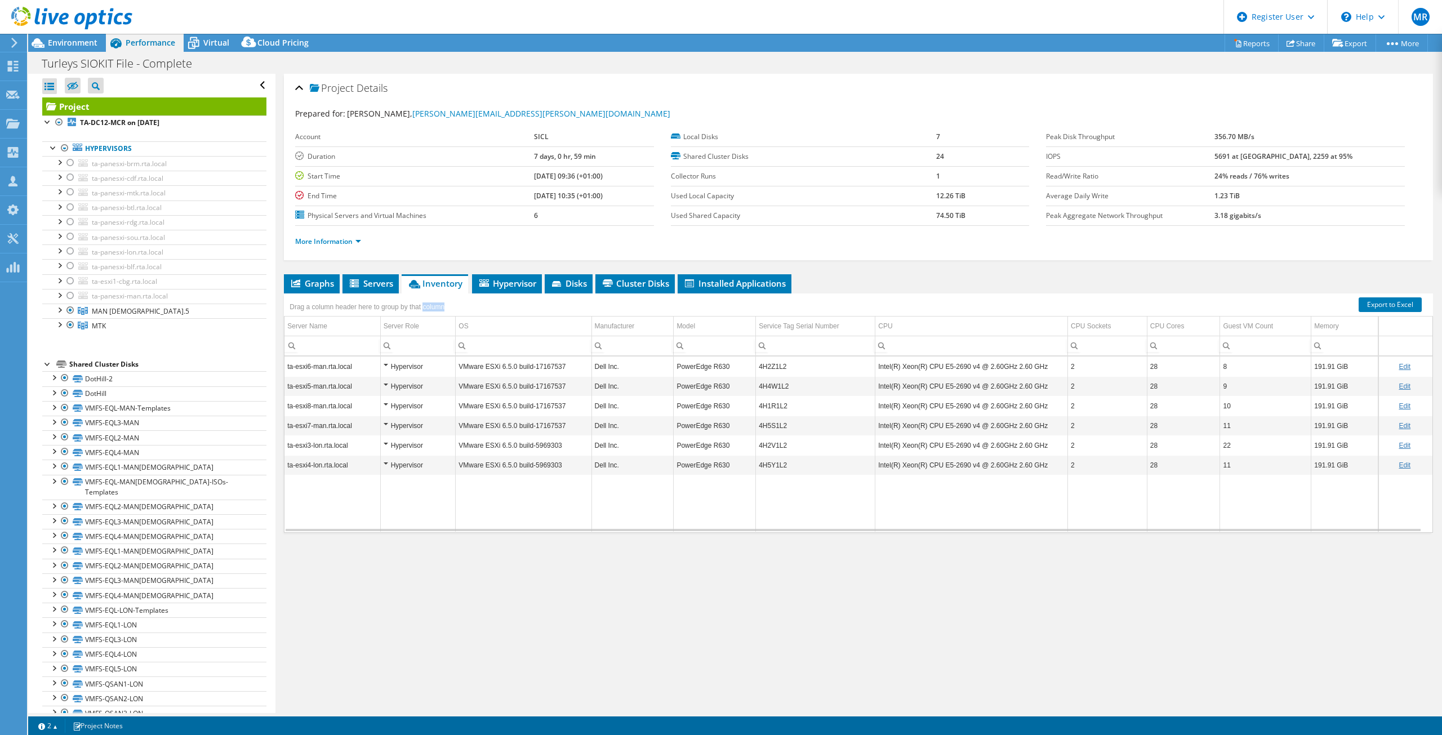
click at [442, 306] on div "Drag a column header here to group by that column" at bounding box center [367, 307] width 160 height 16
click at [452, 307] on div "Drag a column header here to group by that column" at bounding box center [371, 305] width 175 height 24
drag, startPoint x: 455, startPoint y: 307, endPoint x: 424, endPoint y: 309, distance: 31.0
click at [424, 309] on div "Drag a column header here to group by that column" at bounding box center [371, 305] width 175 height 24
drag, startPoint x: 460, startPoint y: 306, endPoint x: 434, endPoint y: 307, distance: 26.5
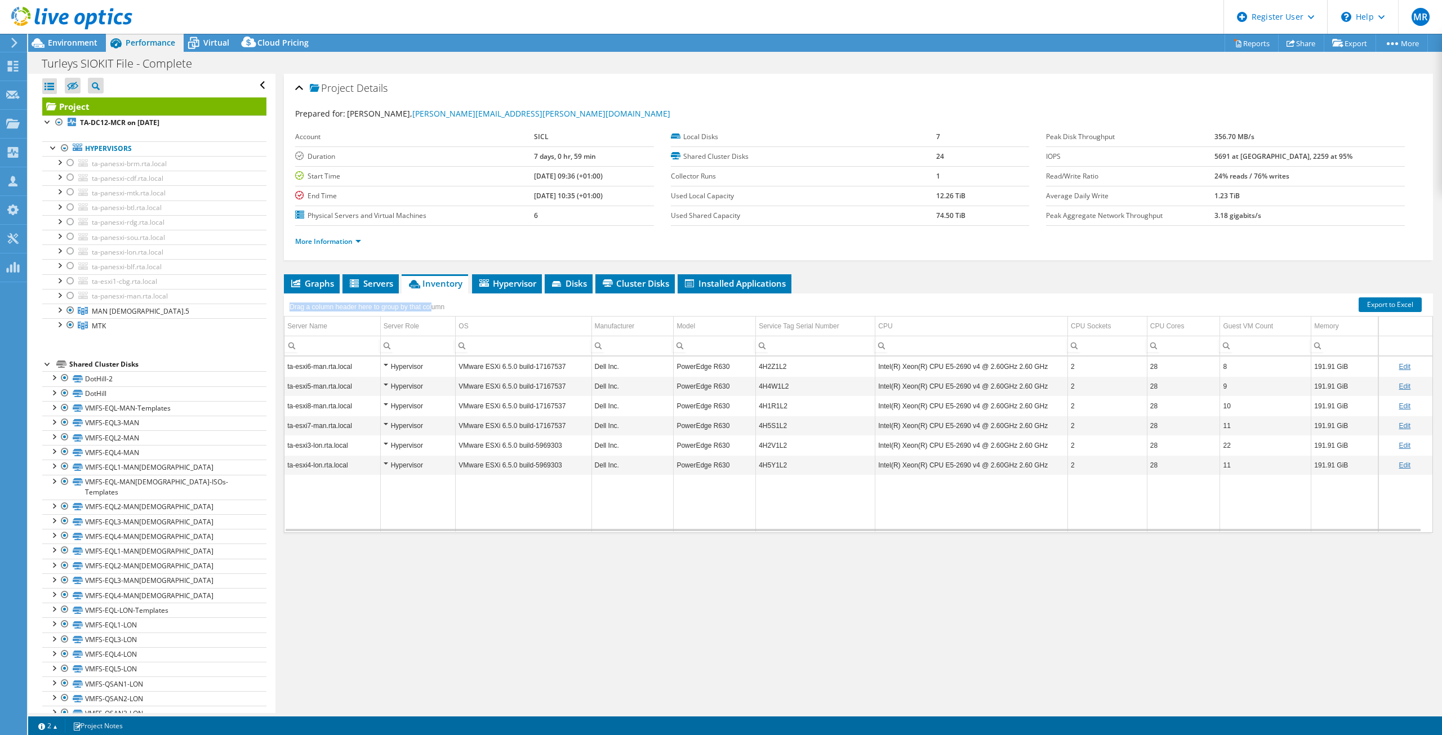
click at [434, 307] on div "Drag a column header here to group by that column" at bounding box center [858, 300] width 1149 height 15
drag, startPoint x: 463, startPoint y: 306, endPoint x: 447, endPoint y: 307, distance: 15.9
click at [462, 306] on div "Drag a column header here to group by that column" at bounding box center [858, 300] width 1149 height 15
drag, startPoint x: 447, startPoint y: 307, endPoint x: 426, endPoint y: 308, distance: 20.8
click at [426, 308] on div "Drag a column header here to group by that column" at bounding box center [367, 307] width 160 height 16
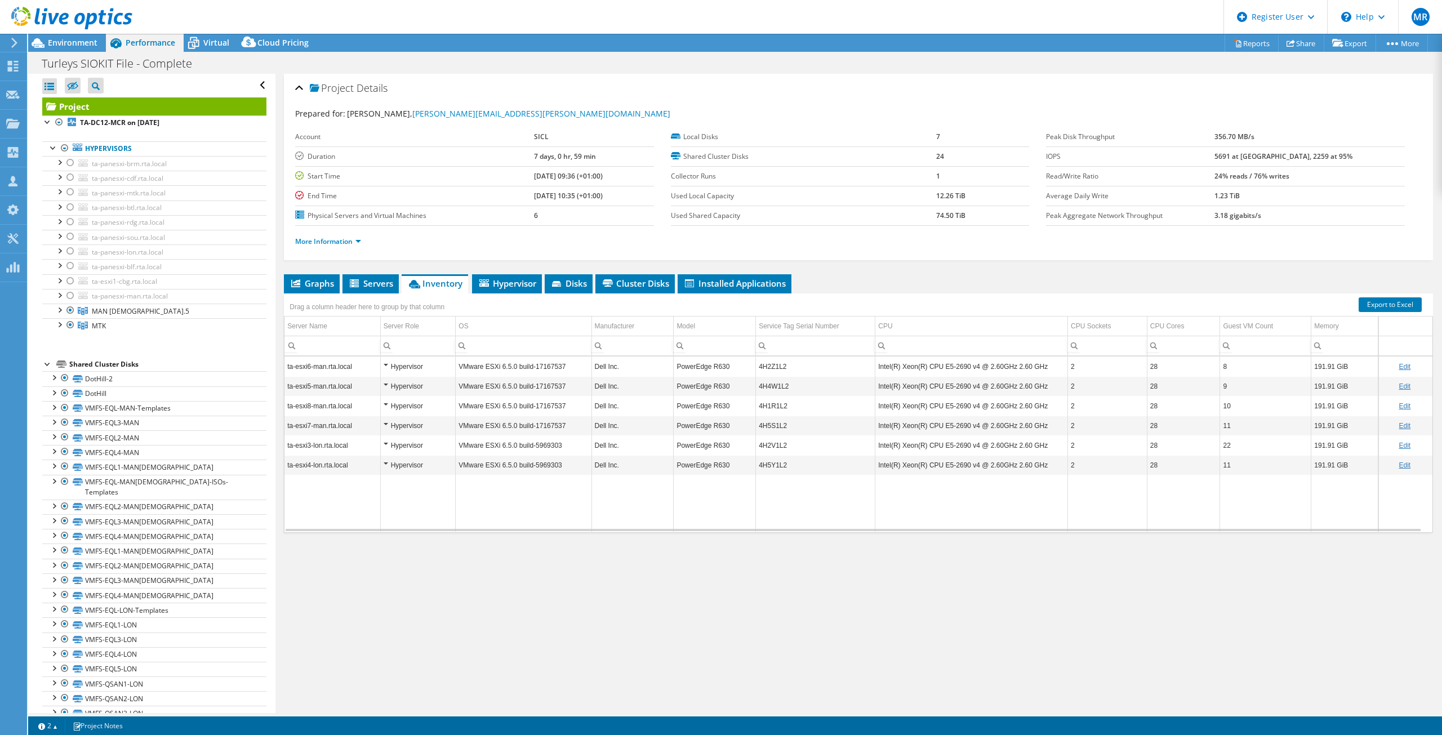
drag, startPoint x: 886, startPoint y: 322, endPoint x: 876, endPoint y: 326, distance: 11.2
drag, startPoint x: 969, startPoint y: 371, endPoint x: 1010, endPoint y: 371, distance: 41.1
click at [1010, 371] on td "Intel(R) Xeon(R) CPU E5-2690 v4 @ 2.60GHz 2.60 GHz" at bounding box center [971, 366] width 193 height 20
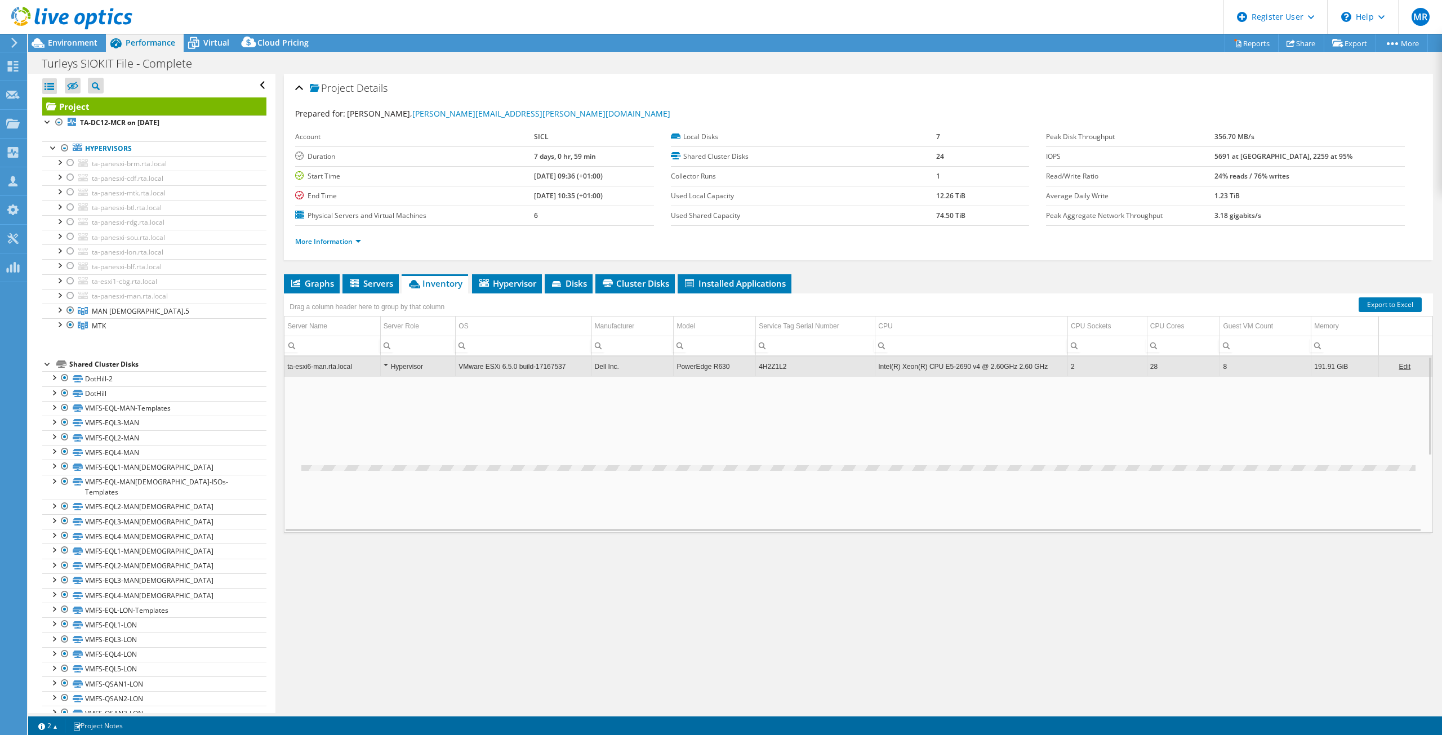
click at [995, 417] on div "Data grid" at bounding box center [858, 471] width 1114 height 154
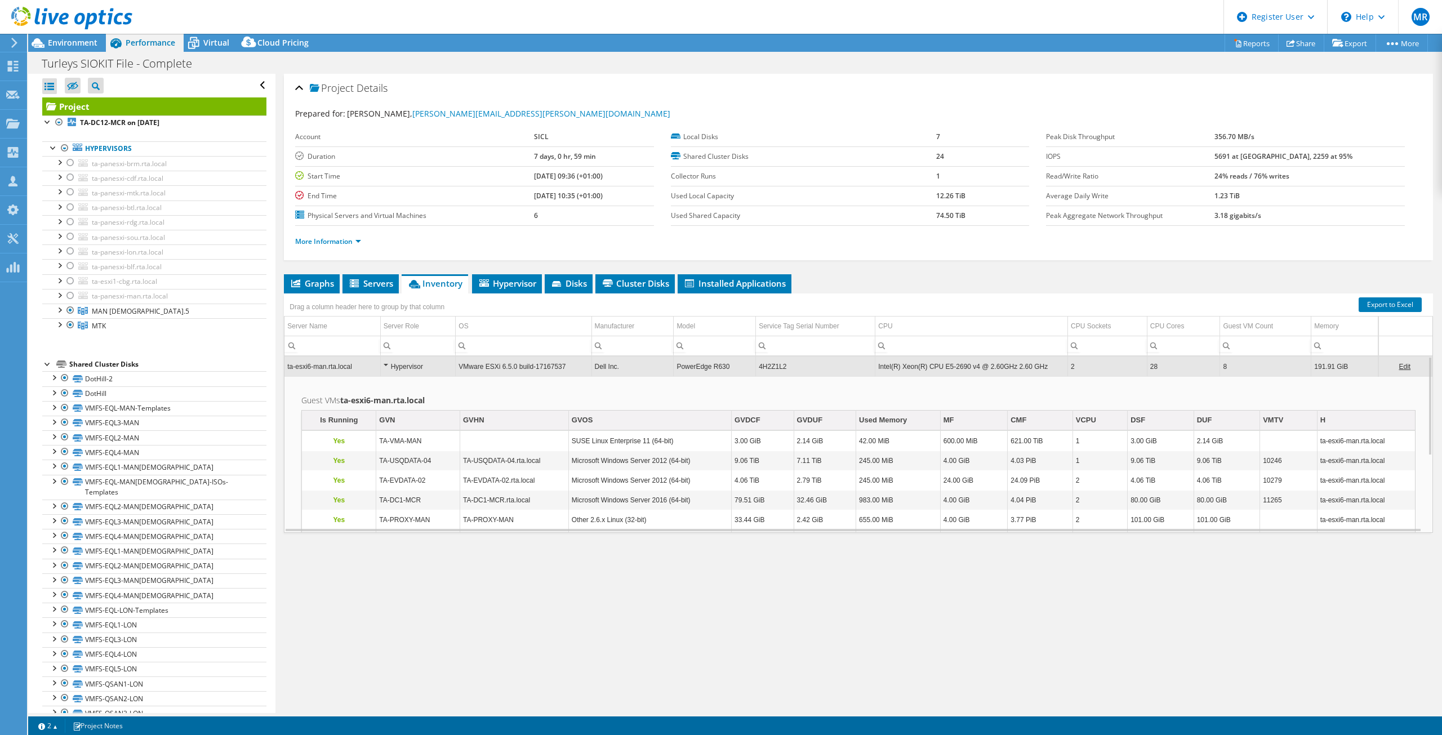
click at [567, 390] on td "Guest VMs ta-esxi6-man.rta.local Is Running GVN GVHN GVOS GVDCF GVDUF Used Memo…" at bounding box center [858, 491] width 1148 height 231
click at [313, 286] on span "Graphs" at bounding box center [311, 283] width 44 height 11
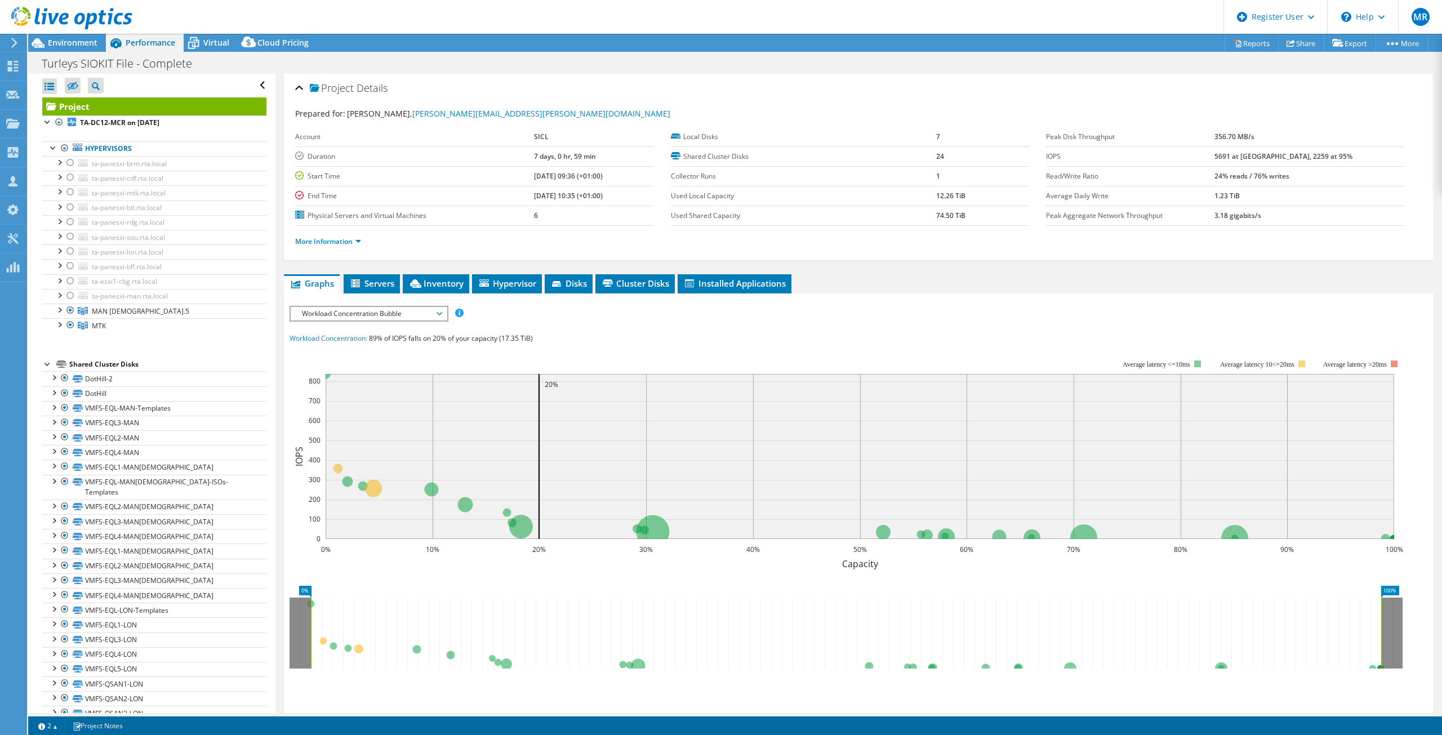
drag, startPoint x: 929, startPoint y: 199, endPoint x: 1018, endPoint y: 212, distance: 89.8
click at [1016, 212] on tbody "Local Disks 7 Shared Cluster Disks 24 Collector Runs 1 Used Local Capacity 12.2…" at bounding box center [850, 176] width 359 height 99
click at [946, 198] on b "12.26 TiB" at bounding box center [950, 196] width 29 height 10
click at [948, 201] on td "12.26 TiB" at bounding box center [982, 196] width 93 height 20
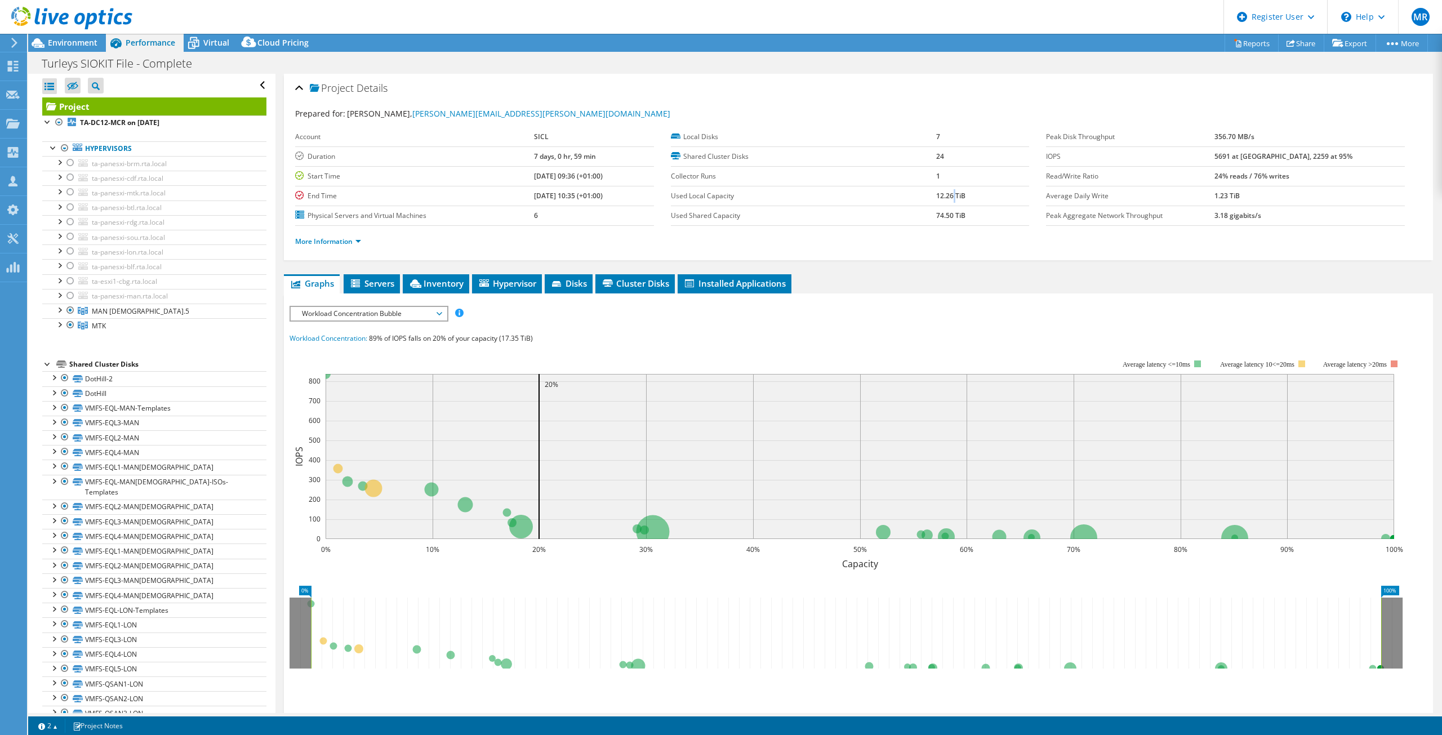
click at [947, 192] on b "12.26 TiB" at bounding box center [950, 196] width 29 height 10
click at [721, 210] on label "Used Shared Capacity" at bounding box center [803, 215] width 265 height 11
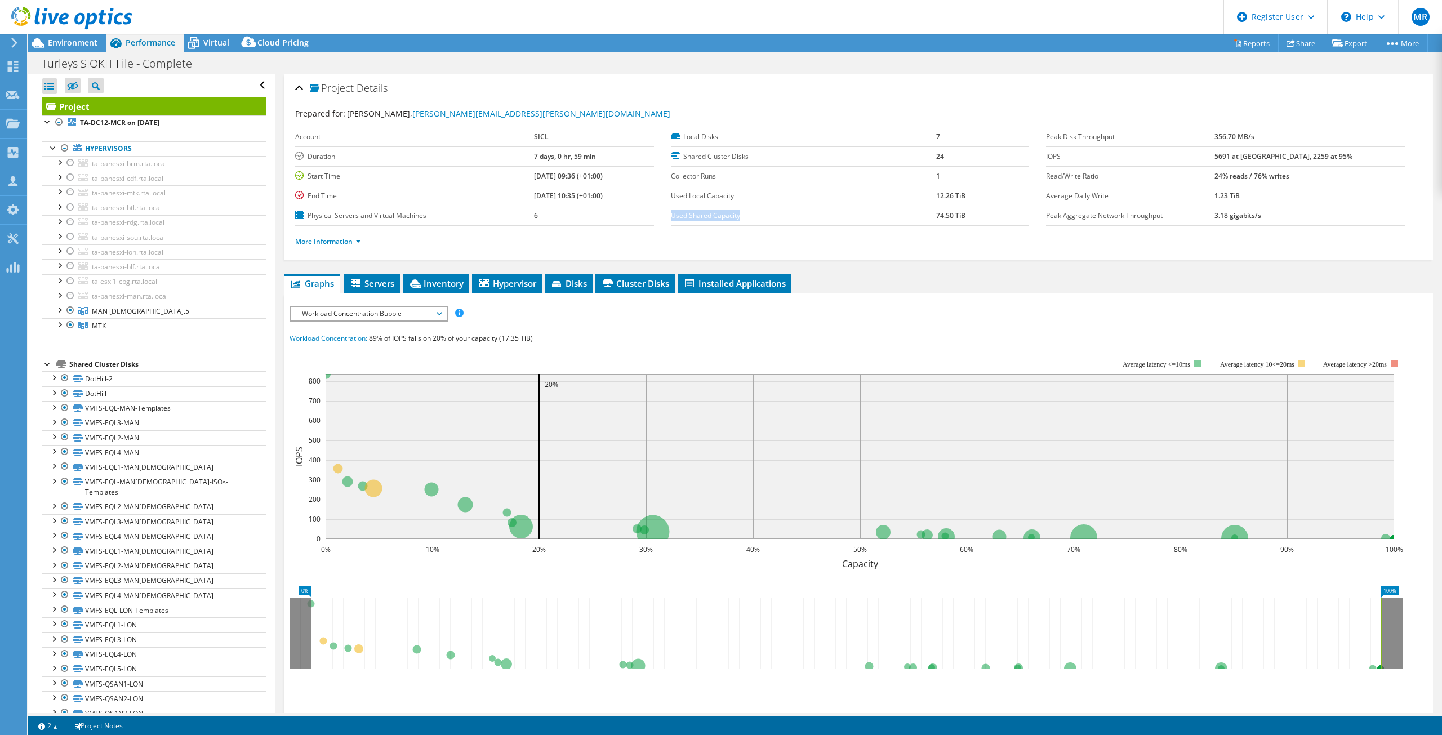
click at [721, 210] on label "Used Shared Capacity" at bounding box center [803, 215] width 265 height 11
click at [534, 220] on td "6" at bounding box center [594, 216] width 120 height 20
drag, startPoint x: 524, startPoint y: 220, endPoint x: 509, endPoint y: 220, distance: 14.6
click at [509, 220] on tr "Physical Servers and Virtual Machines 6" at bounding box center [474, 216] width 359 height 20
click at [385, 210] on label "Physical Servers and Virtual Machines" at bounding box center [414, 215] width 239 height 11
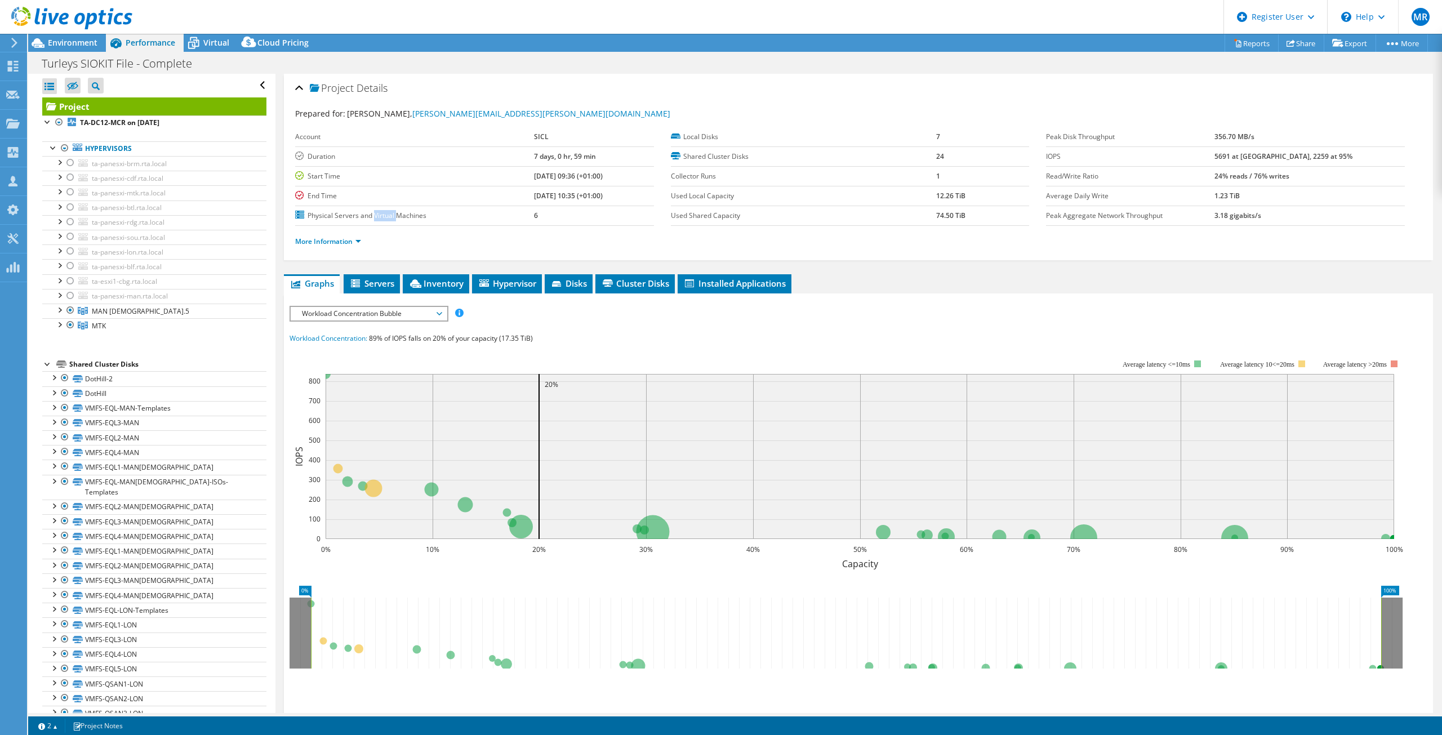
click at [385, 210] on label "Physical Servers and Virtual Machines" at bounding box center [414, 215] width 239 height 11
click at [414, 220] on label "Physical Servers and Virtual Machines" at bounding box center [414, 215] width 239 height 11
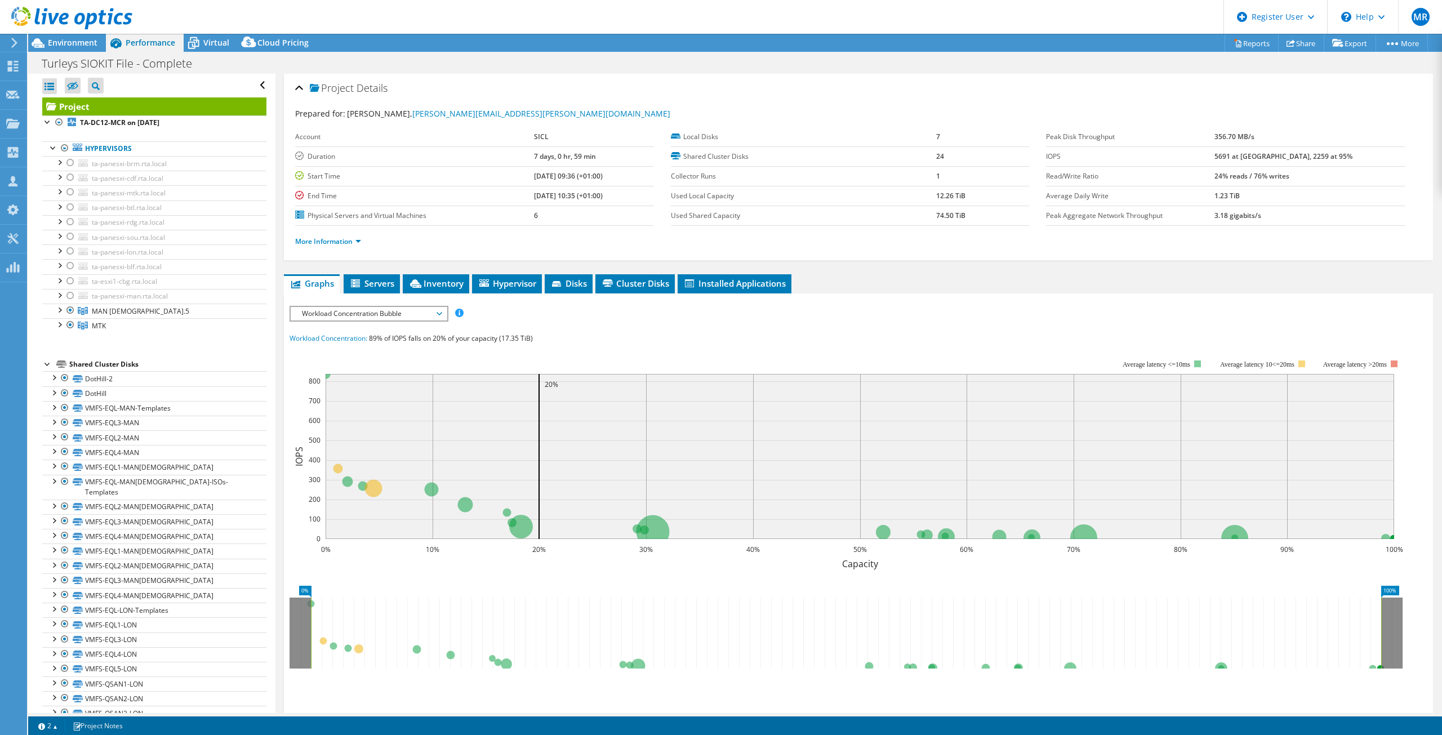
click at [566, 193] on b "[DATE] 10:35 (+01:00)" at bounding box center [568, 196] width 69 height 10
click at [585, 200] on b "[DATE] 10:35 (+01:00)" at bounding box center [568, 196] width 69 height 10
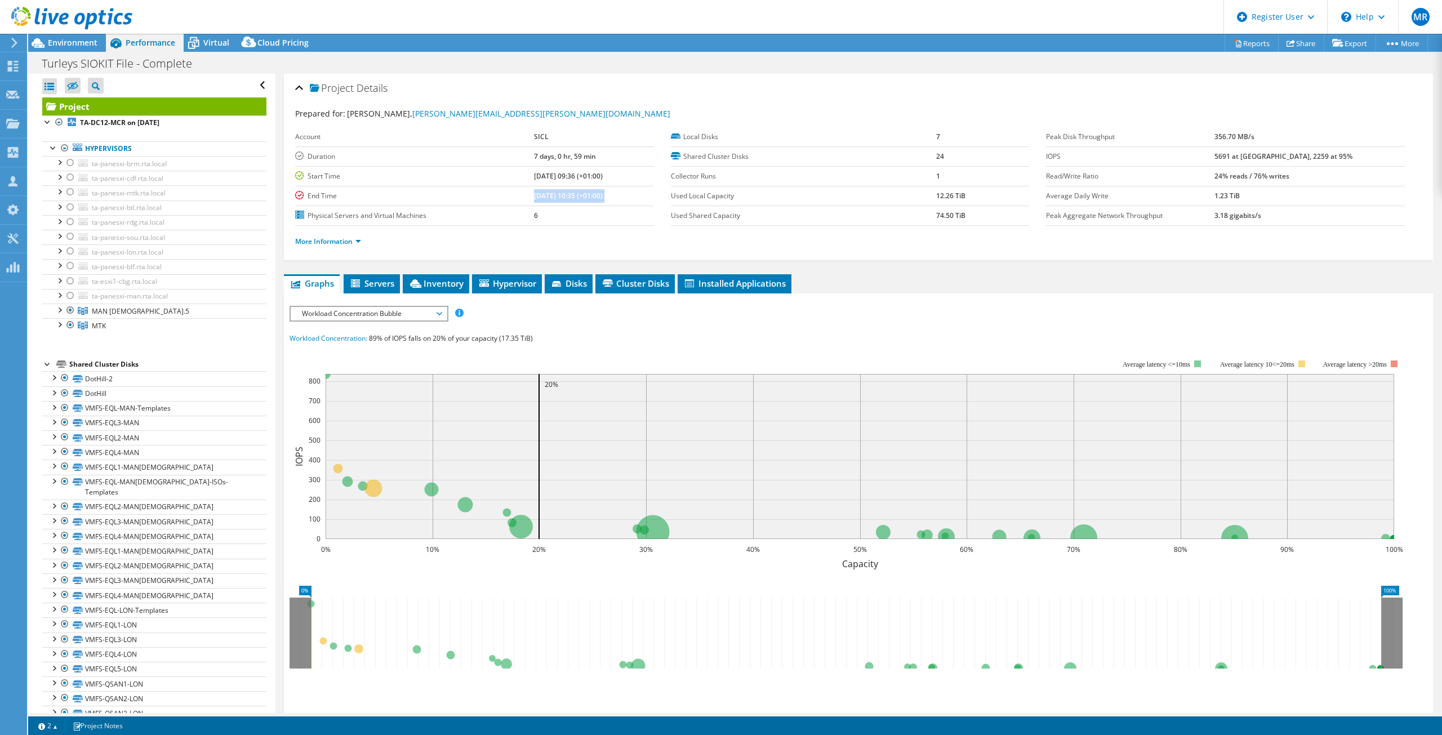
click at [585, 200] on b "[DATE] 10:35 (+01:00)" at bounding box center [568, 196] width 69 height 10
click at [587, 201] on td "[DATE] 10:35 (+01:00)" at bounding box center [594, 196] width 120 height 20
click at [534, 208] on td "6" at bounding box center [594, 216] width 120 height 20
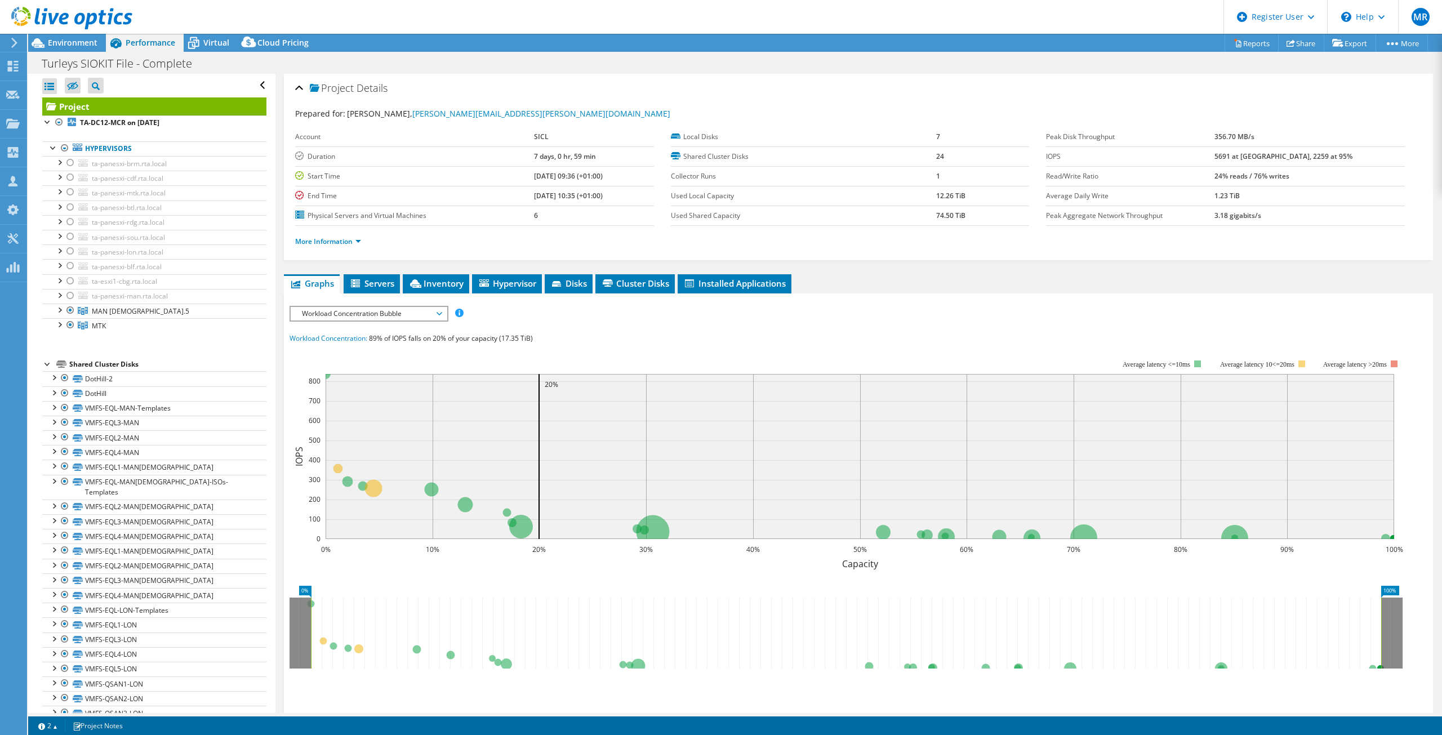
click at [534, 208] on td "6" at bounding box center [594, 216] width 120 height 20
click at [696, 220] on label "Used Shared Capacity" at bounding box center [803, 215] width 265 height 11
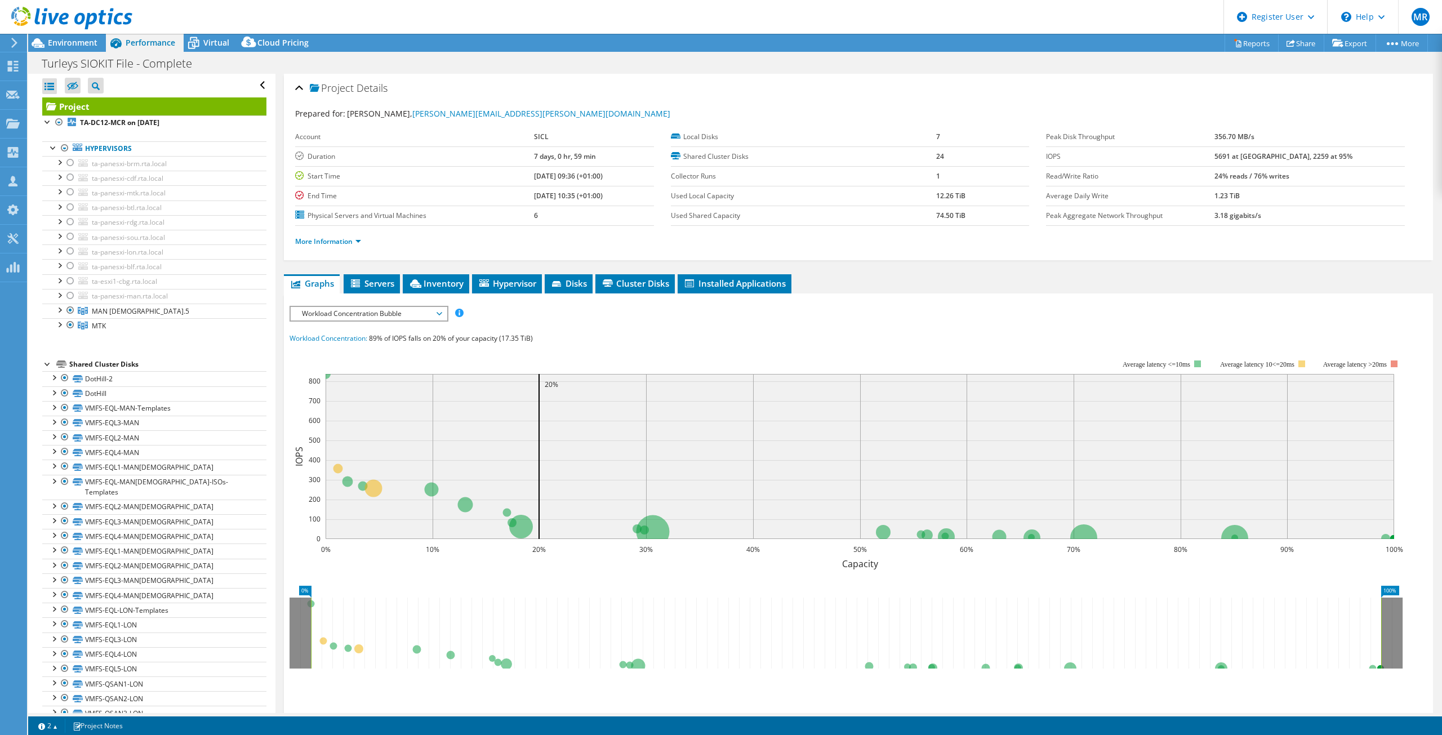
click at [693, 173] on label "Collector Runs" at bounding box center [803, 176] width 265 height 11
click at [688, 212] on label "Used Shared Capacity" at bounding box center [803, 215] width 265 height 11
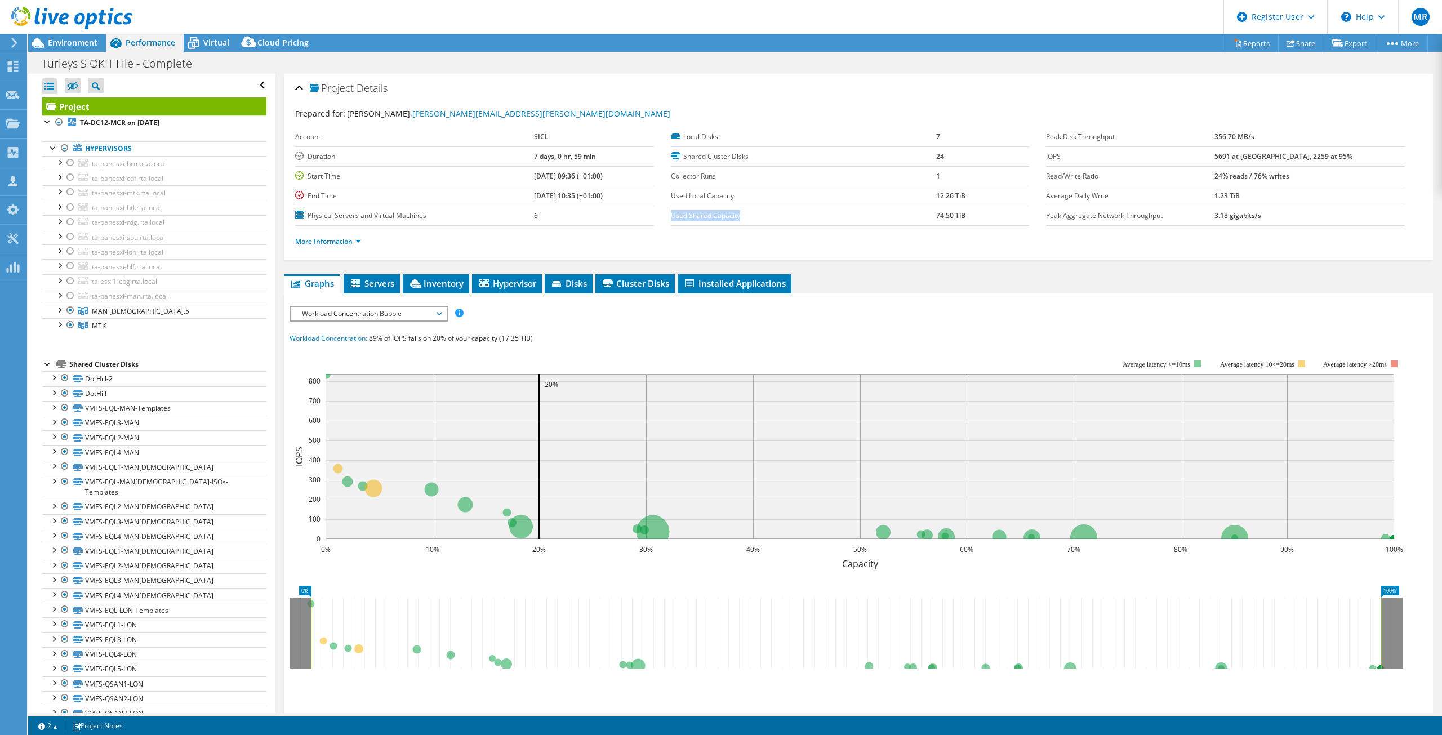
click at [688, 212] on label "Used Shared Capacity" at bounding box center [803, 215] width 265 height 11
click at [694, 199] on label "Used Local Capacity" at bounding box center [803, 195] width 265 height 11
click at [703, 168] on td "Collector Runs" at bounding box center [803, 176] width 265 height 20
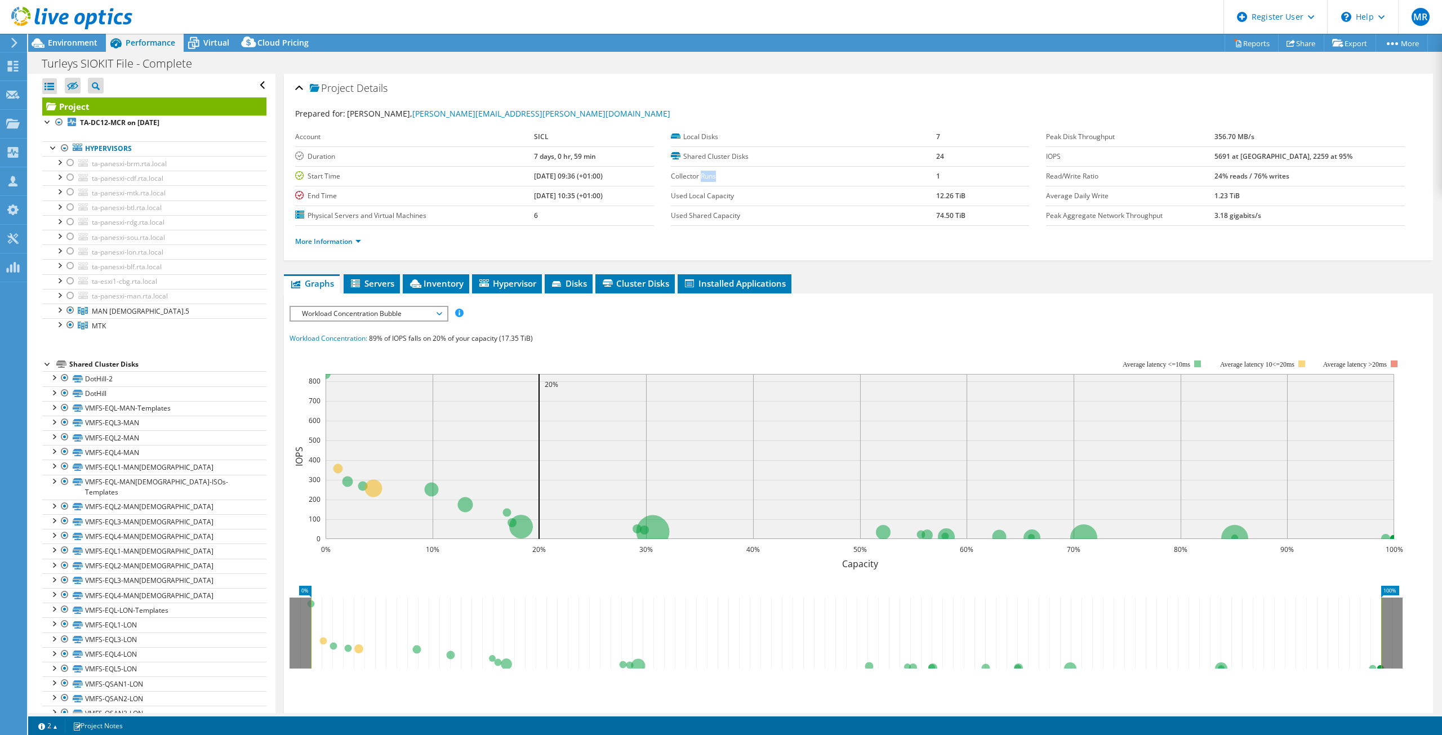
click at [703, 168] on td "Collector Runs" at bounding box center [803, 176] width 265 height 20
click at [712, 151] on label "Shared Cluster Disks" at bounding box center [803, 156] width 265 height 11
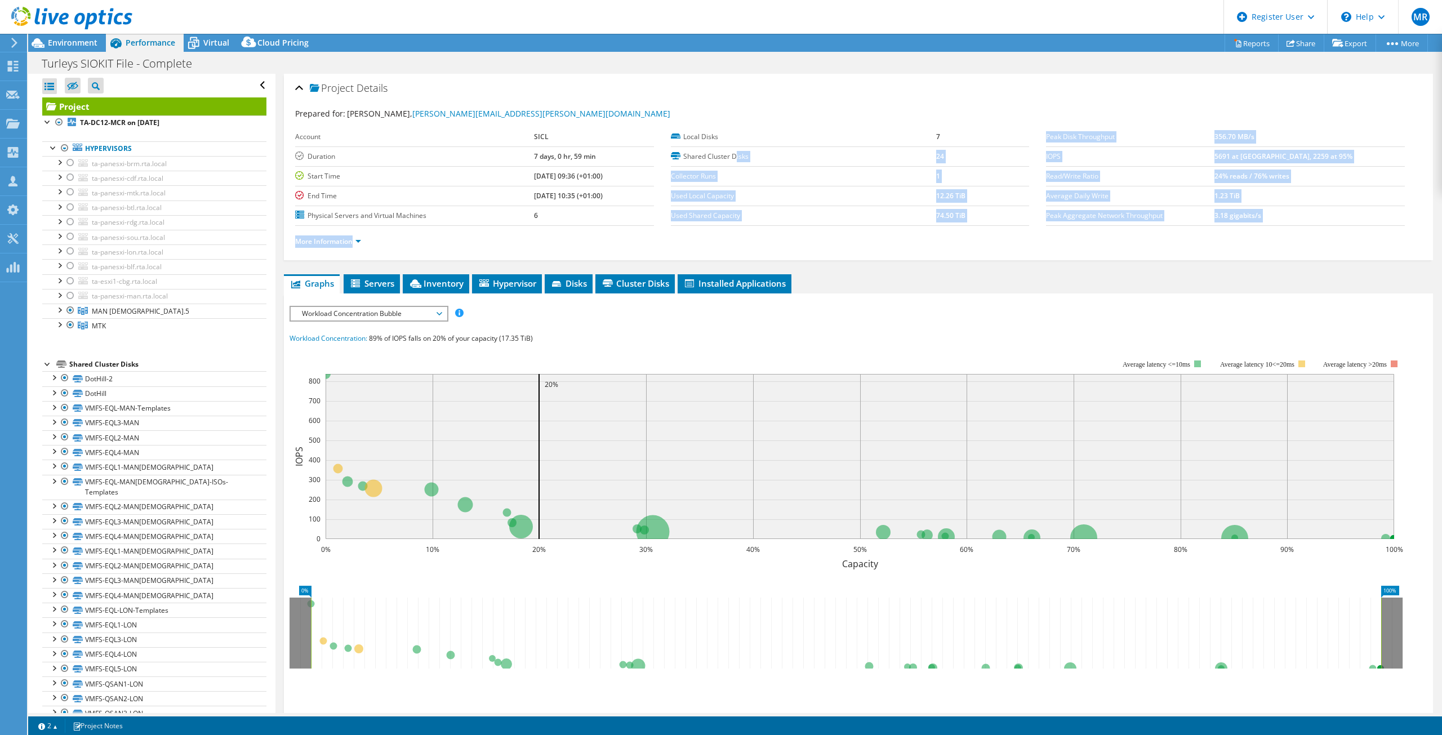
drag, startPoint x: 679, startPoint y: 125, endPoint x: 747, endPoint y: 167, distance: 80.4
click at [744, 166] on section "Prepared for: [PERSON_NAME], [PERSON_NAME][EMAIL_ADDRESS][PERSON_NAME][DOMAIN_N…" at bounding box center [858, 183] width 1126 height 150
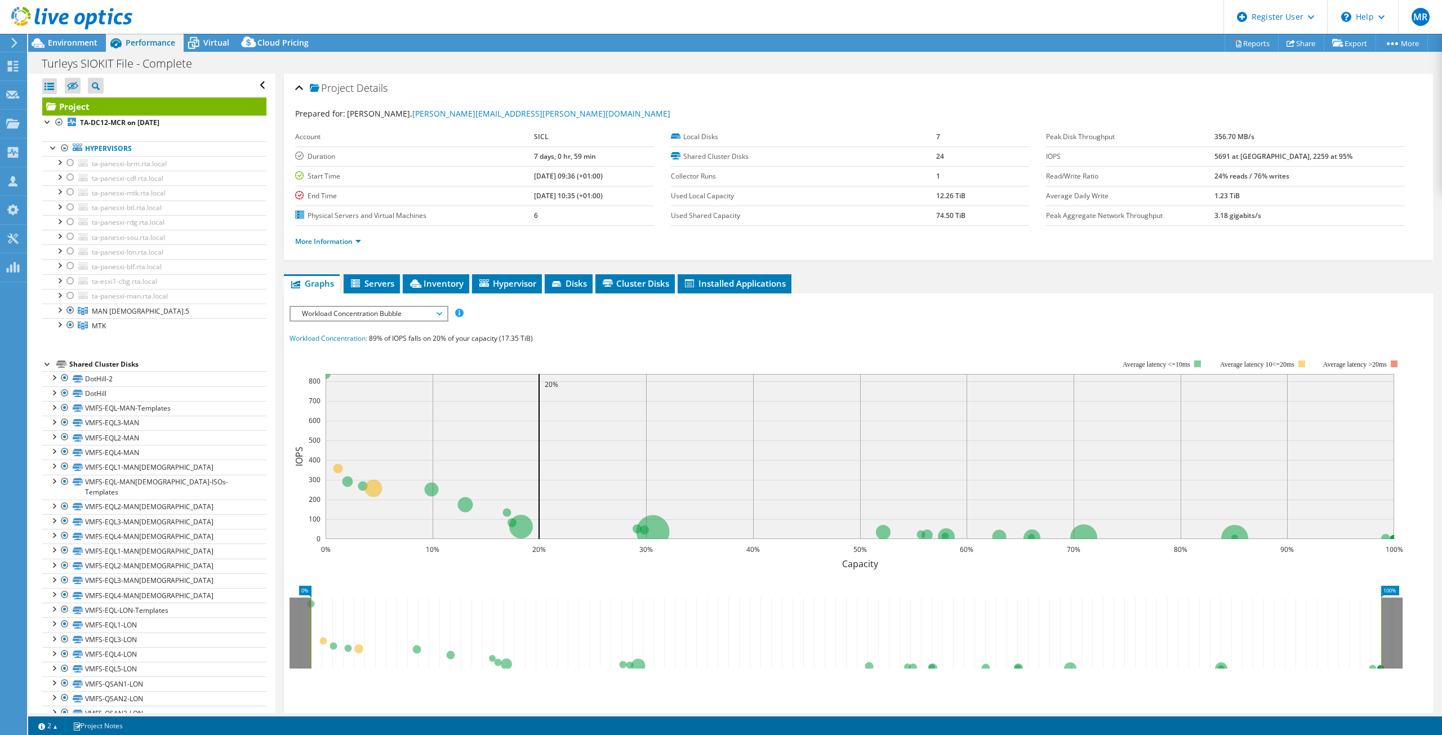
click at [731, 152] on label "Shared Cluster Disks" at bounding box center [803, 156] width 265 height 11
click at [446, 271] on div "Project Details Prepared for: [PERSON_NAME], [PERSON_NAME][EMAIL_ADDRESS][PERSO…" at bounding box center [858, 437] width 1166 height 726
click at [442, 284] on span "Inventory" at bounding box center [435, 283] width 55 height 11
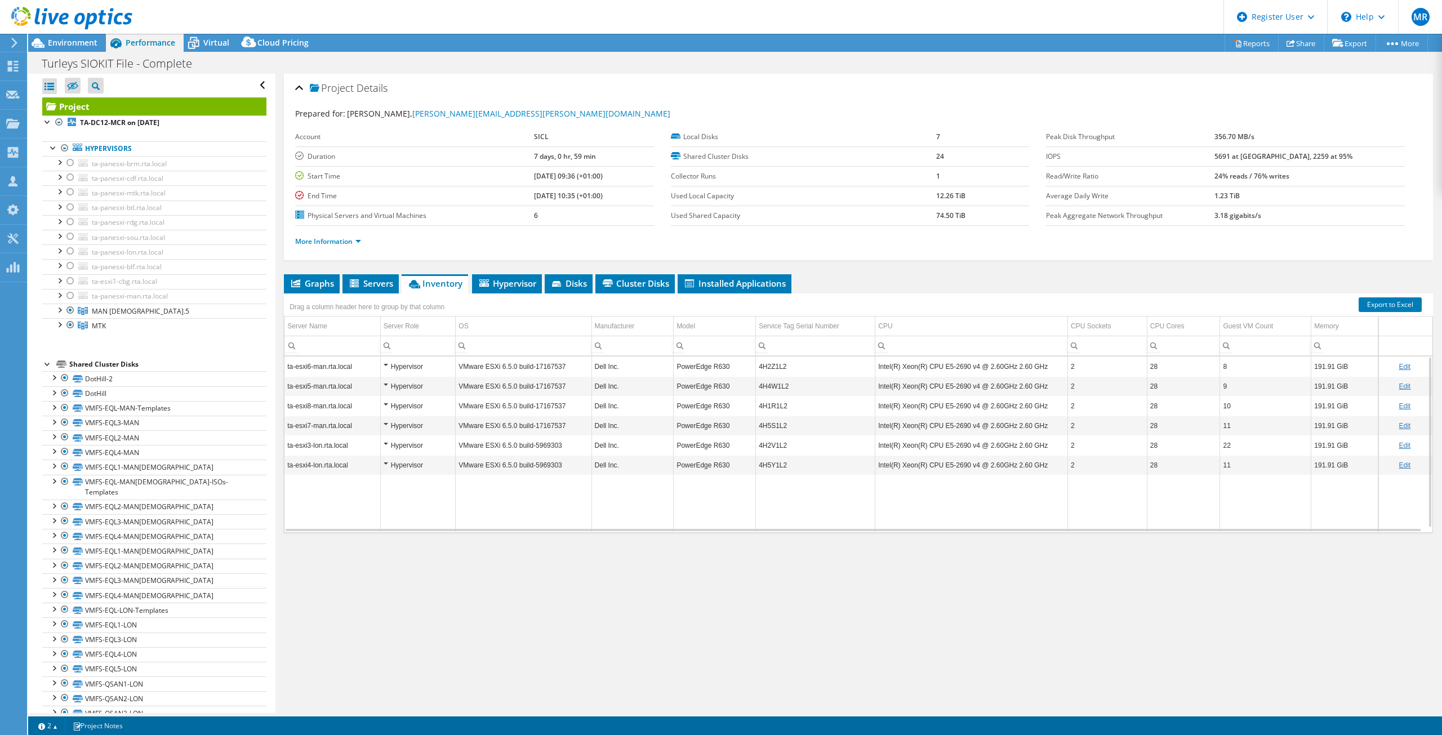
click at [381, 421] on td "Hypervisor" at bounding box center [417, 426] width 75 height 20
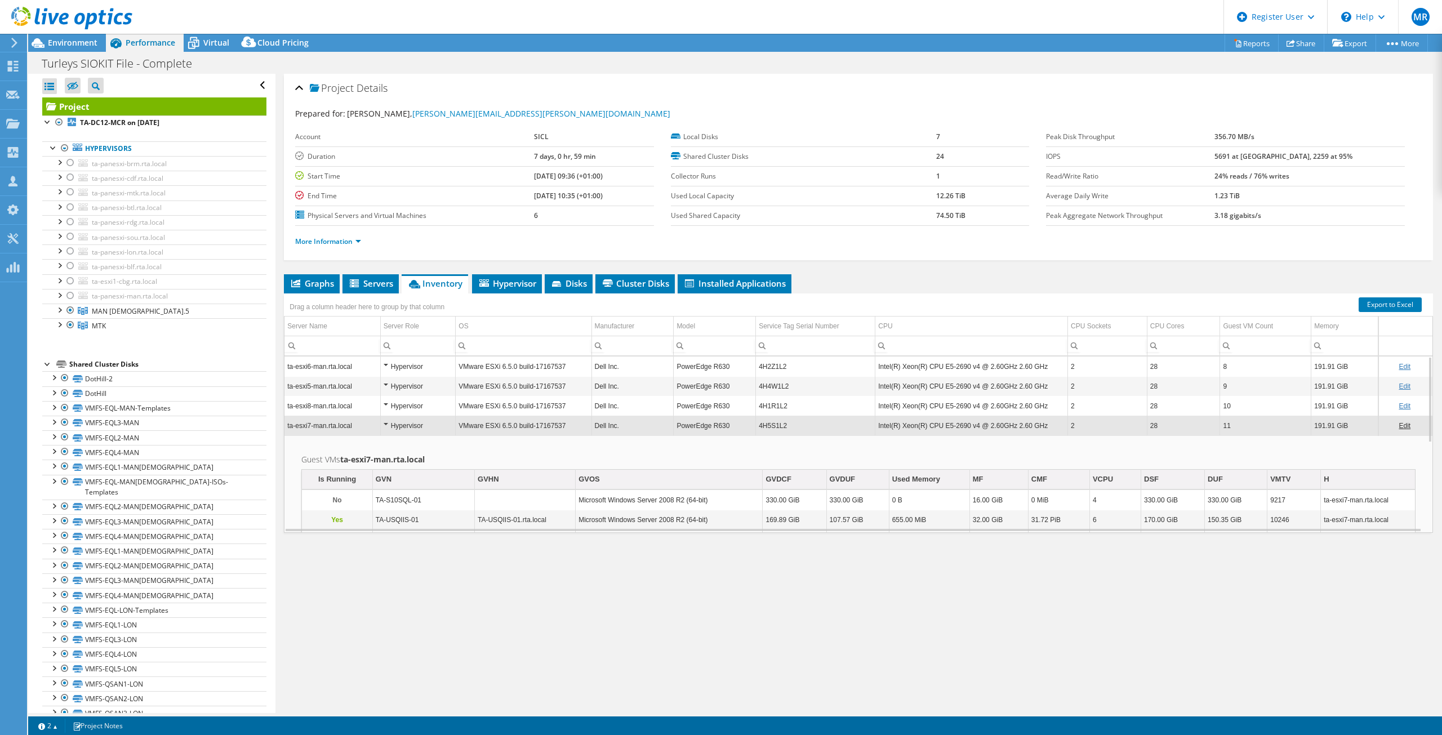
scroll to position [184, 0]
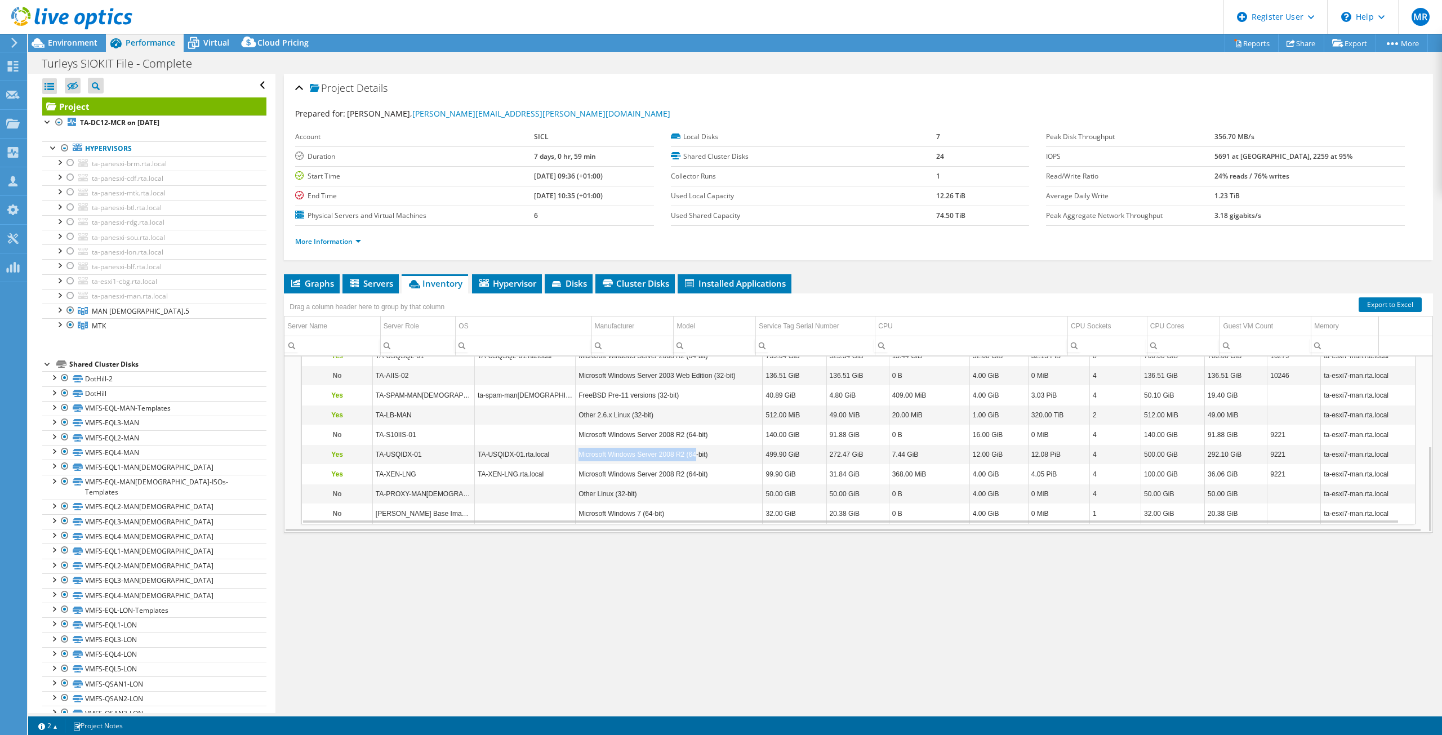
drag, startPoint x: 693, startPoint y: 462, endPoint x: 579, endPoint y: 457, distance: 114.5
click at [579, 457] on td "Microsoft Windows Server 2008 R2 (64-bit)" at bounding box center [669, 455] width 187 height 20
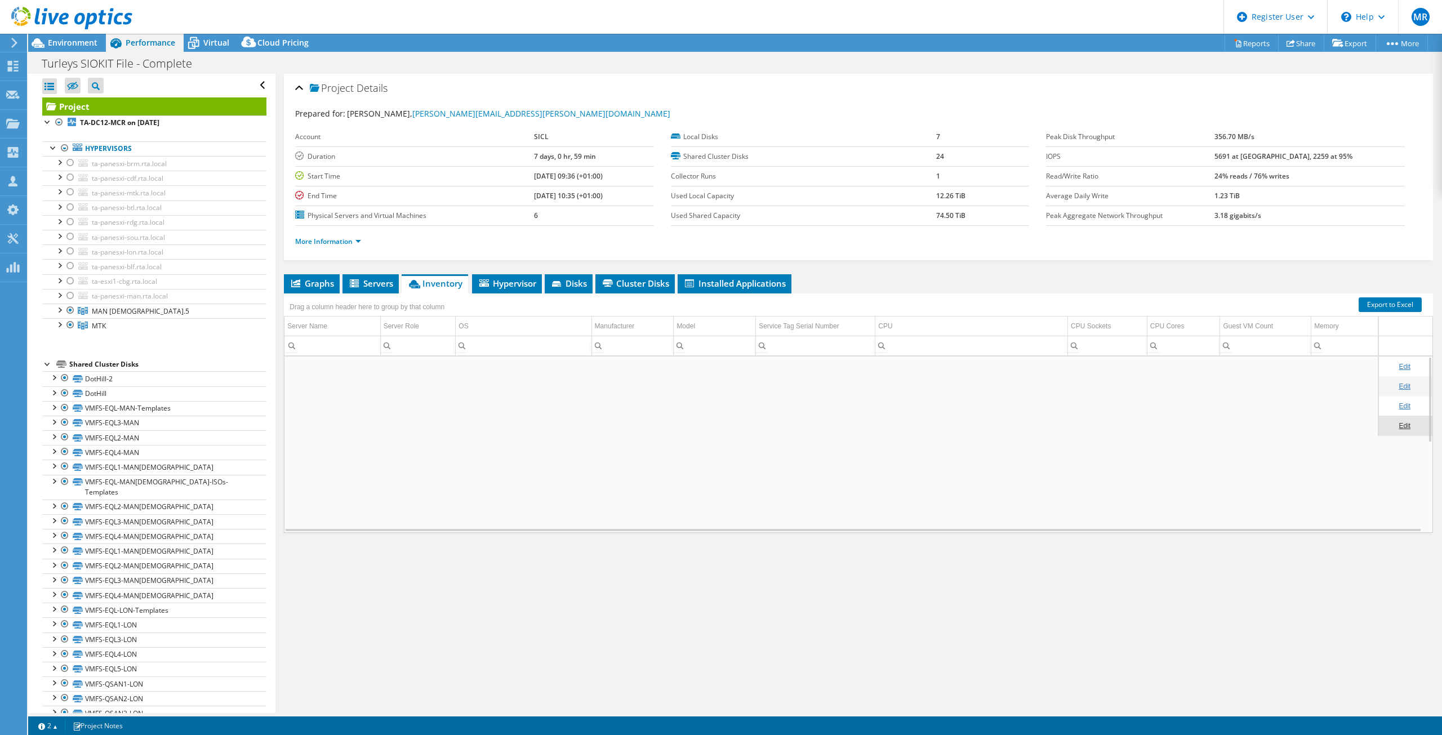
scroll to position [0, 0]
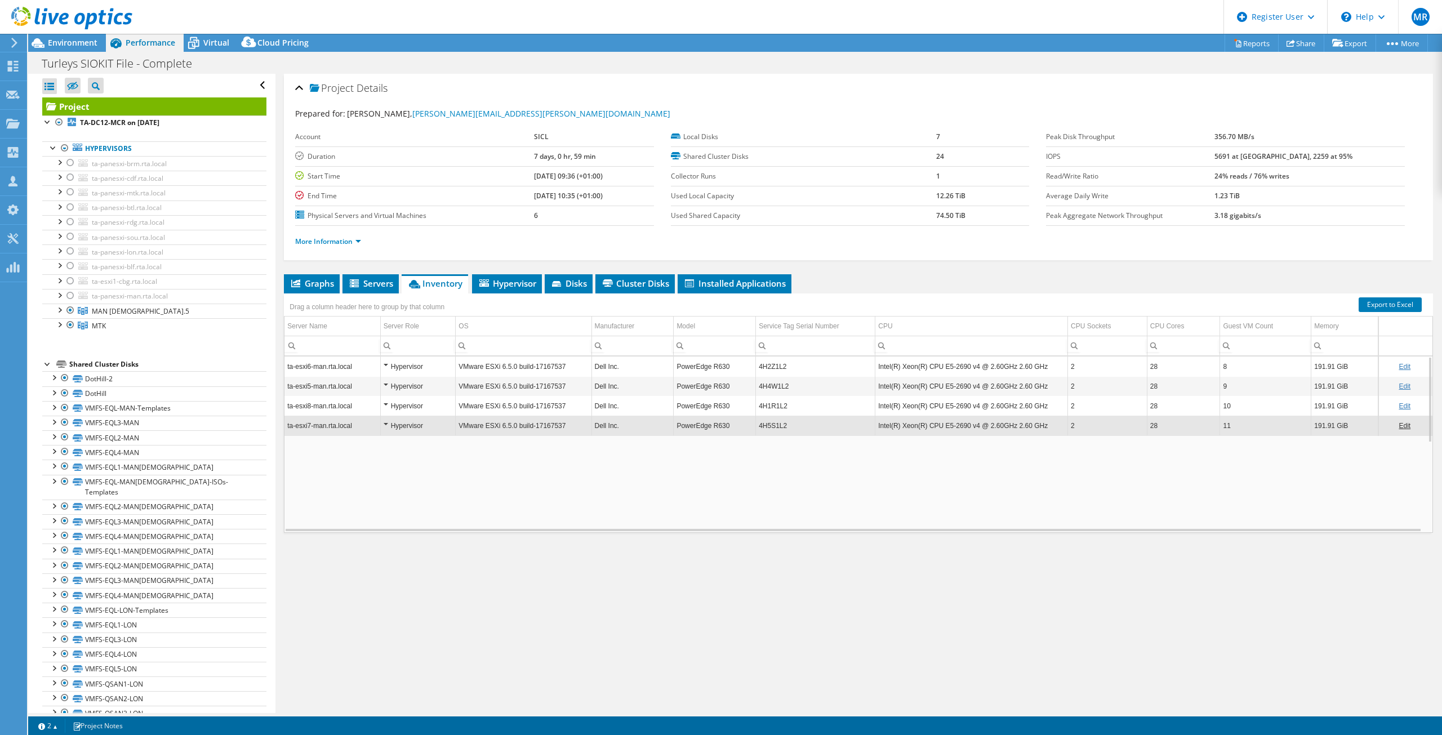
drag, startPoint x: 630, startPoint y: 461, endPoint x: 753, endPoint y: 465, distance: 123.4
click at [753, 465] on div "Data grid" at bounding box center [858, 554] width 1114 height 202
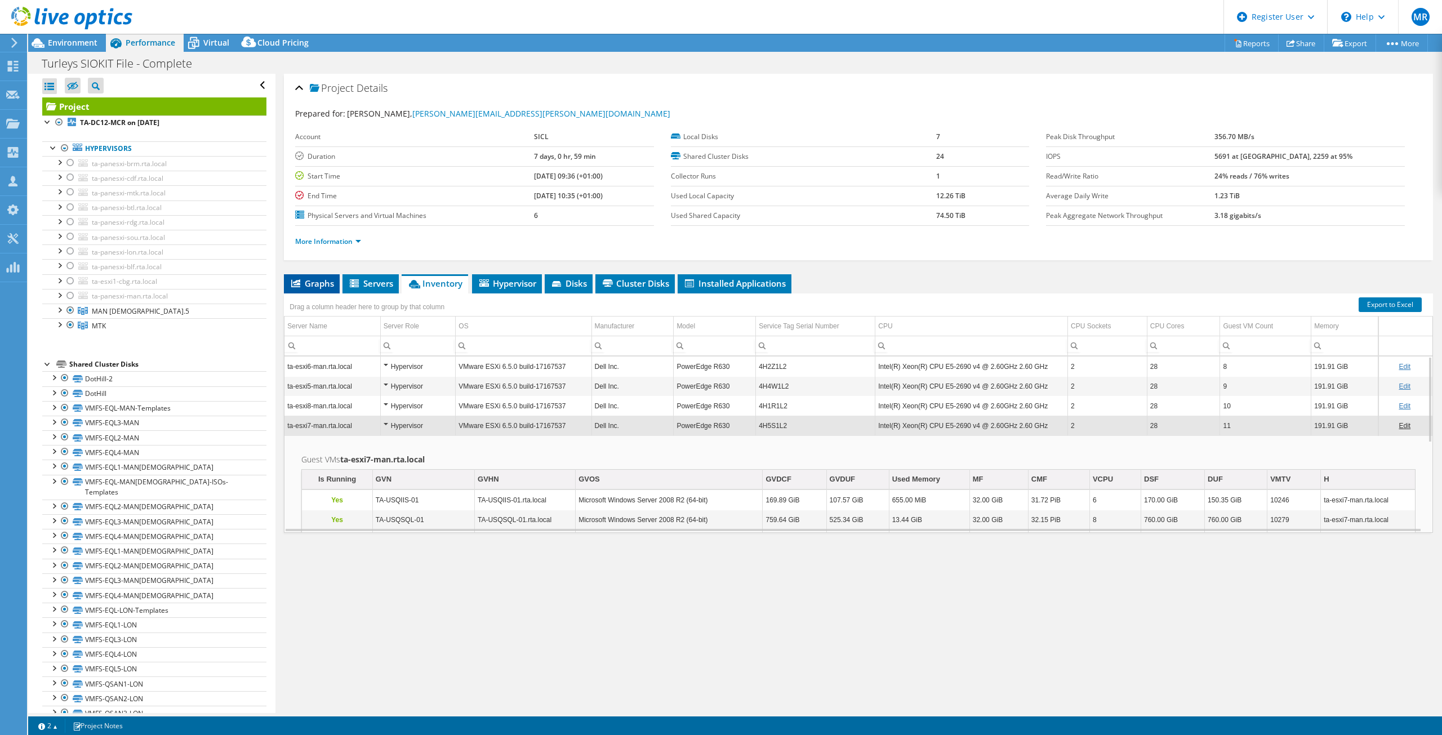
drag, startPoint x: 265, startPoint y: 286, endPoint x: 304, endPoint y: 286, distance: 38.9
click at [272, 286] on aside "Open All Close All Hide Excluded Nodes Project Tree Filter" at bounding box center [151, 393] width 247 height 639
click at [306, 286] on span "Graphs" at bounding box center [311, 283] width 44 height 11
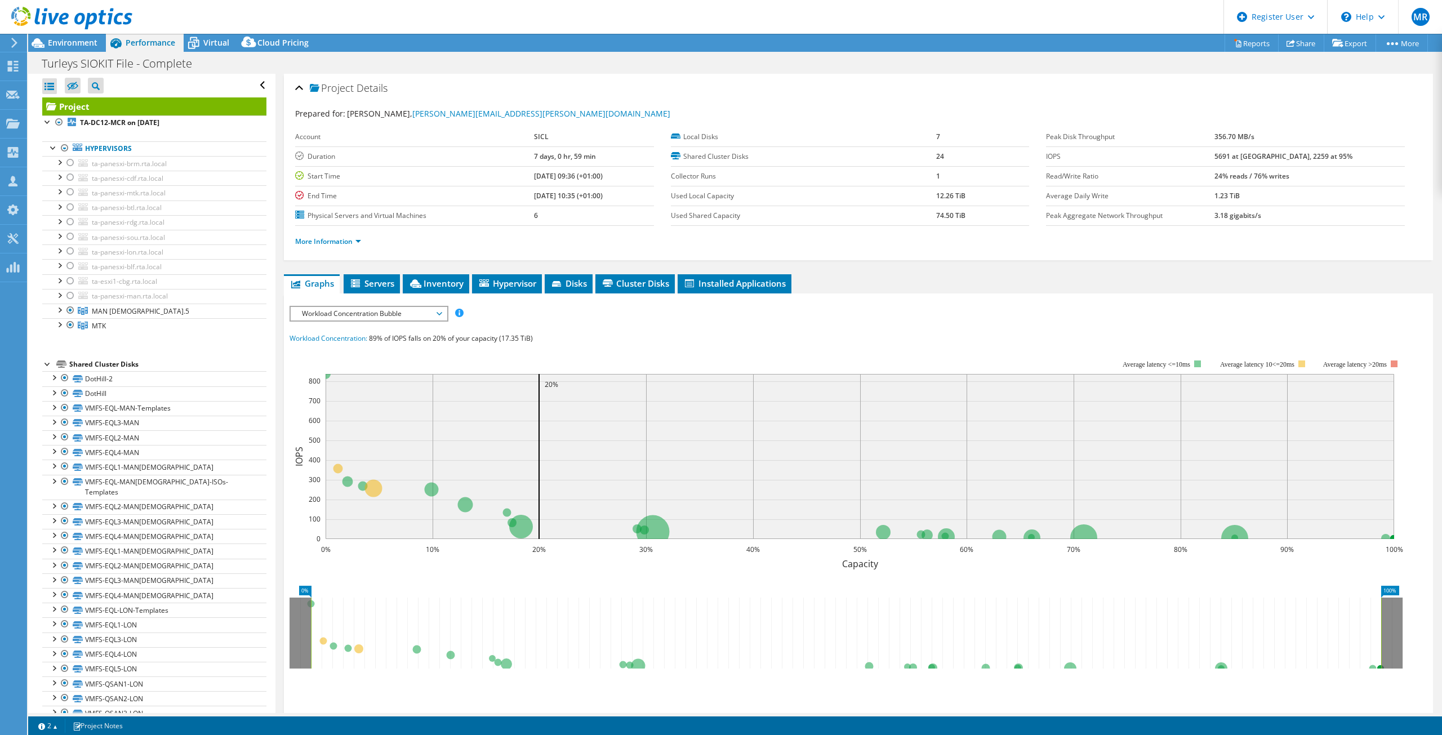
click at [375, 318] on span "Workload Concentration Bubble" at bounding box center [368, 314] width 145 height 14
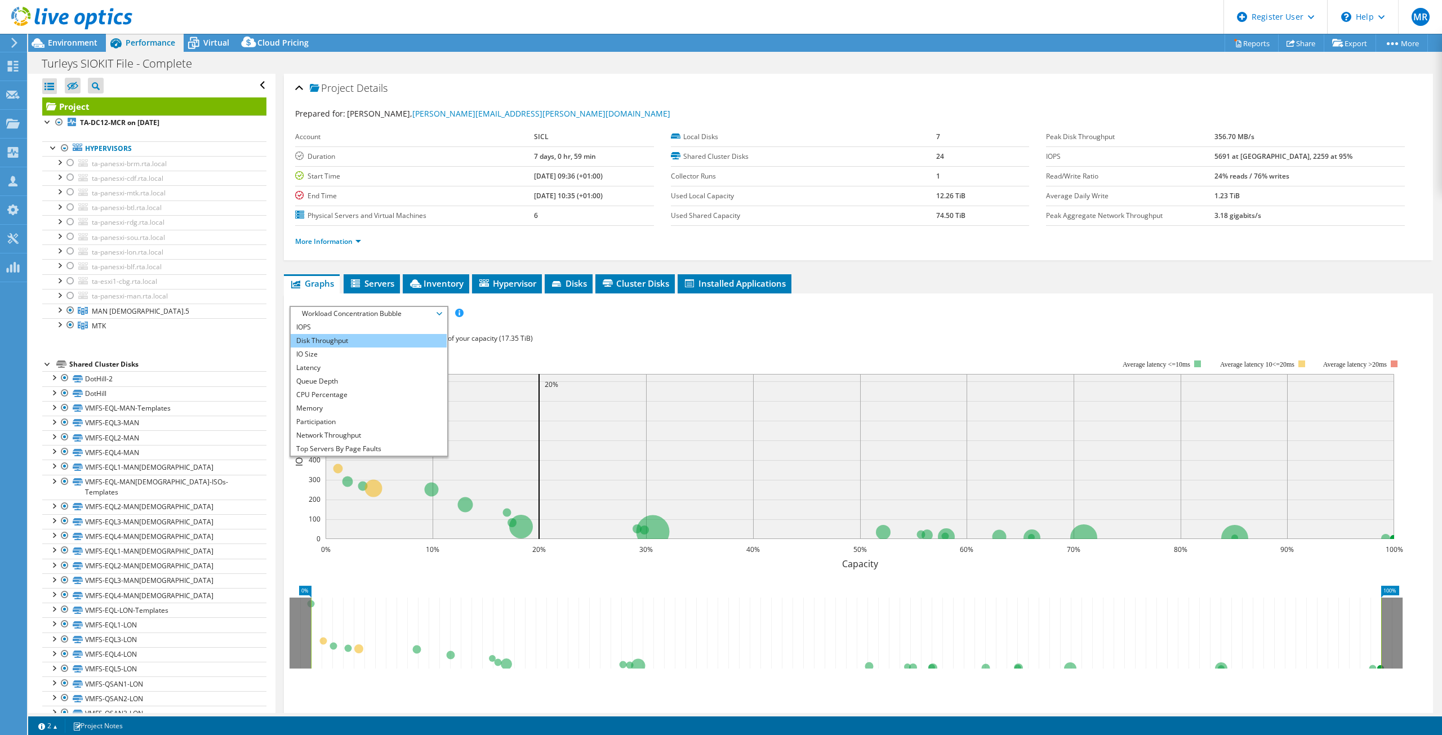
click at [337, 337] on li "Disk Throughput" at bounding box center [369, 341] width 156 height 14
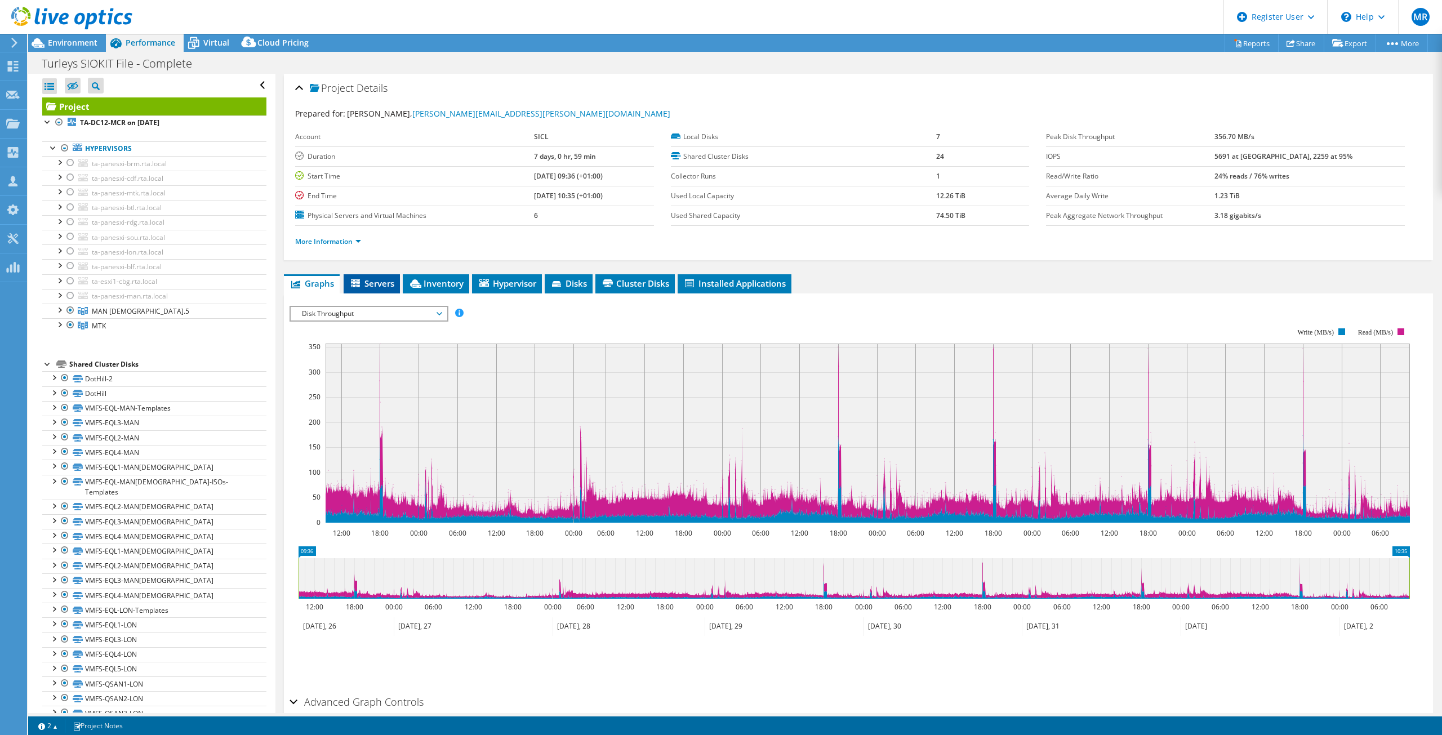
click at [369, 280] on span "Servers" at bounding box center [371, 283] width 45 height 11
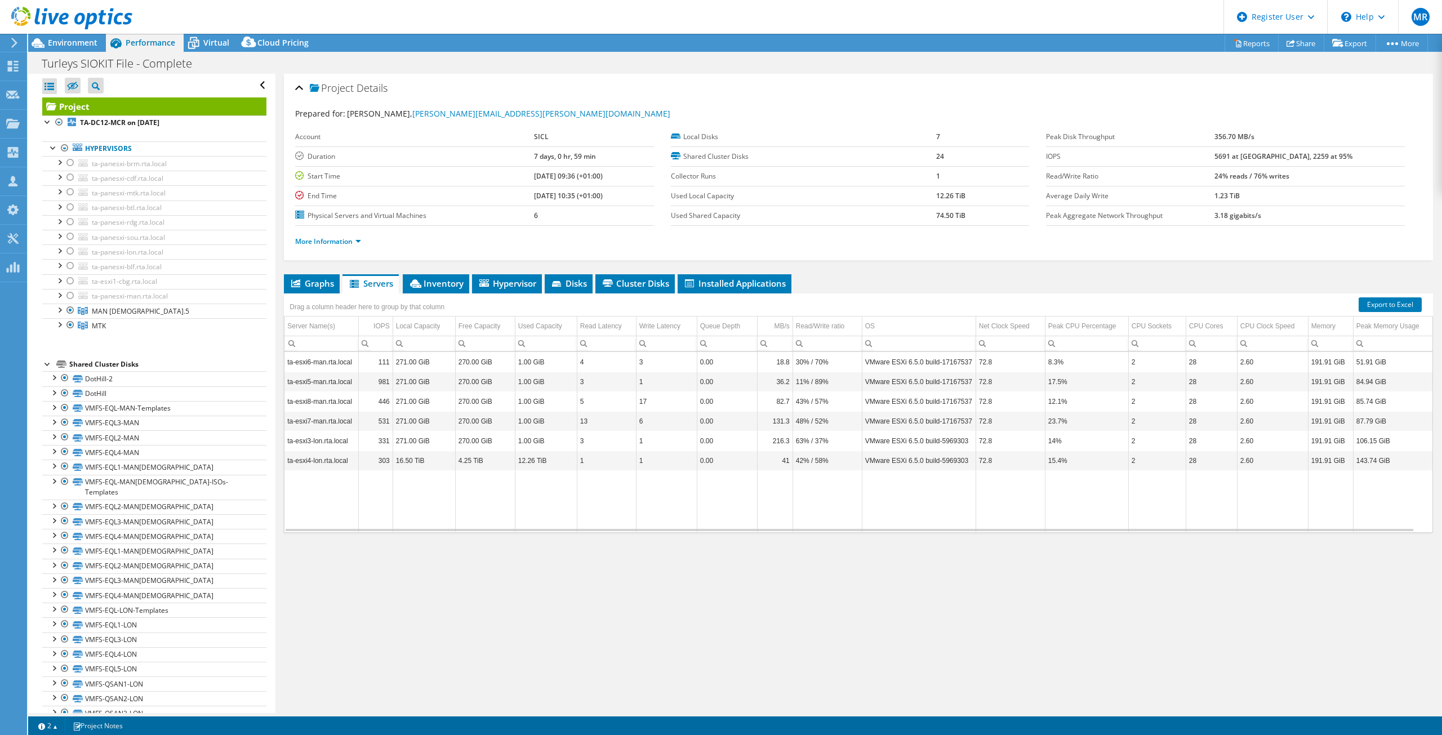
click at [427, 310] on div "Drag a column header here to group by that column" at bounding box center [367, 307] width 160 height 16
click at [435, 304] on div "Drag a column header here to group by that column" at bounding box center [367, 307] width 160 height 16
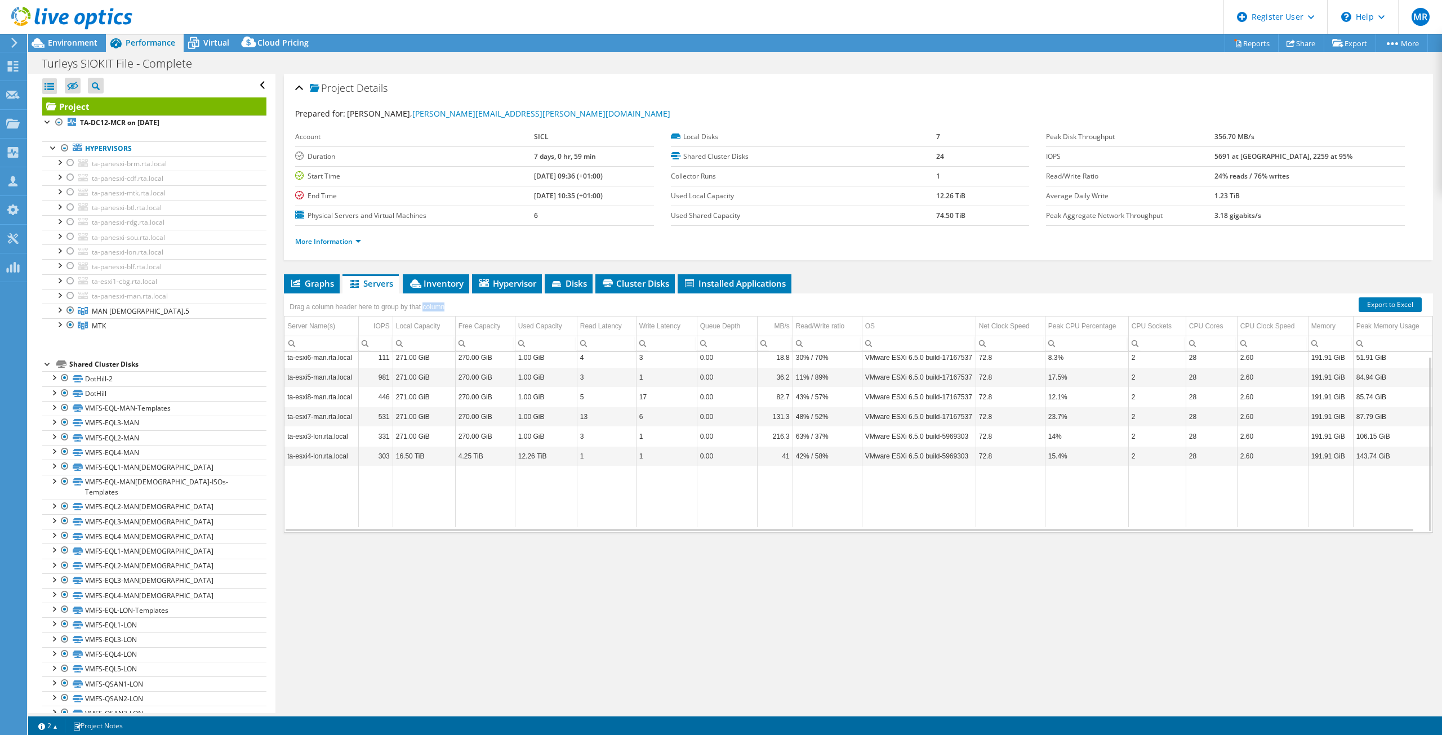
click at [435, 304] on div "Drag a column header here to group by that column" at bounding box center [367, 307] width 160 height 16
click at [438, 302] on div "Drag a column header here to group by that column" at bounding box center [367, 307] width 160 height 16
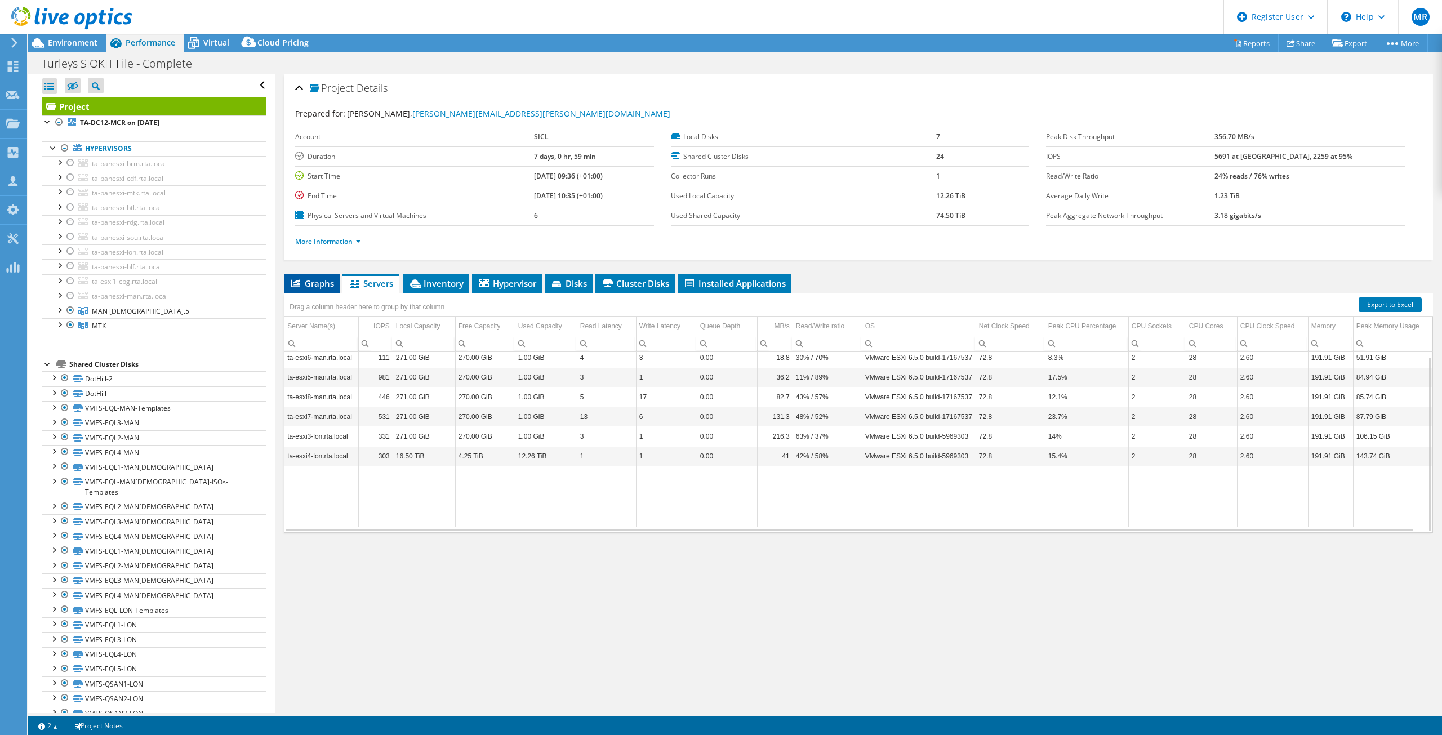
click at [307, 279] on span "Graphs" at bounding box center [311, 283] width 44 height 11
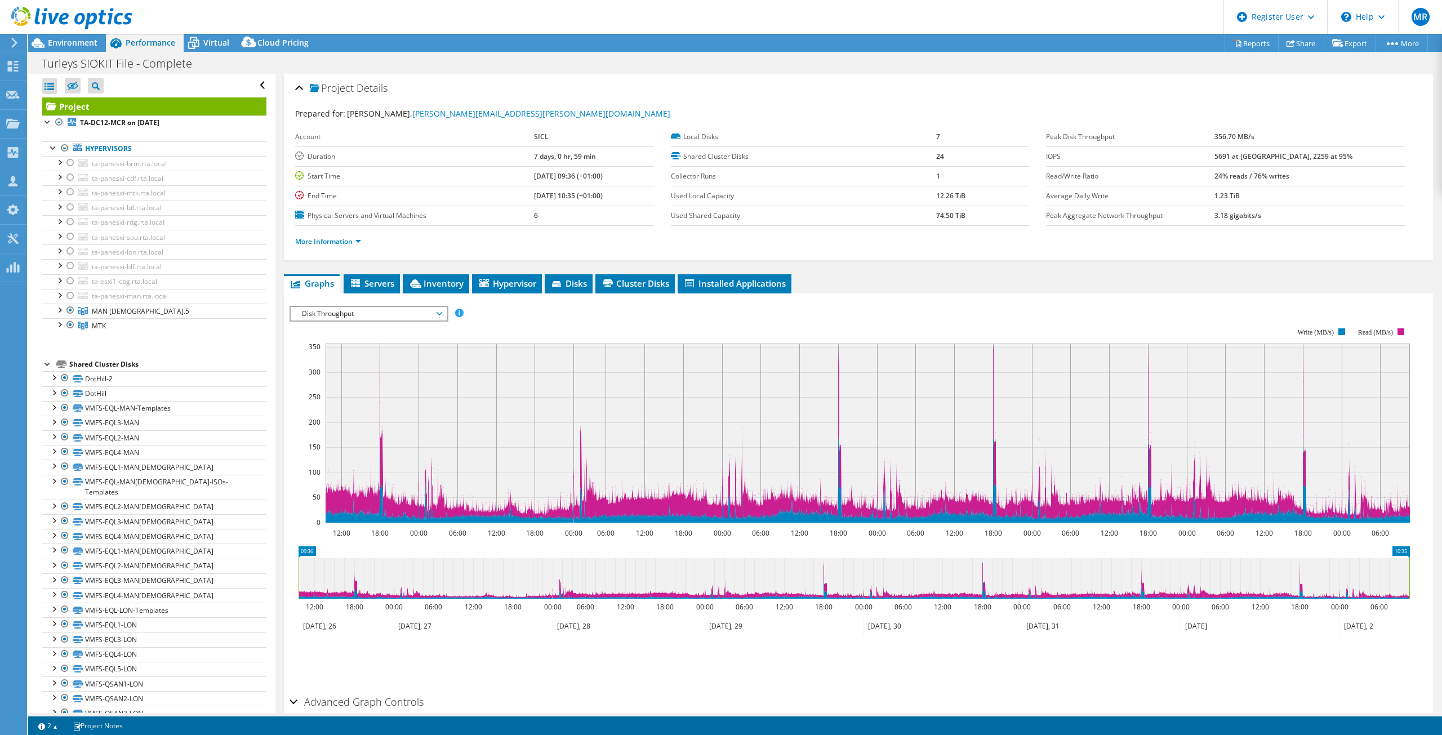
click at [396, 305] on div "IOPS Disk Throughput IO Size Latency Queue Depth CPU Percentage Memory Page Fau…" at bounding box center [858, 495] width 1138 height 390
click at [387, 318] on span "Disk Throughput" at bounding box center [368, 314] width 145 height 14
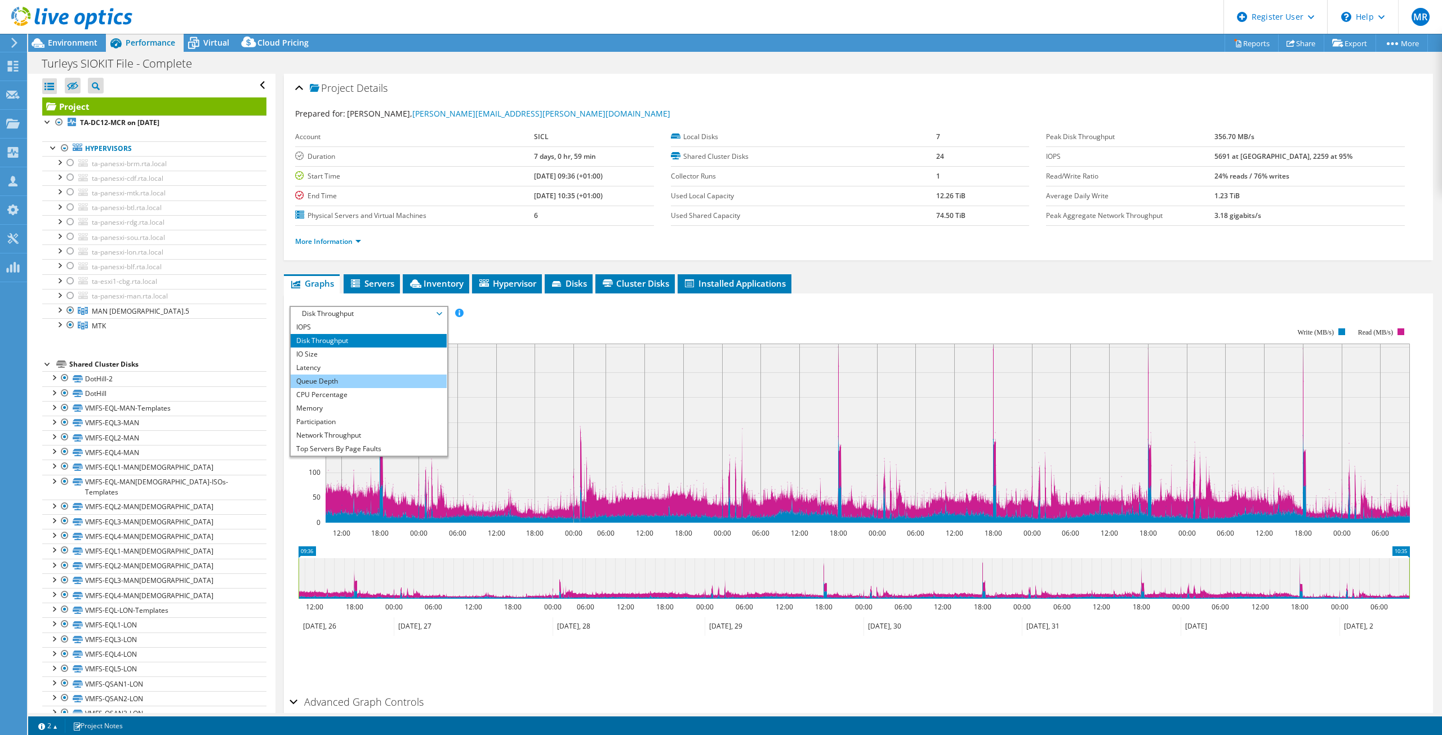
click at [353, 376] on li "Queue Depth" at bounding box center [369, 381] width 156 height 14
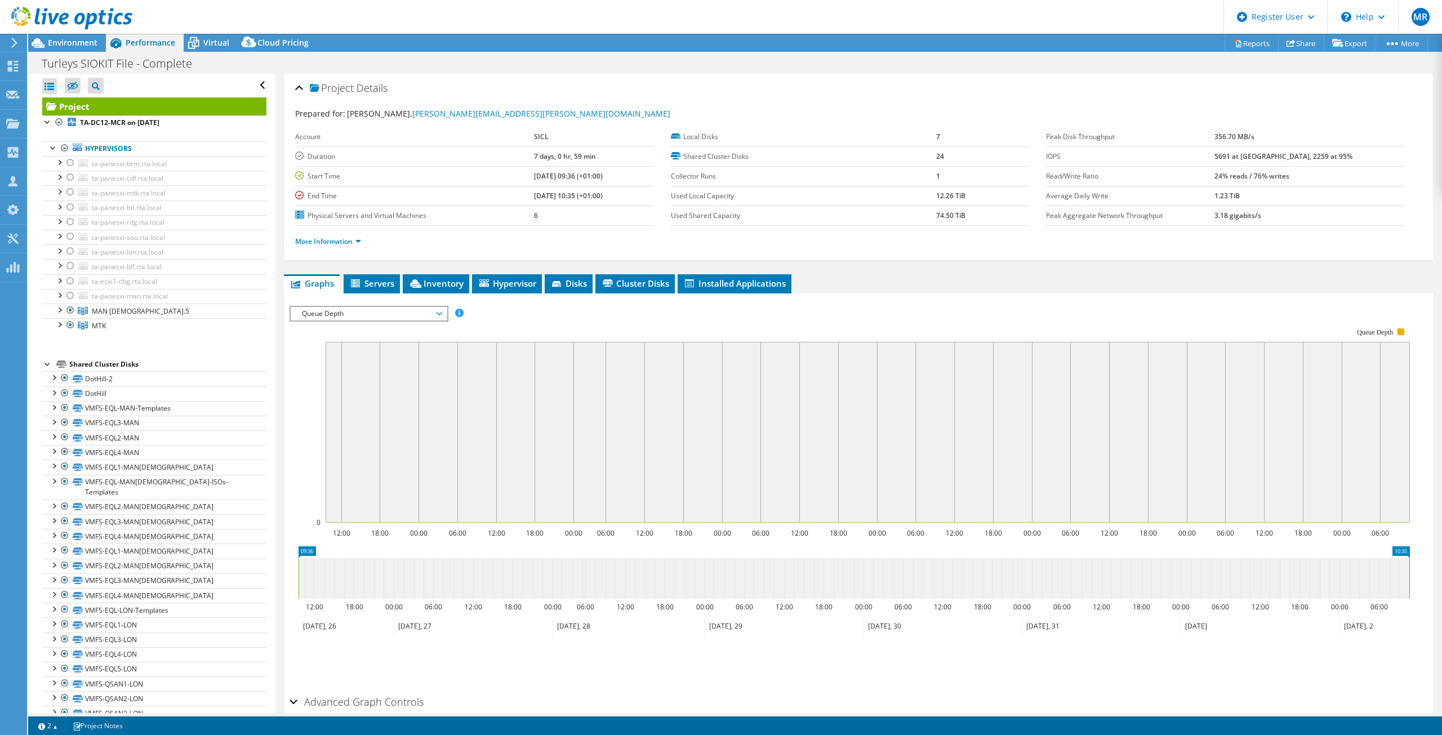
click at [355, 315] on span "Queue Depth" at bounding box center [368, 314] width 145 height 14
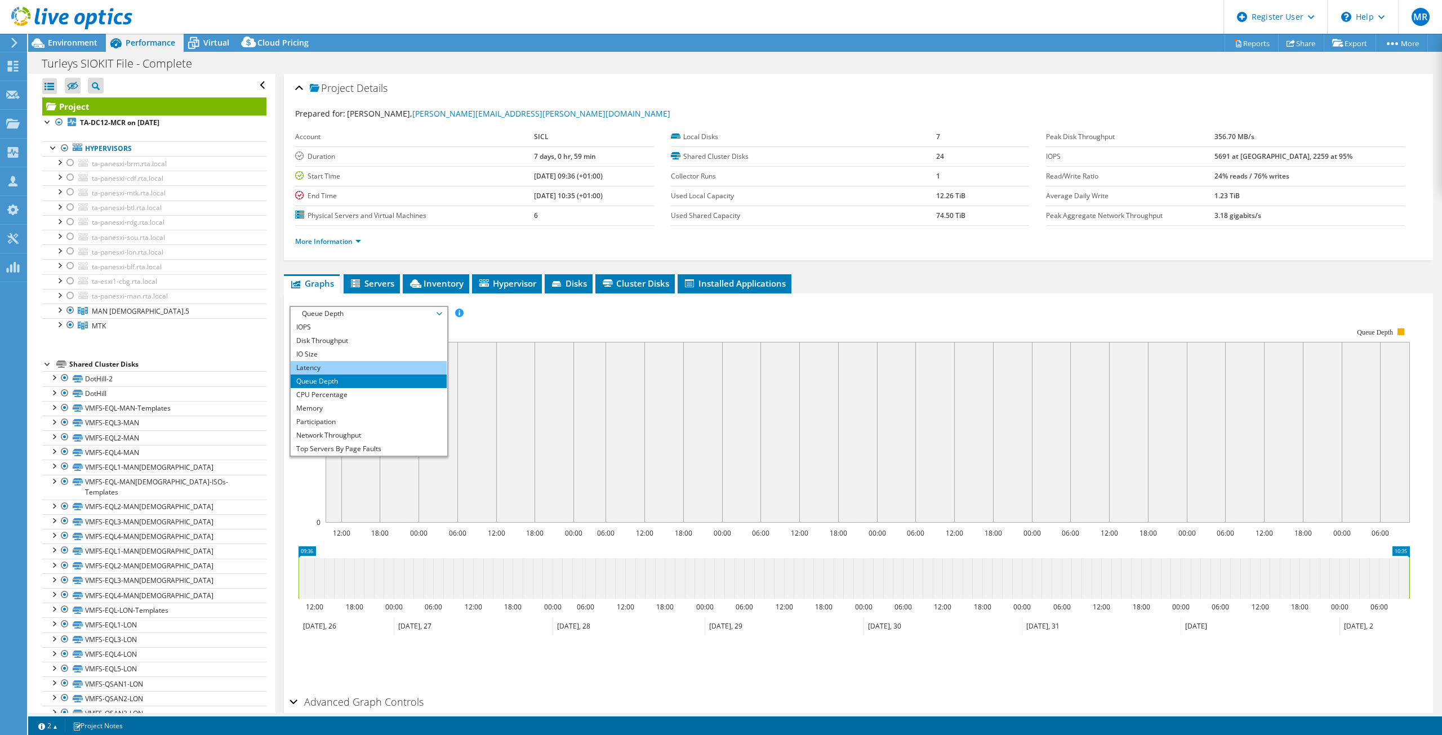
click at [340, 367] on li "Latency" at bounding box center [369, 368] width 156 height 14
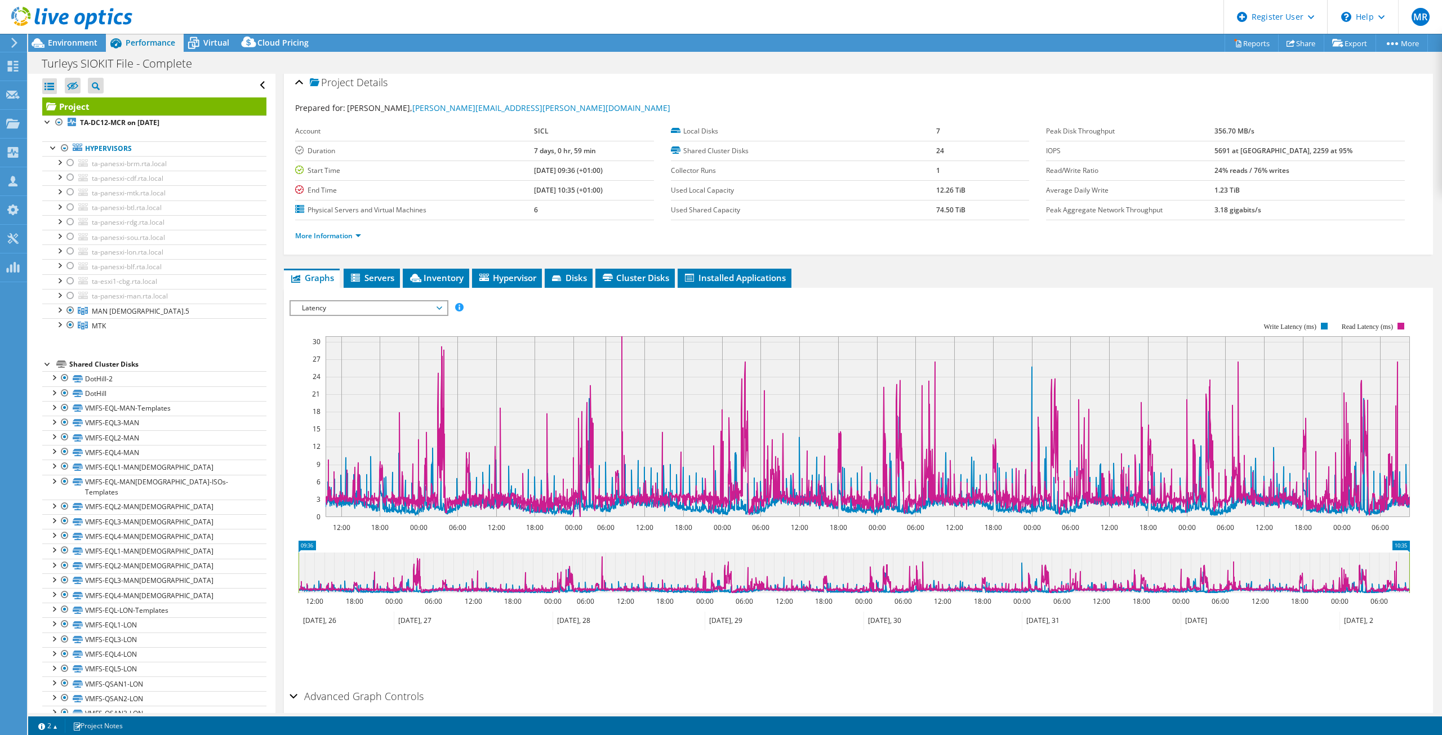
scroll to position [0, 0]
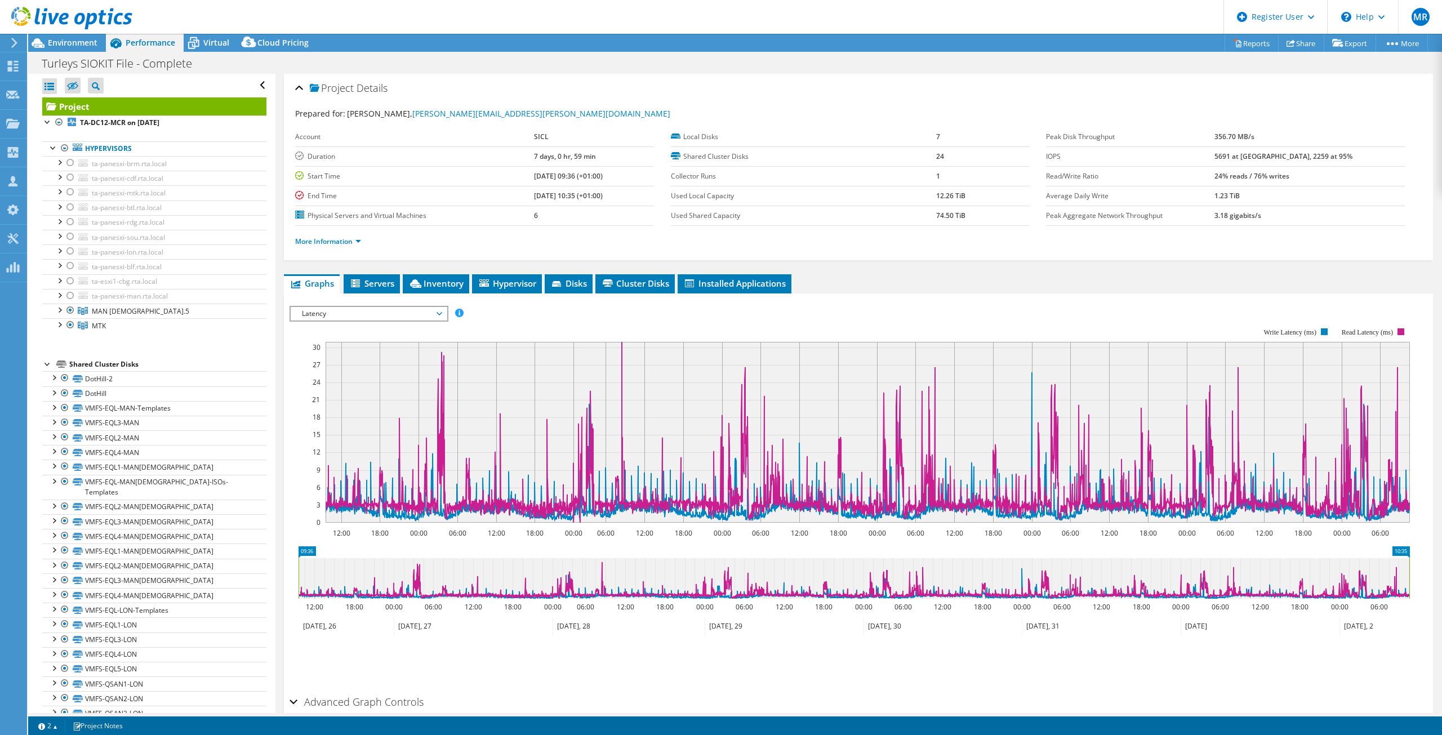
click at [542, 206] on td "6" at bounding box center [594, 216] width 120 height 20
click at [556, 192] on b "[DATE] 10:35 (+01:00)" at bounding box center [568, 196] width 69 height 10
click at [567, 194] on b "[DATE] 10:35 (+01:00)" at bounding box center [568, 196] width 69 height 10
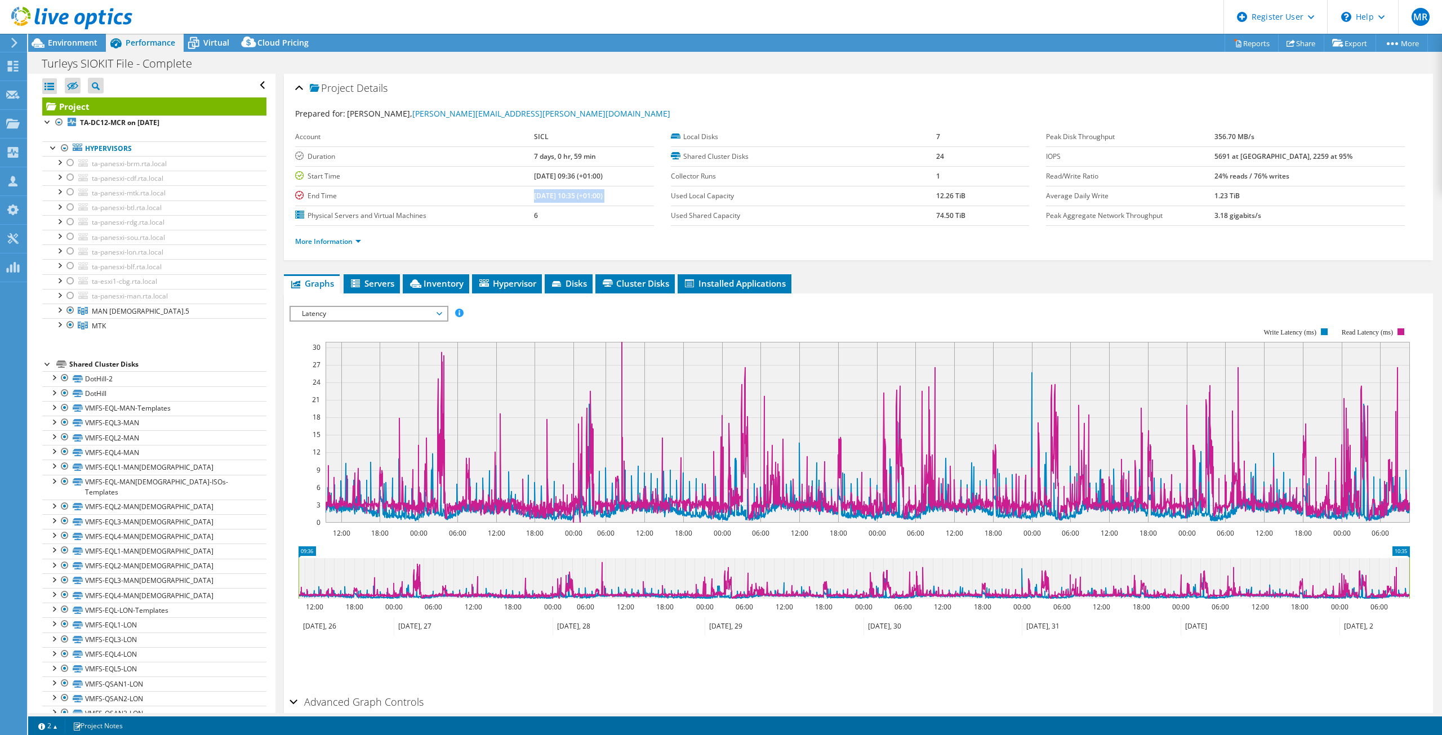
click at [567, 194] on b "[DATE] 10:35 (+01:00)" at bounding box center [568, 196] width 69 height 10
click at [567, 195] on b "[DATE] 10:35 (+01:00)" at bounding box center [568, 196] width 69 height 10
click at [86, 47] on span "Environment" at bounding box center [73, 42] width 50 height 11
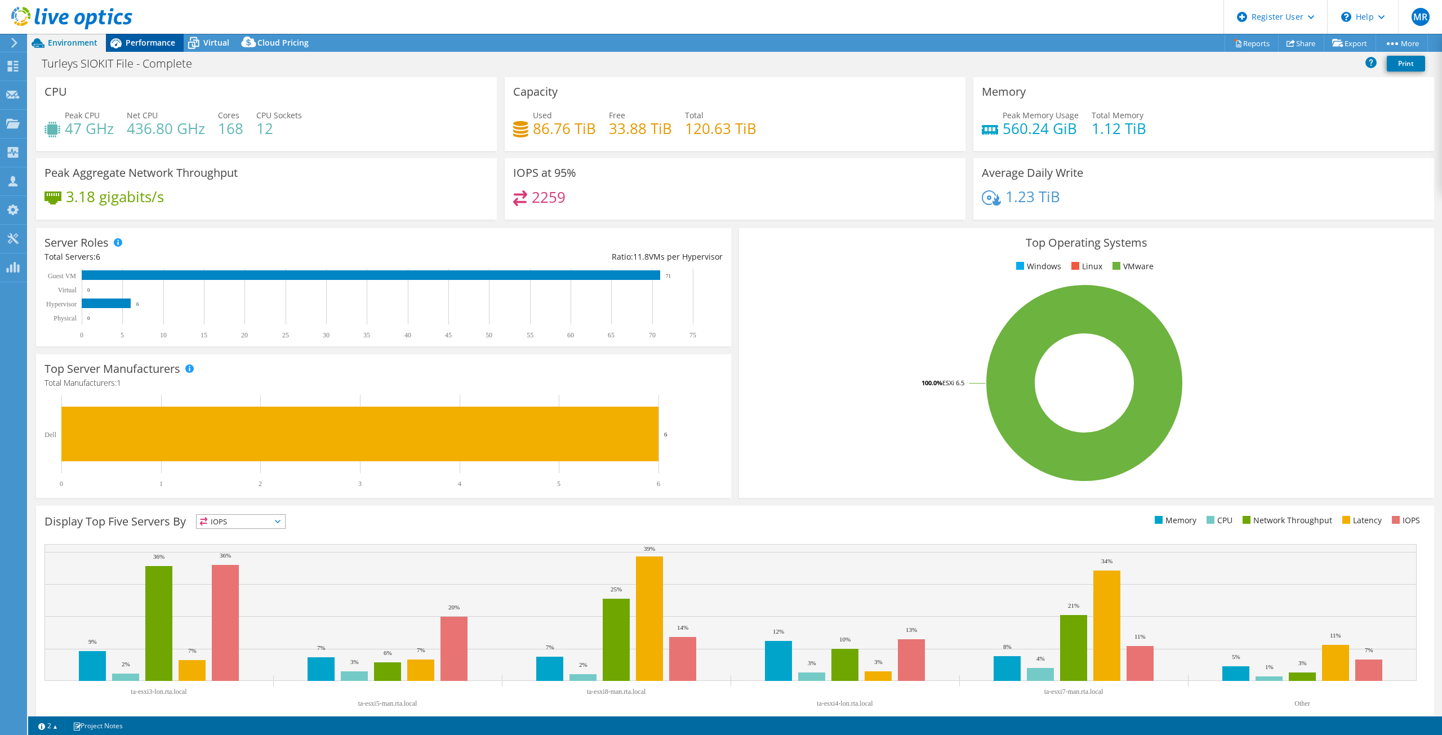
click at [135, 39] on span "Performance" at bounding box center [151, 42] width 50 height 11
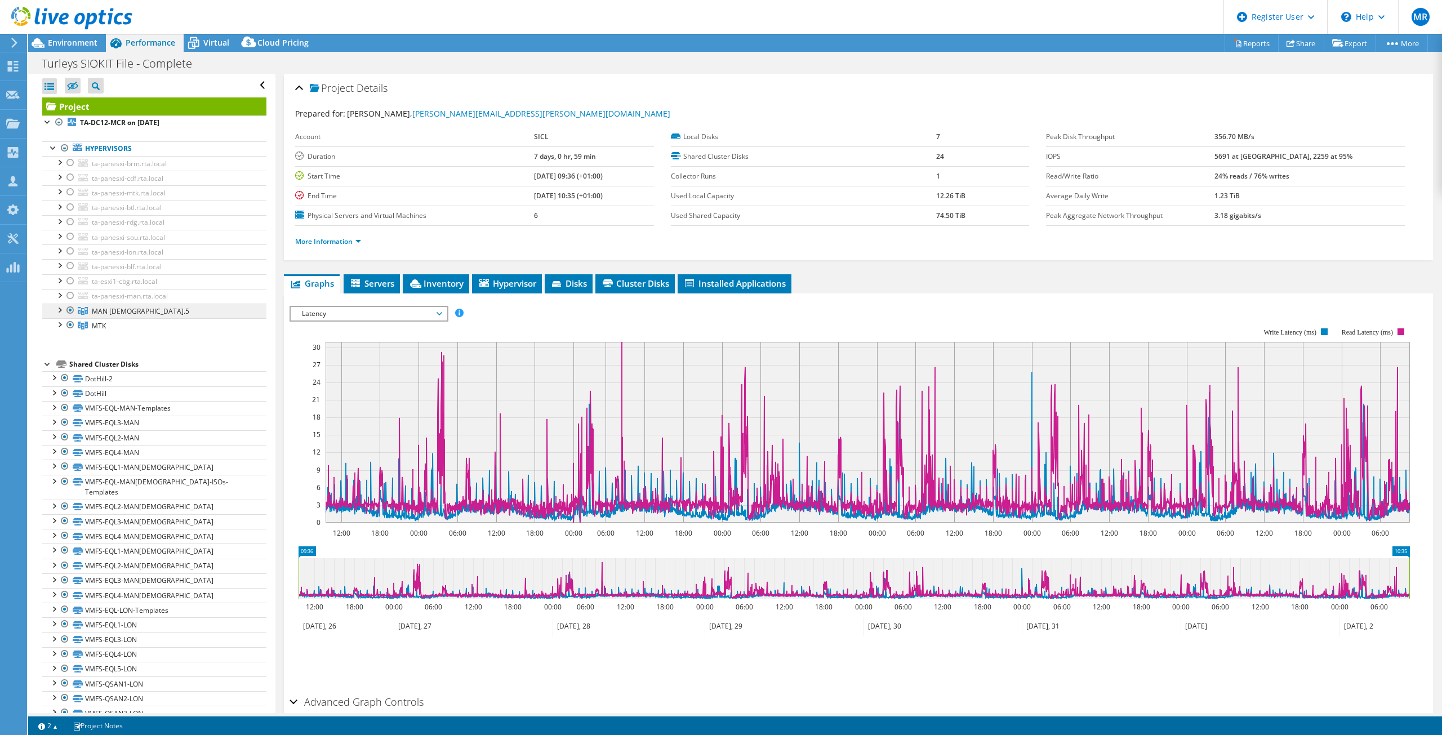
click at [136, 317] on link "MAN [DEMOGRAPHIC_DATA].5" at bounding box center [154, 311] width 224 height 15
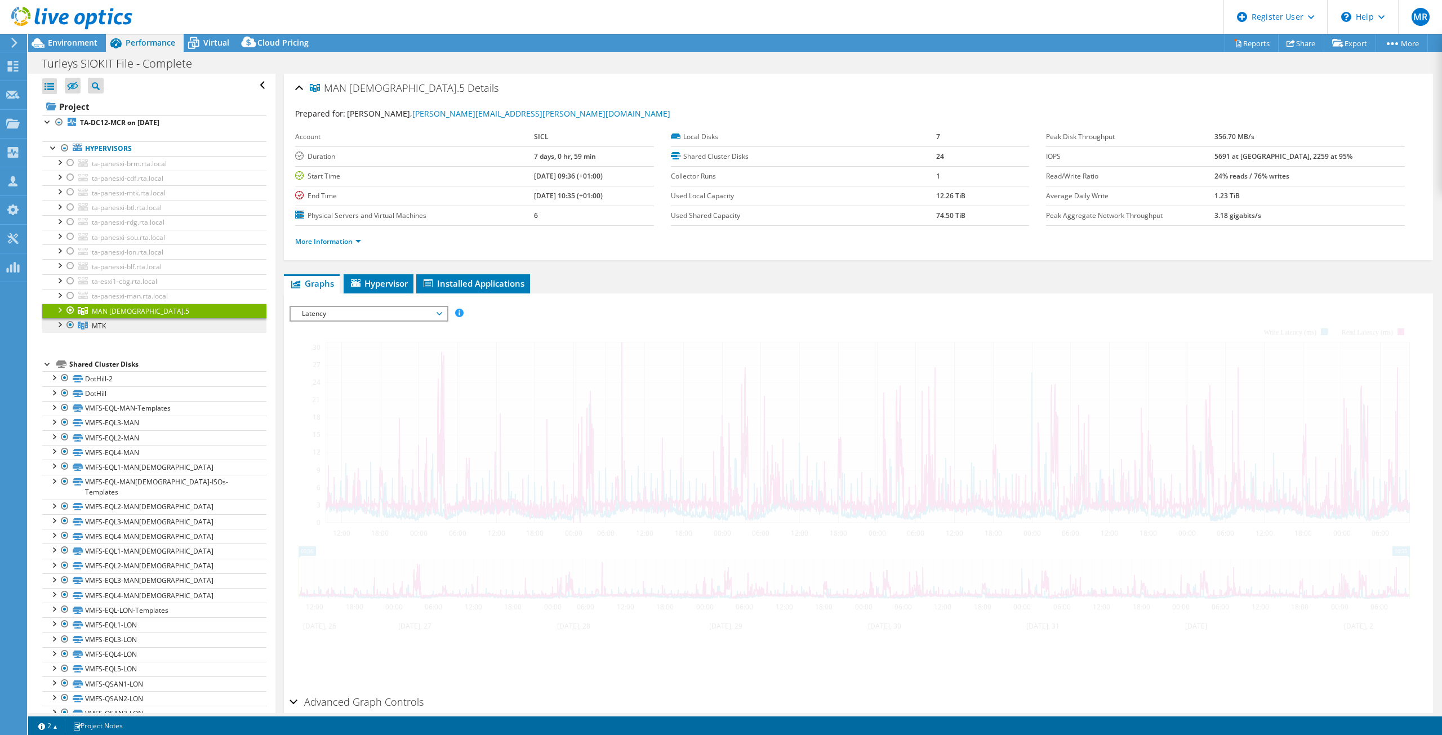
click at [158, 328] on link "MTK" at bounding box center [154, 325] width 224 height 15
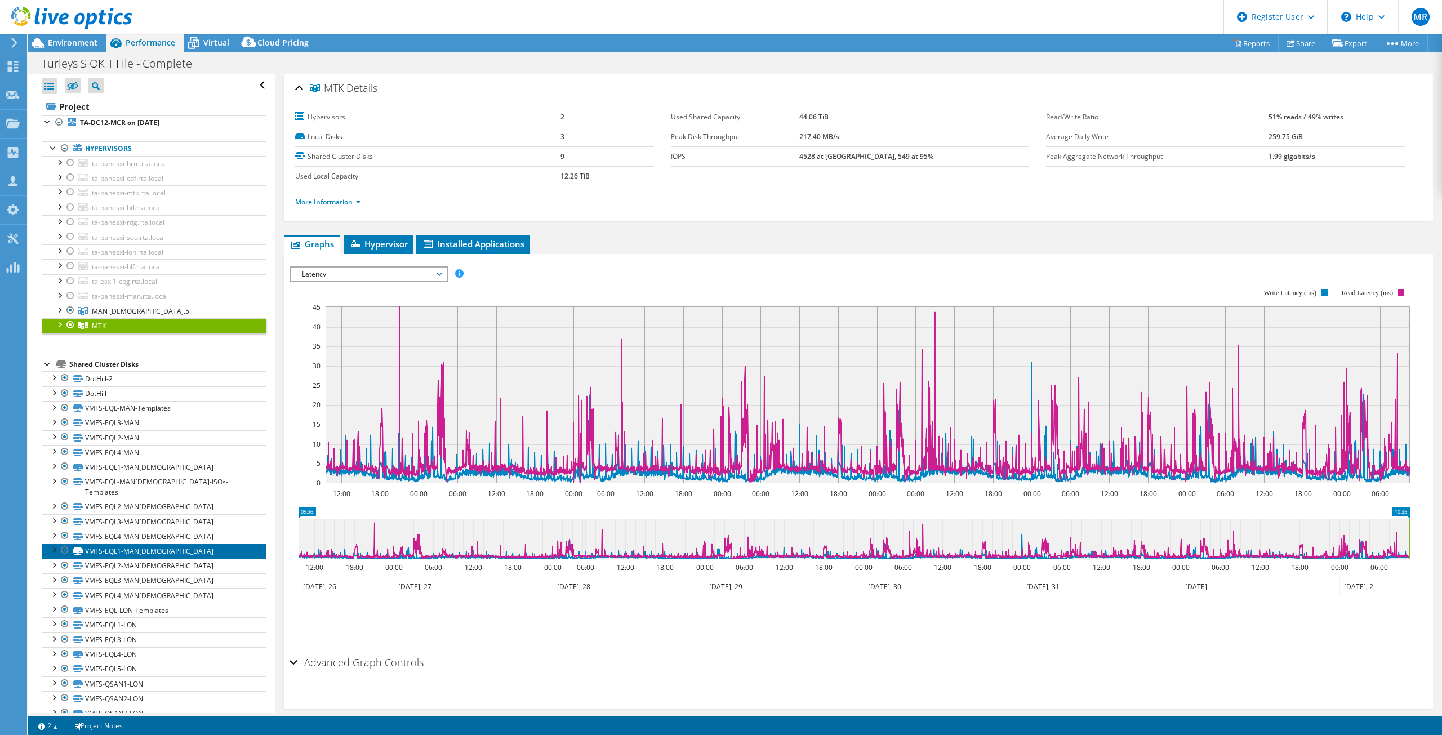
click at [174, 466] on link "VMFS-EQL1-MAN[DEMOGRAPHIC_DATA]" at bounding box center [154, 550] width 224 height 15
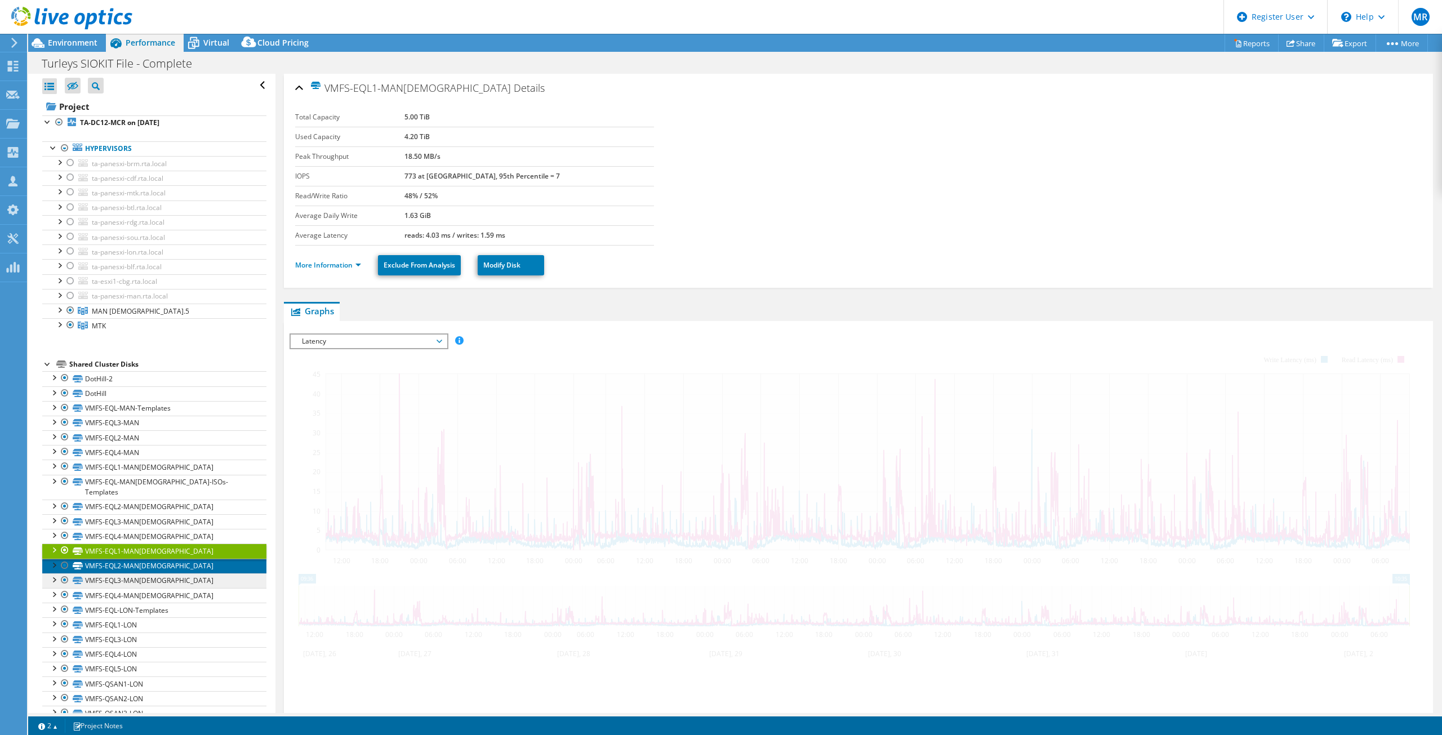
click at [146, 466] on link "VMFS-EQL2-MAN[DEMOGRAPHIC_DATA]" at bounding box center [154, 566] width 224 height 15
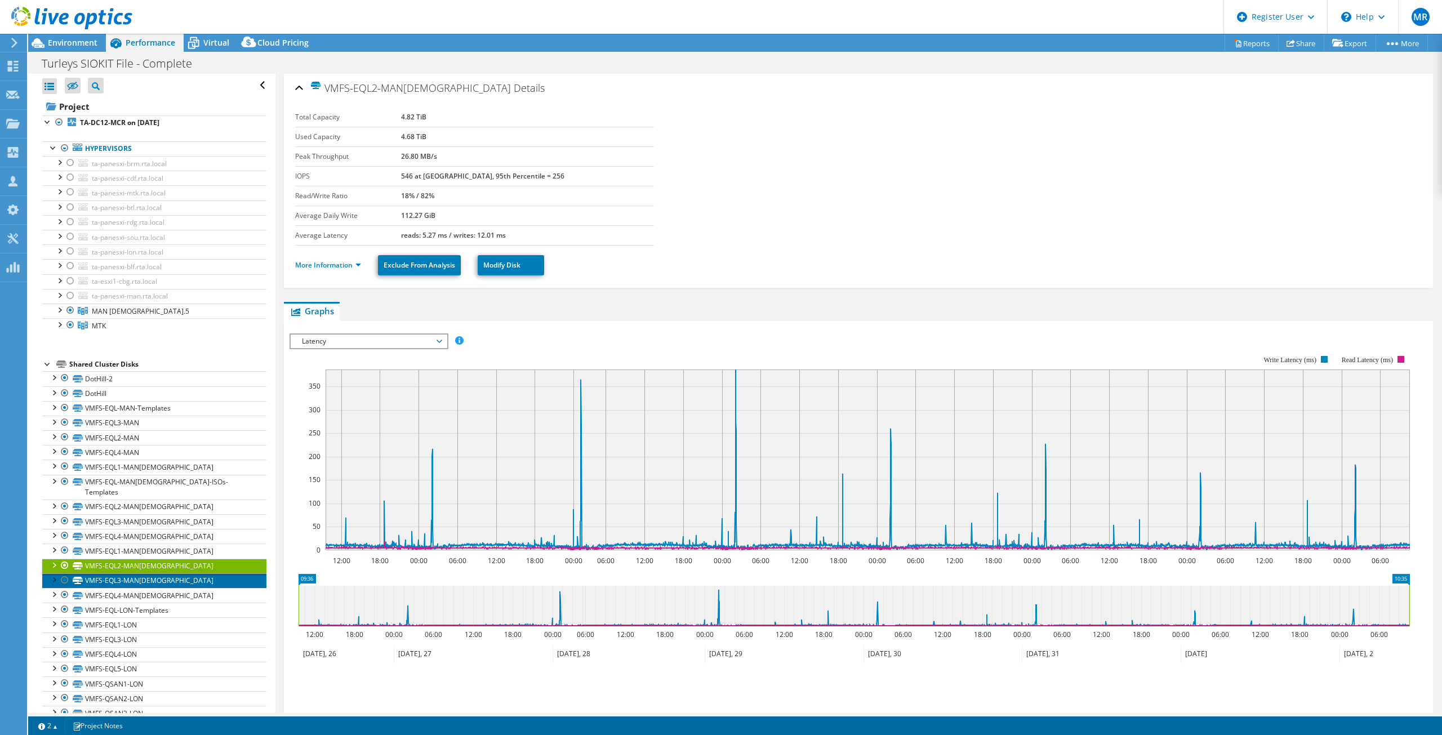
click at [154, 466] on link "VMFS-EQL3-MAN[DEMOGRAPHIC_DATA]" at bounding box center [154, 580] width 224 height 15
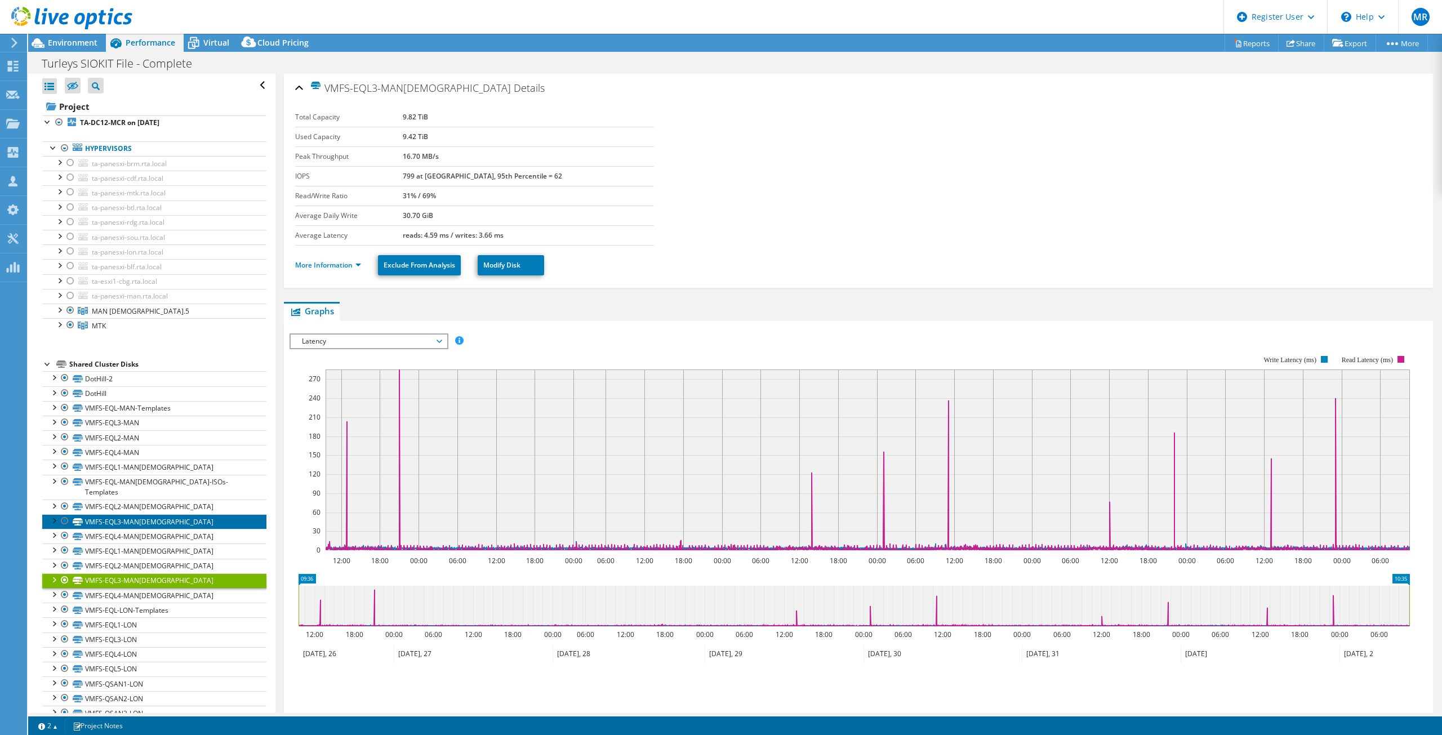
click at [156, 466] on link "VMFS-EQL3-MAN[DEMOGRAPHIC_DATA]" at bounding box center [154, 521] width 224 height 15
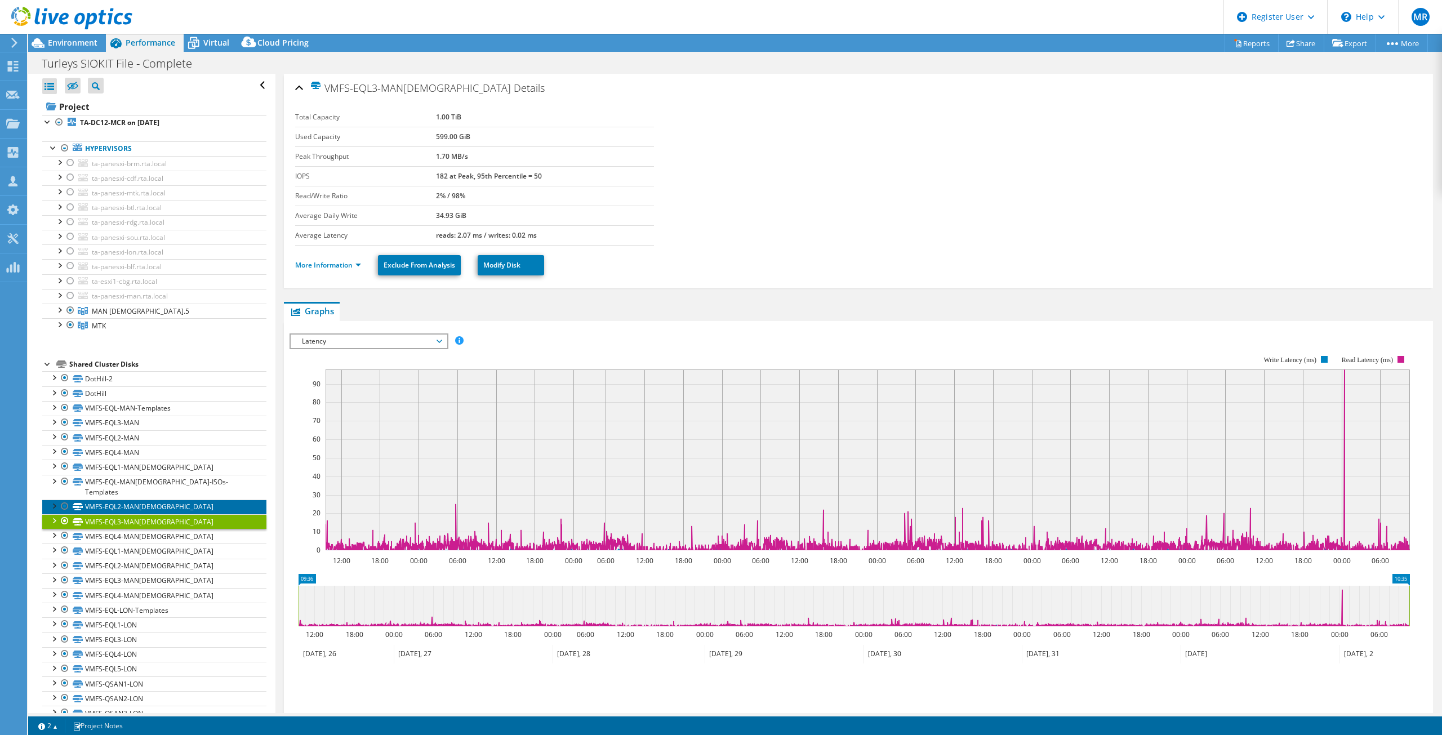
click at [154, 466] on link "VMFS-EQL2-MAN[DEMOGRAPHIC_DATA]" at bounding box center [154, 507] width 224 height 15
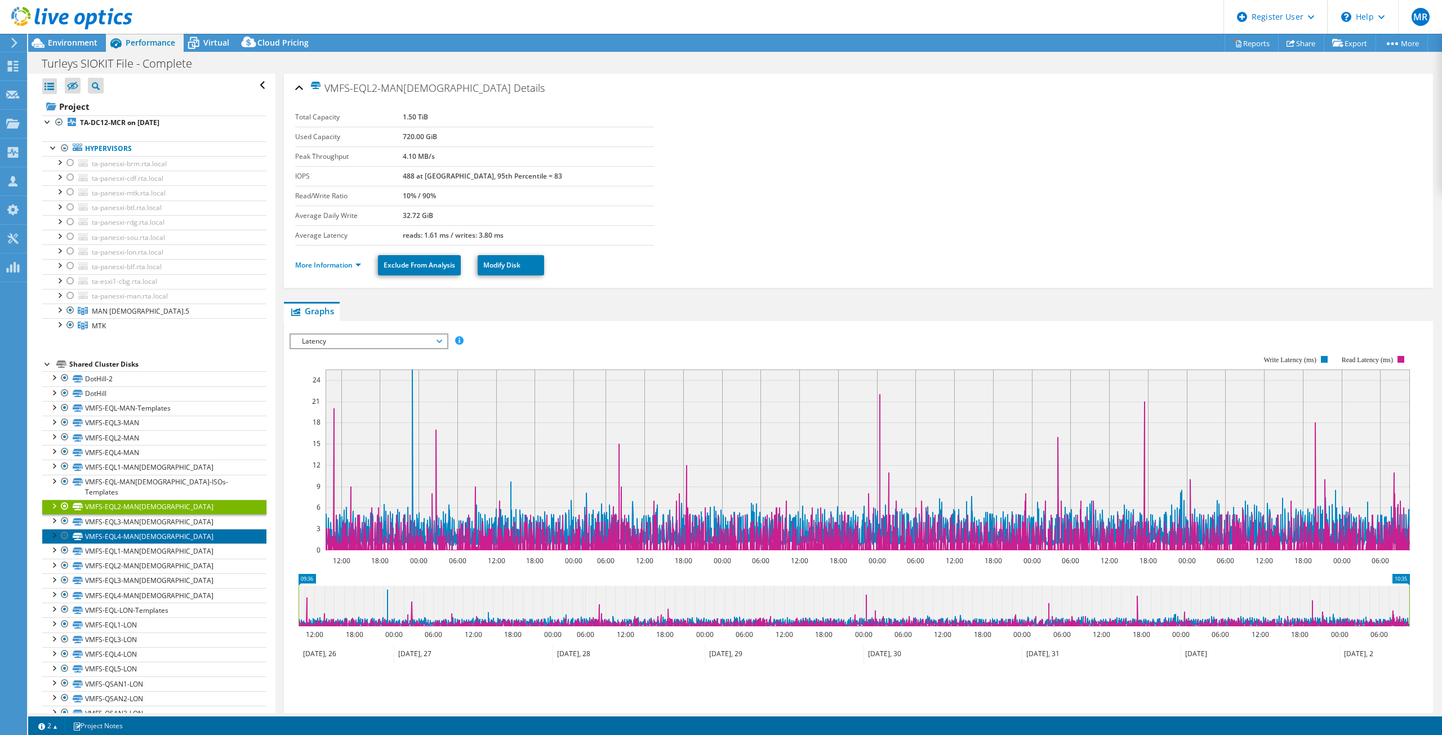
click at [150, 466] on link "VMFS-EQL4-MAN[DEMOGRAPHIC_DATA]" at bounding box center [154, 536] width 224 height 15
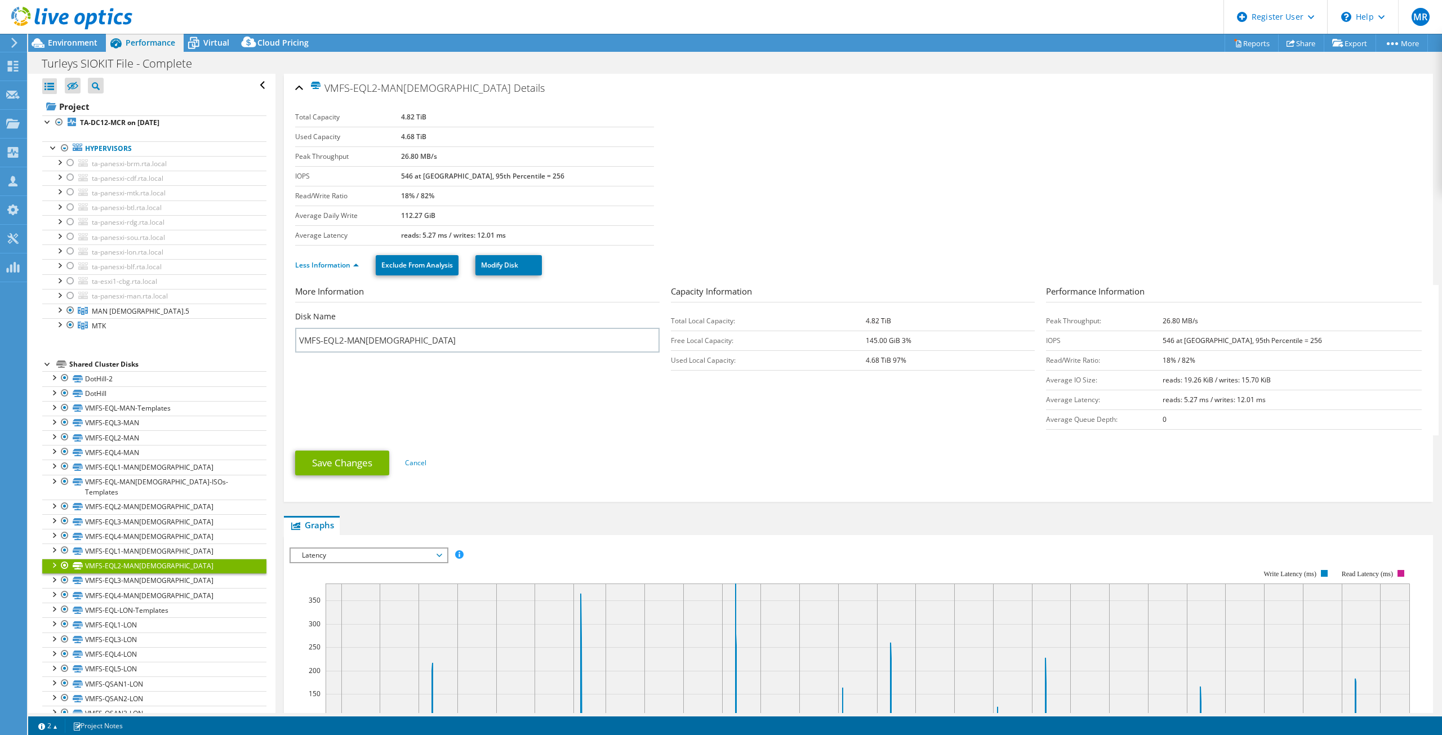
select select "EULondon"
select select "USD"
